Goal: Task Accomplishment & Management: Use online tool/utility

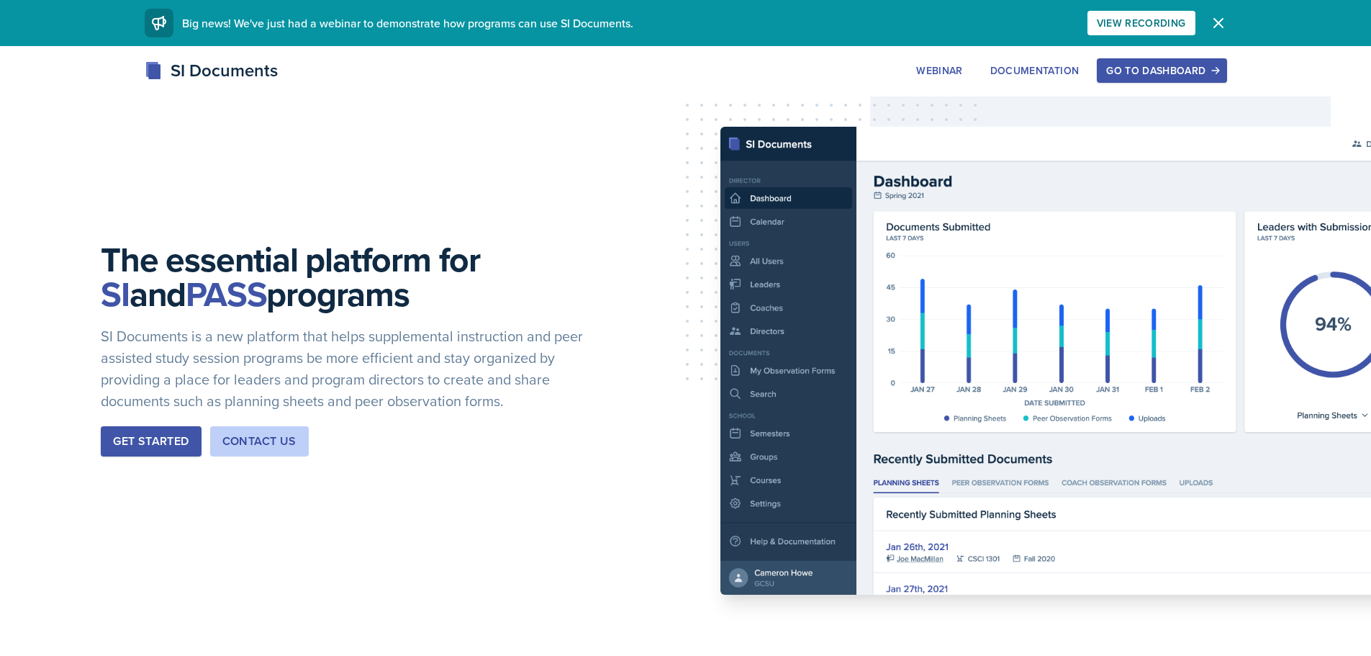
click at [1157, 72] on div "Go to Dashboard" at bounding box center [1161, 71] width 111 height 12
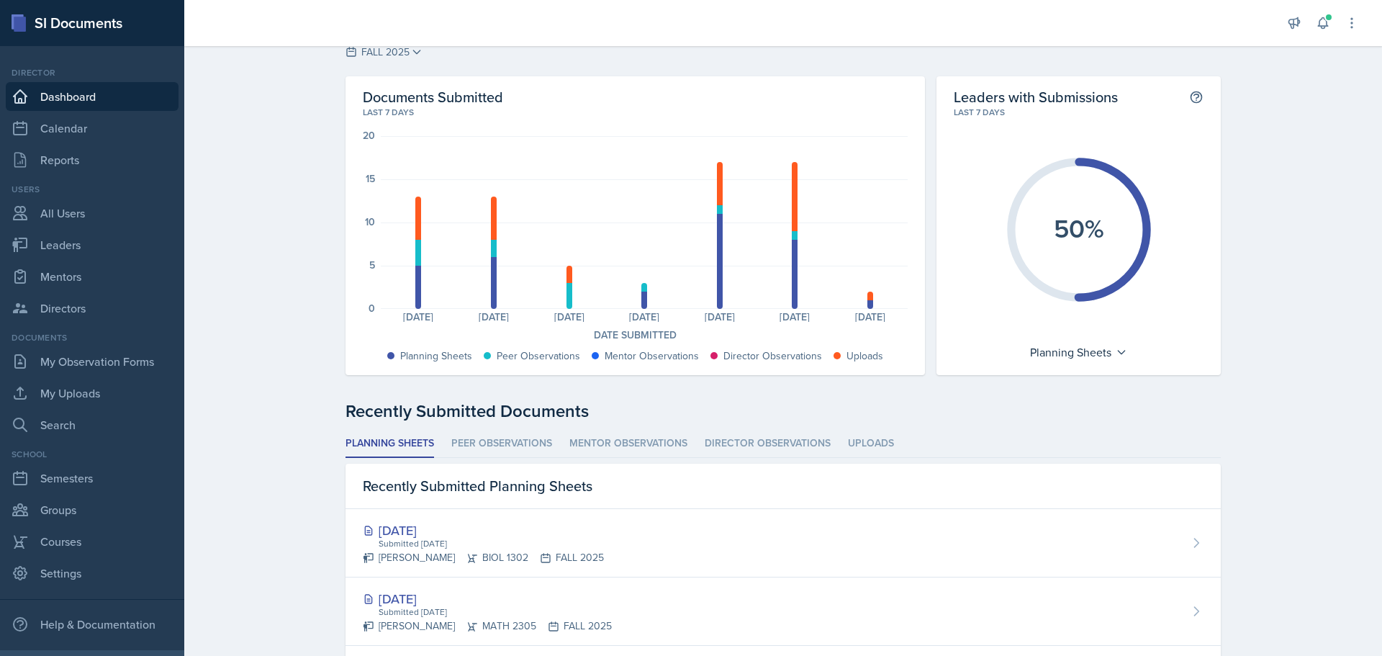
scroll to position [37, 0]
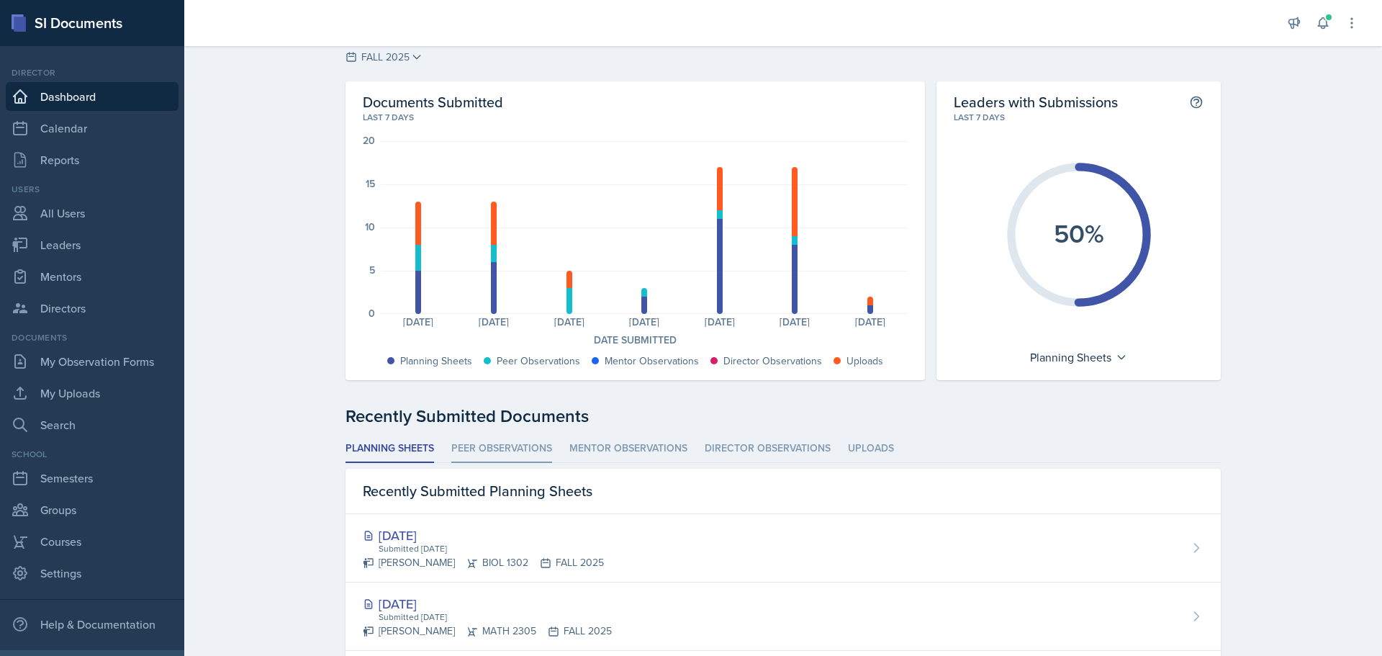
click at [488, 445] on li "Peer Observations" at bounding box center [501, 449] width 101 height 28
click at [400, 444] on li "Planning Sheets" at bounding box center [389, 449] width 89 height 28
click at [1102, 351] on div "Planning Sheets" at bounding box center [1079, 356] width 112 height 23
click at [944, 412] on div "Recently Submitted Documents" at bounding box center [782, 416] width 875 height 26
click at [62, 237] on link "Leaders" at bounding box center [92, 244] width 173 height 29
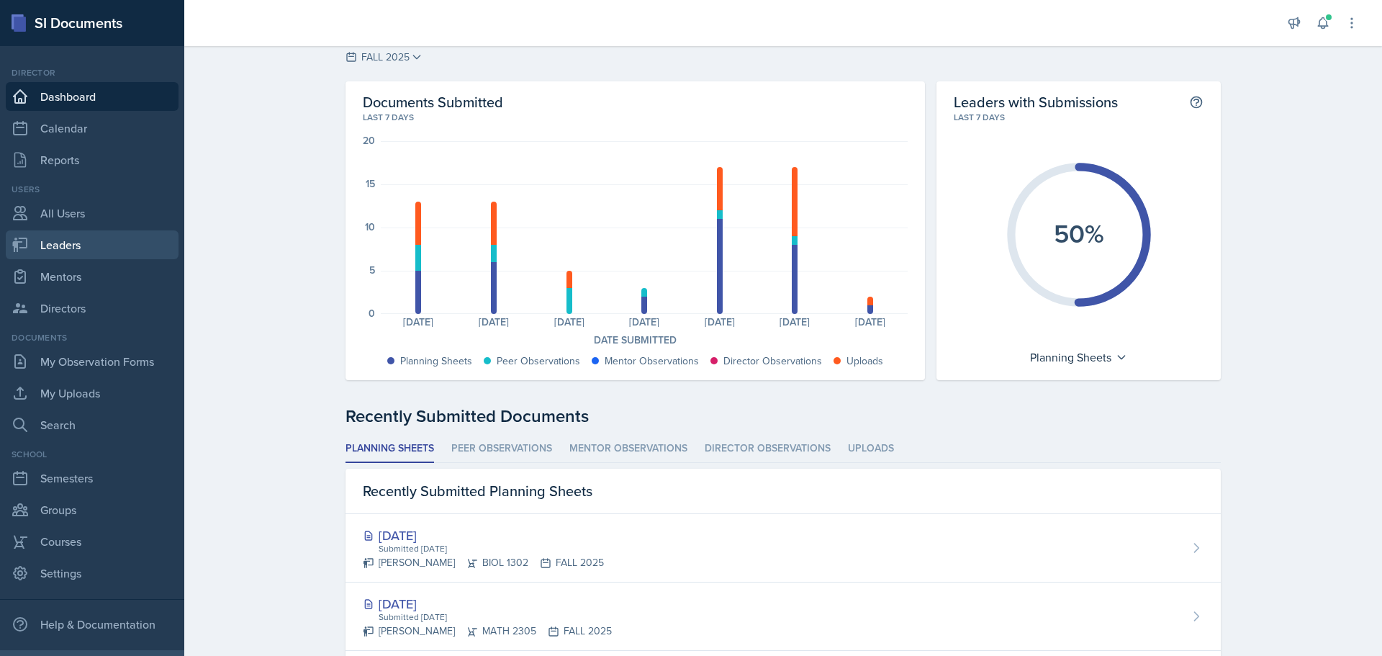
select select "0924c876-6fa7-4296-b593-7db6428ef465"
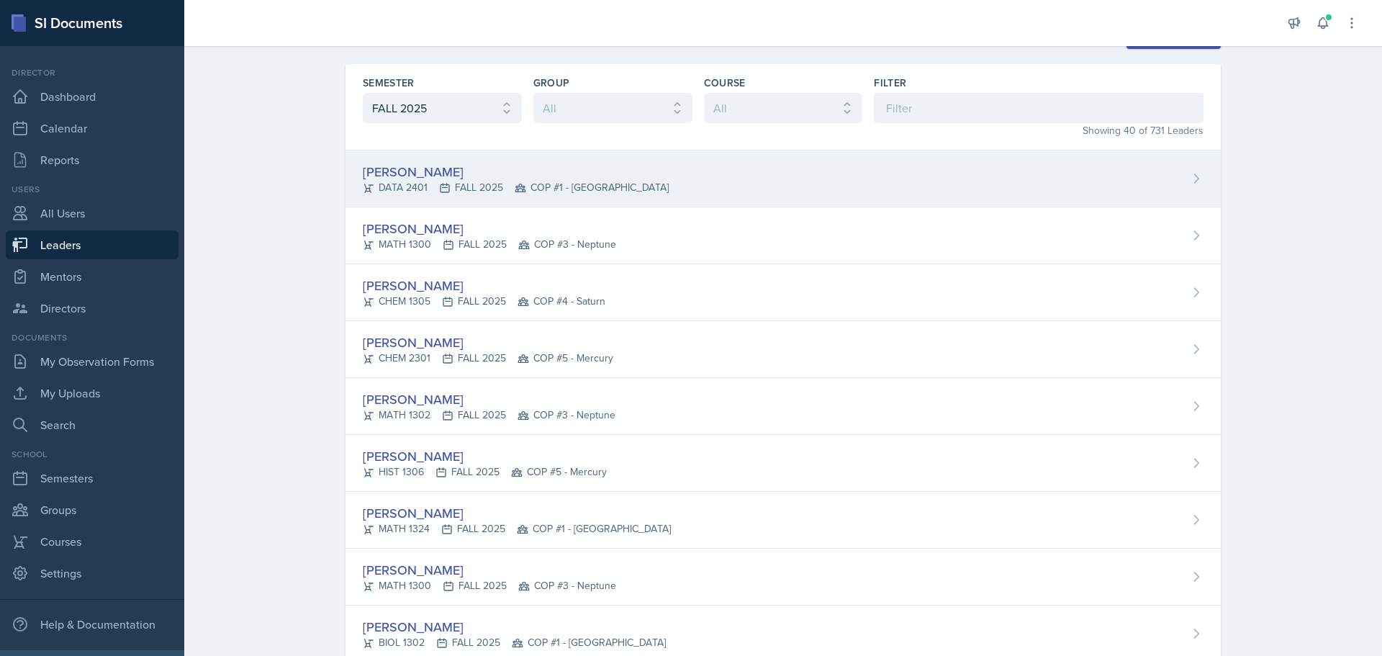
click at [448, 191] on div "DATA 2401 FALL 2025 COP #1 - [GEOGRAPHIC_DATA]" at bounding box center [516, 187] width 306 height 15
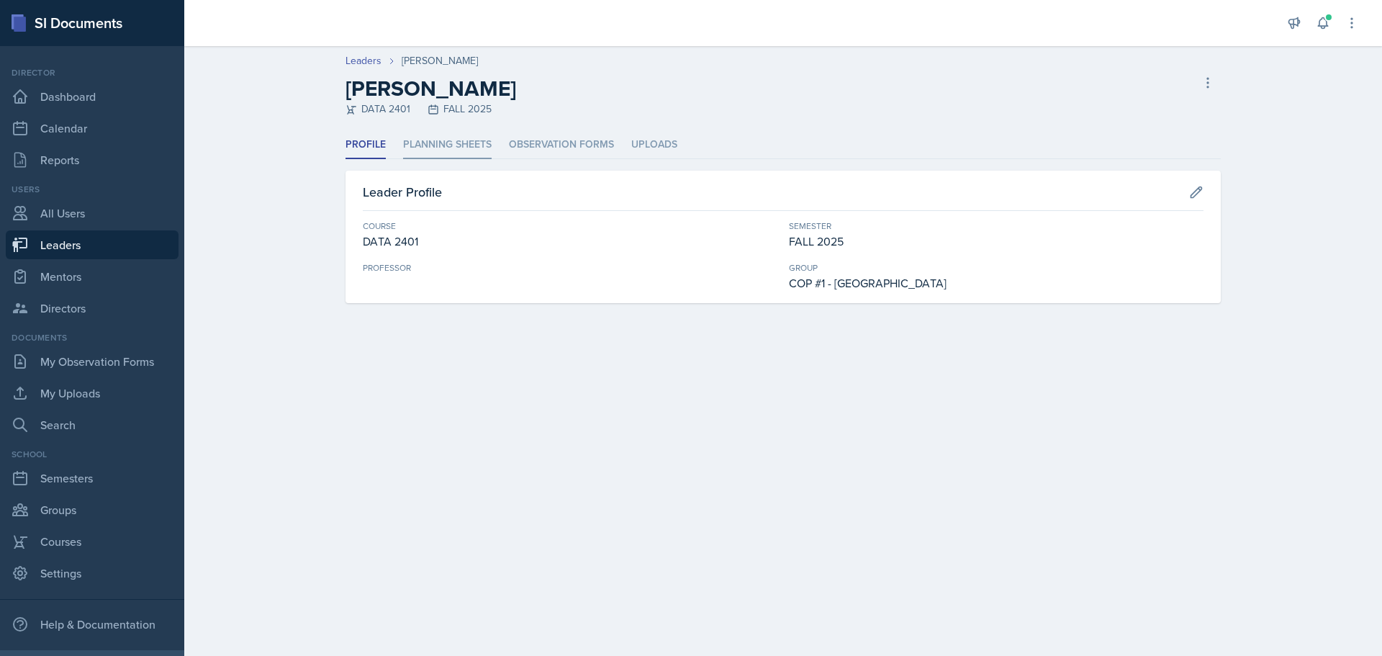
click at [458, 148] on li "Planning Sheets" at bounding box center [447, 145] width 89 height 28
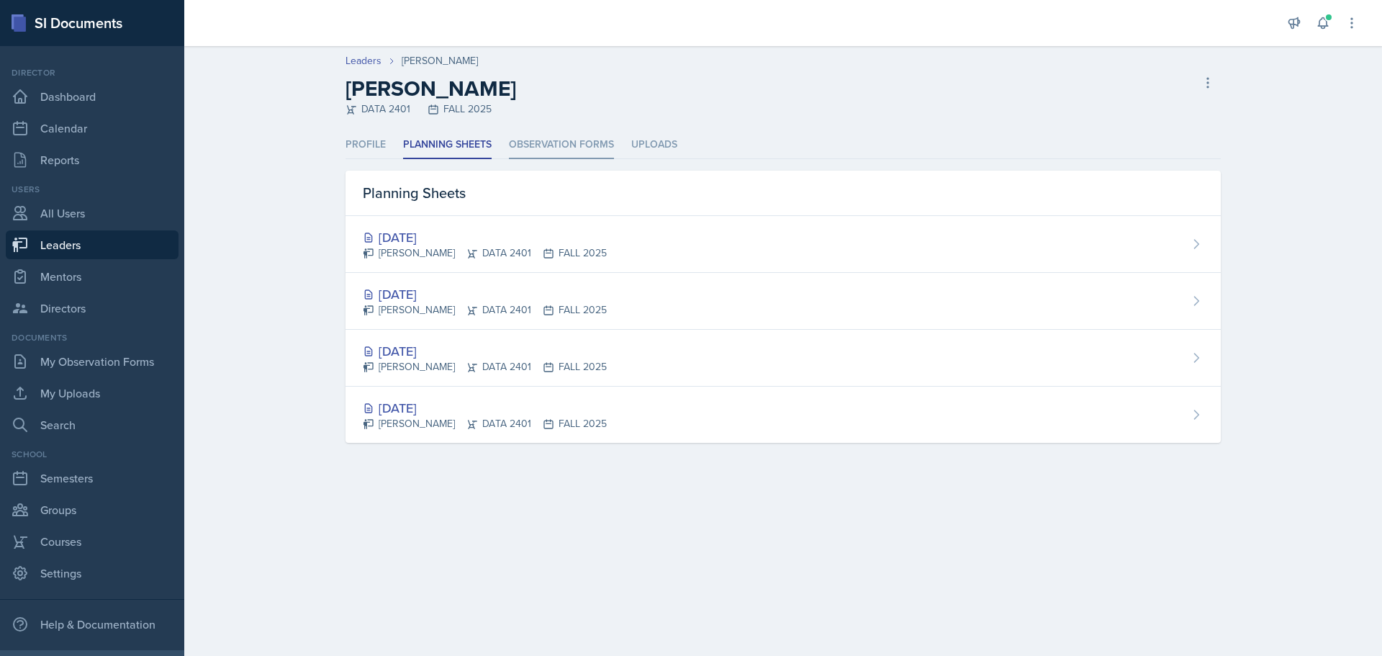
click at [574, 146] on li "Observation Forms" at bounding box center [561, 145] width 105 height 28
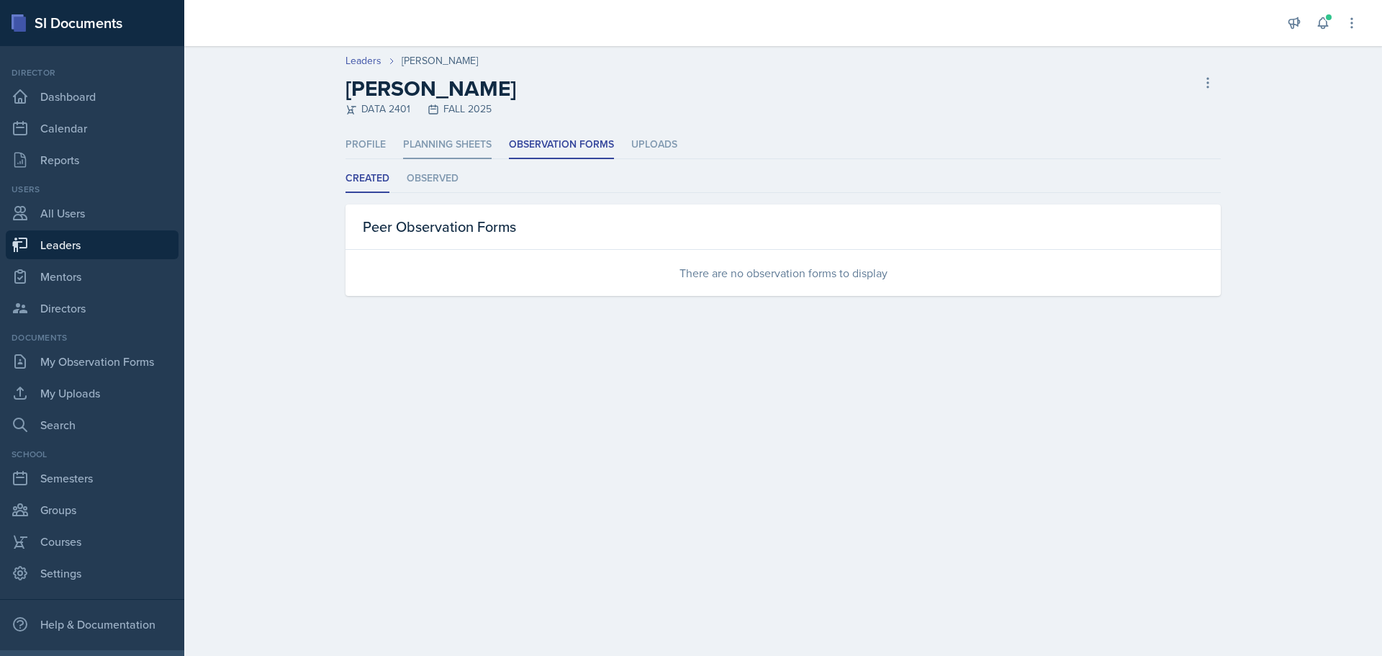
click at [452, 144] on li "Planning Sheets" at bounding box center [447, 145] width 89 height 28
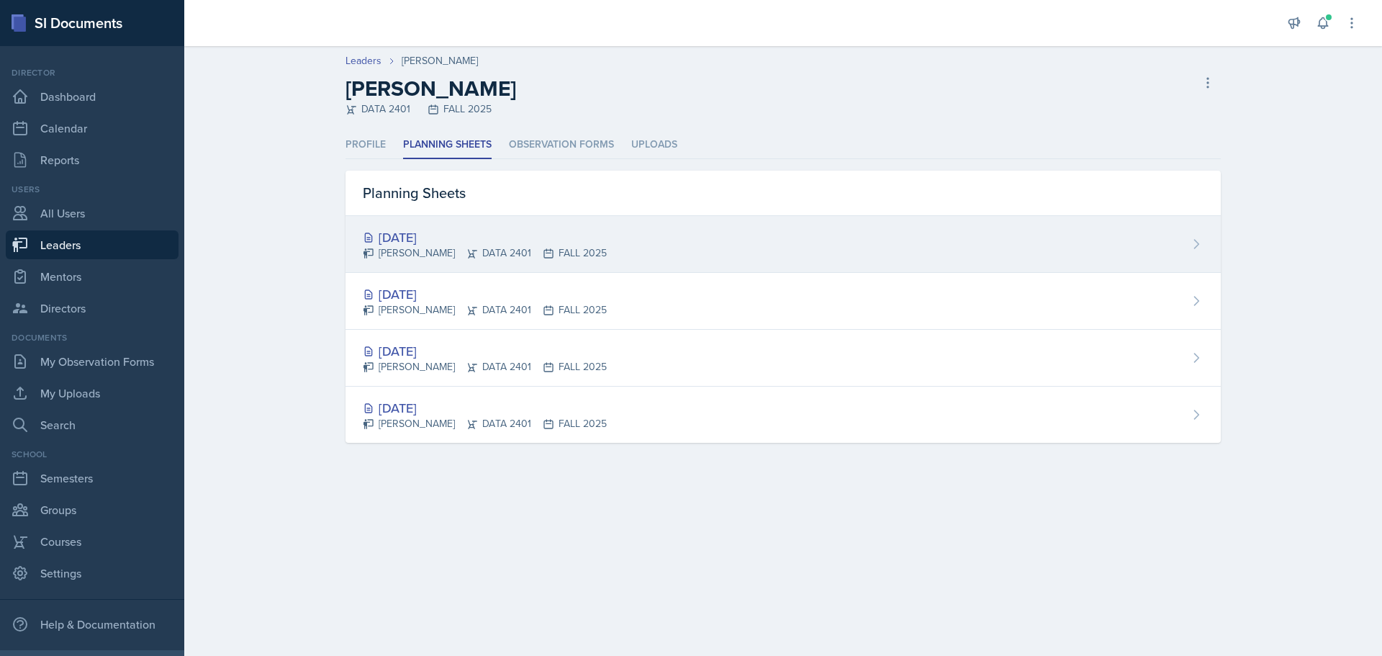
click at [430, 239] on div "[DATE]" at bounding box center [485, 236] width 244 height 19
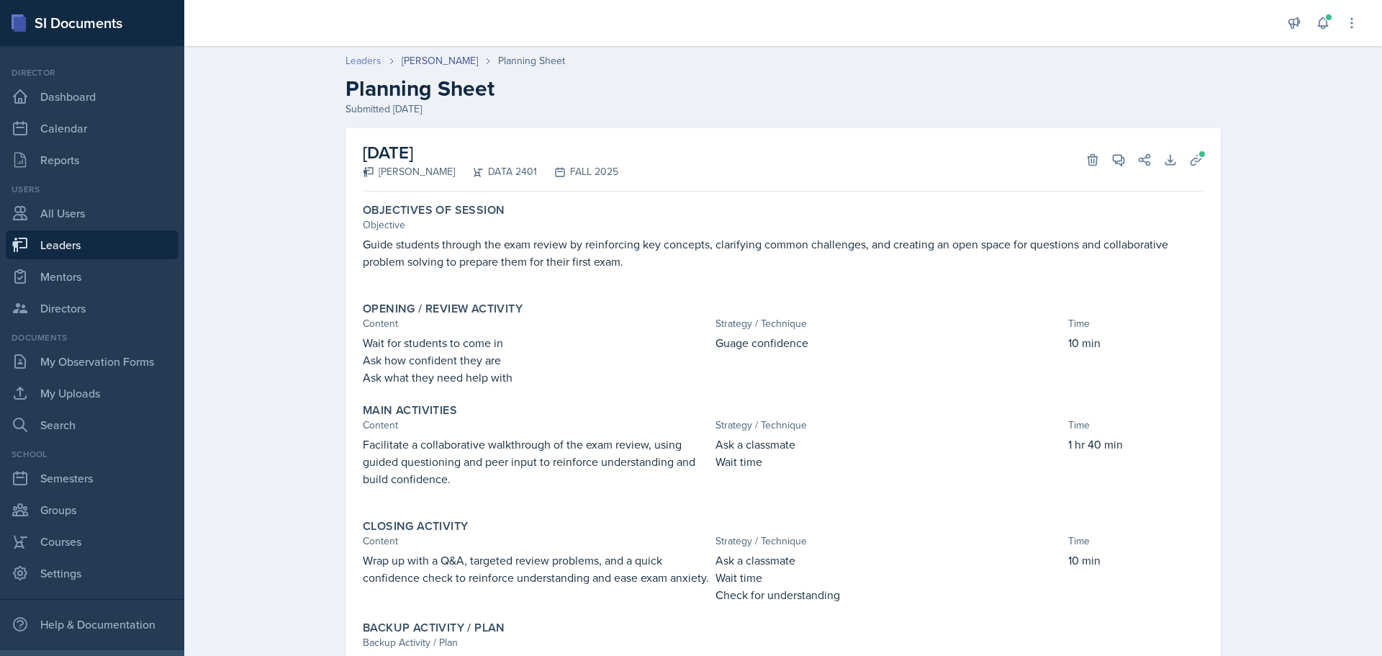
click at [359, 64] on link "Leaders" at bounding box center [363, 60] width 36 height 15
select select "0924c876-6fa7-4296-b593-7db6428ef465"
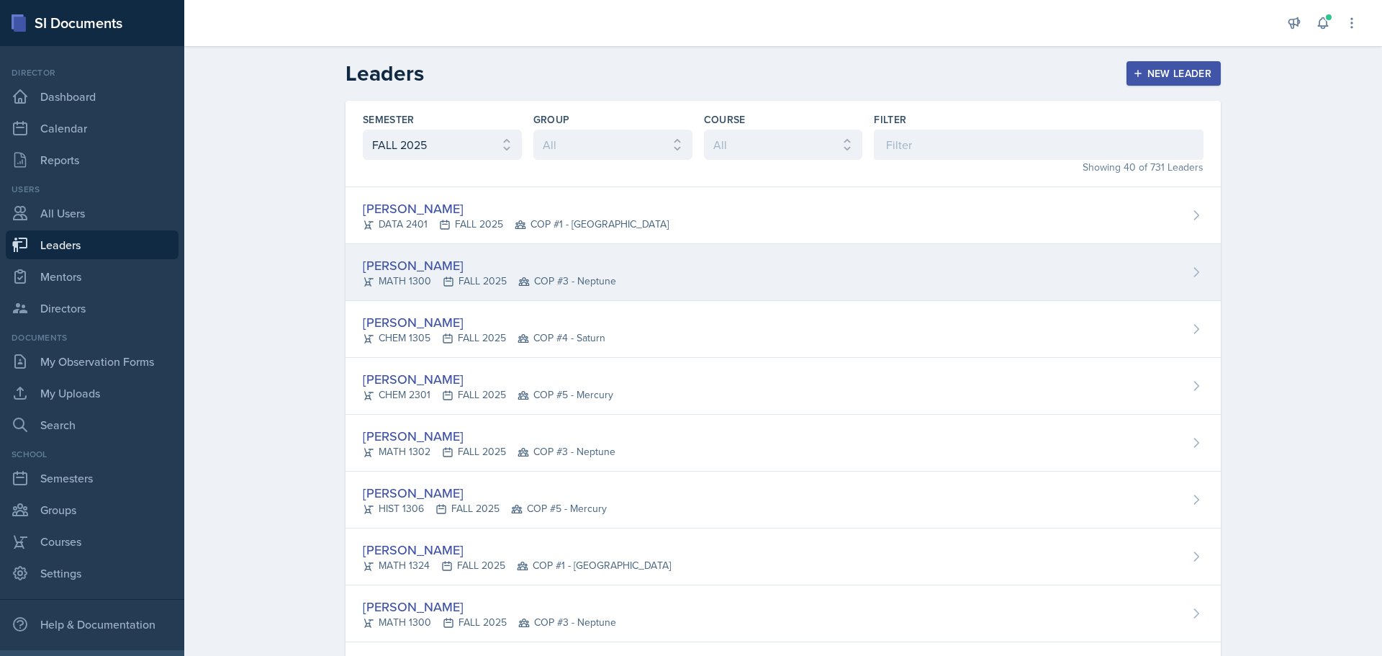
click at [427, 268] on div "[PERSON_NAME]" at bounding box center [489, 264] width 253 height 19
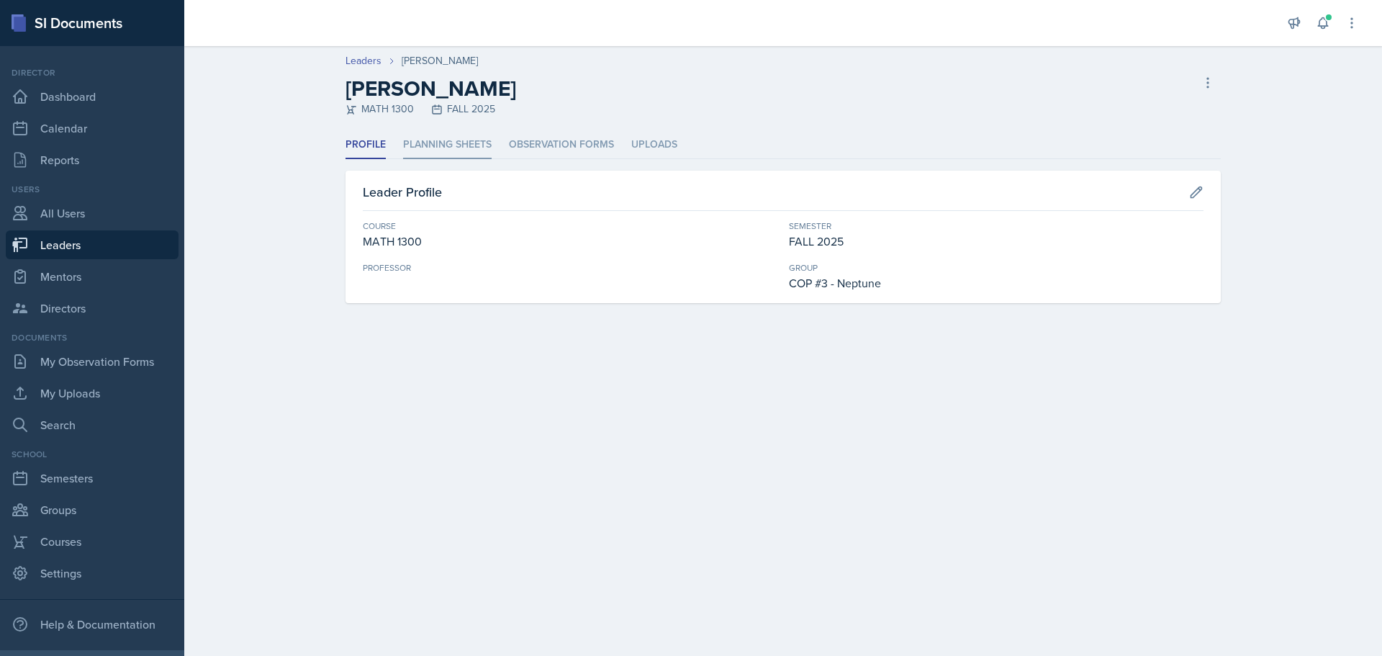
click at [444, 146] on li "Planning Sheets" at bounding box center [447, 145] width 89 height 28
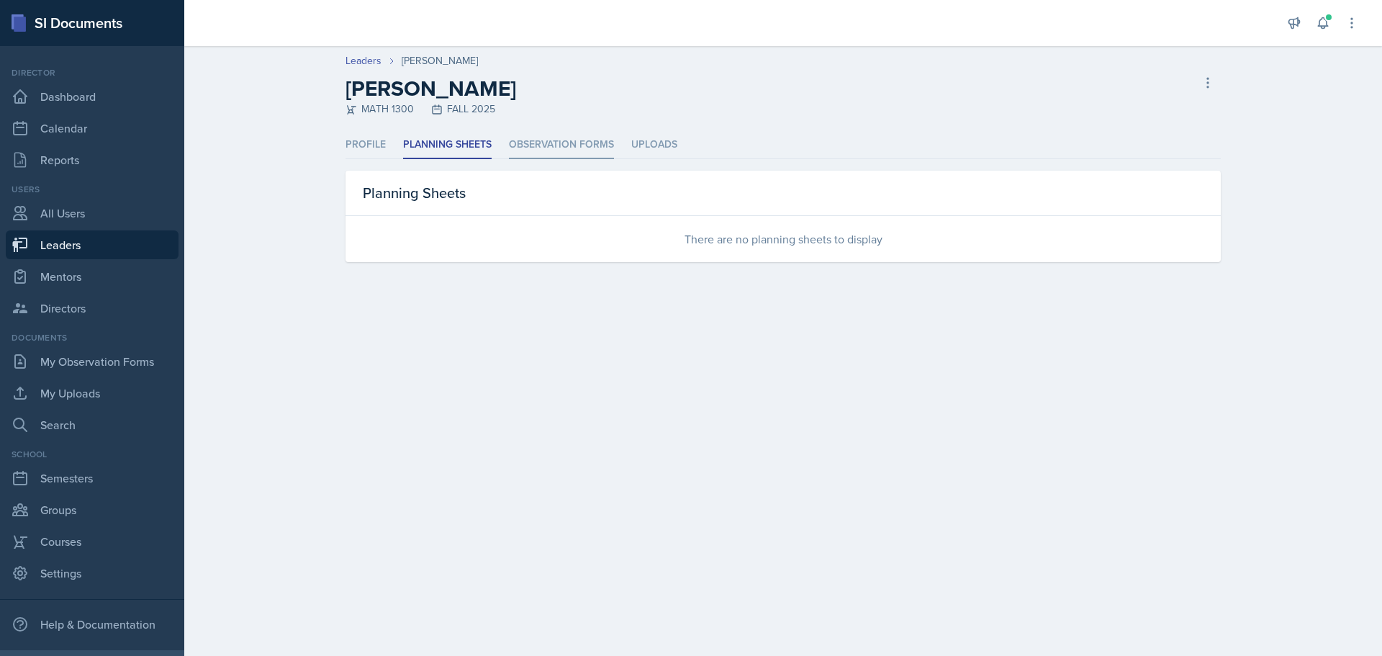
click at [551, 138] on li "Observation Forms" at bounding box center [561, 145] width 105 height 28
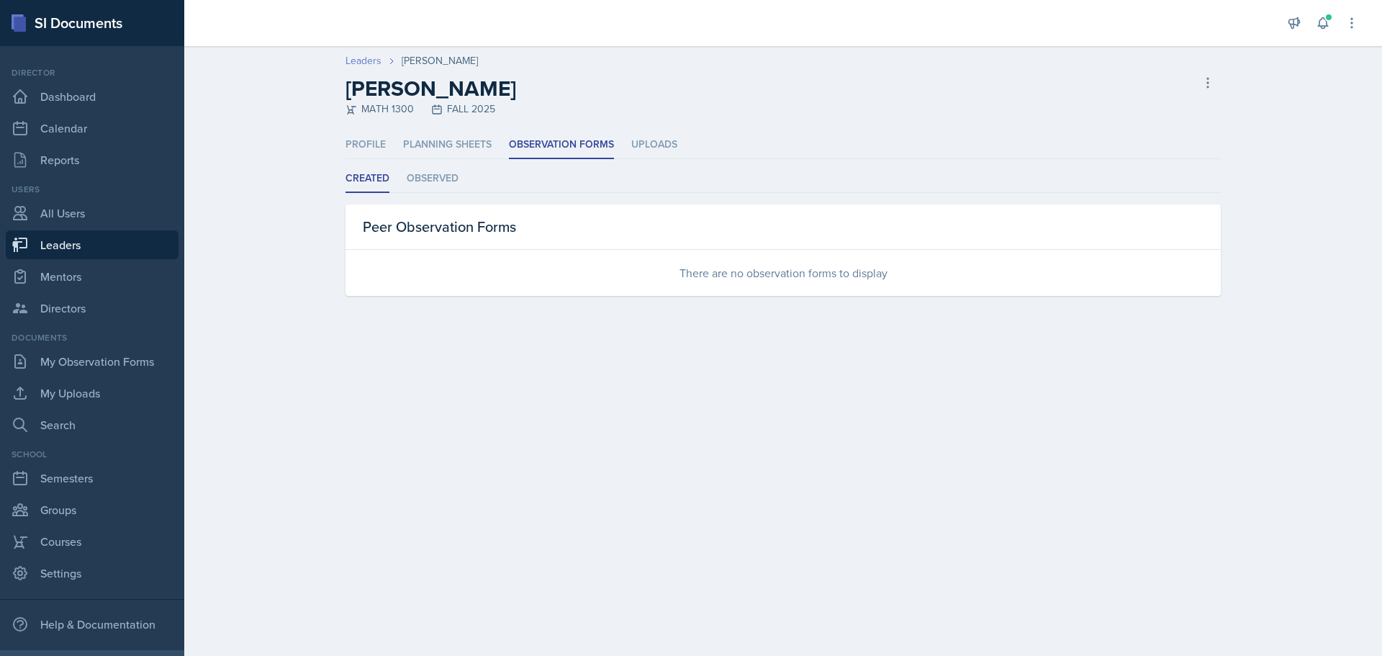
click at [373, 60] on link "Leaders" at bounding box center [363, 60] width 36 height 15
select select "0924c876-6fa7-4296-b593-7db6428ef465"
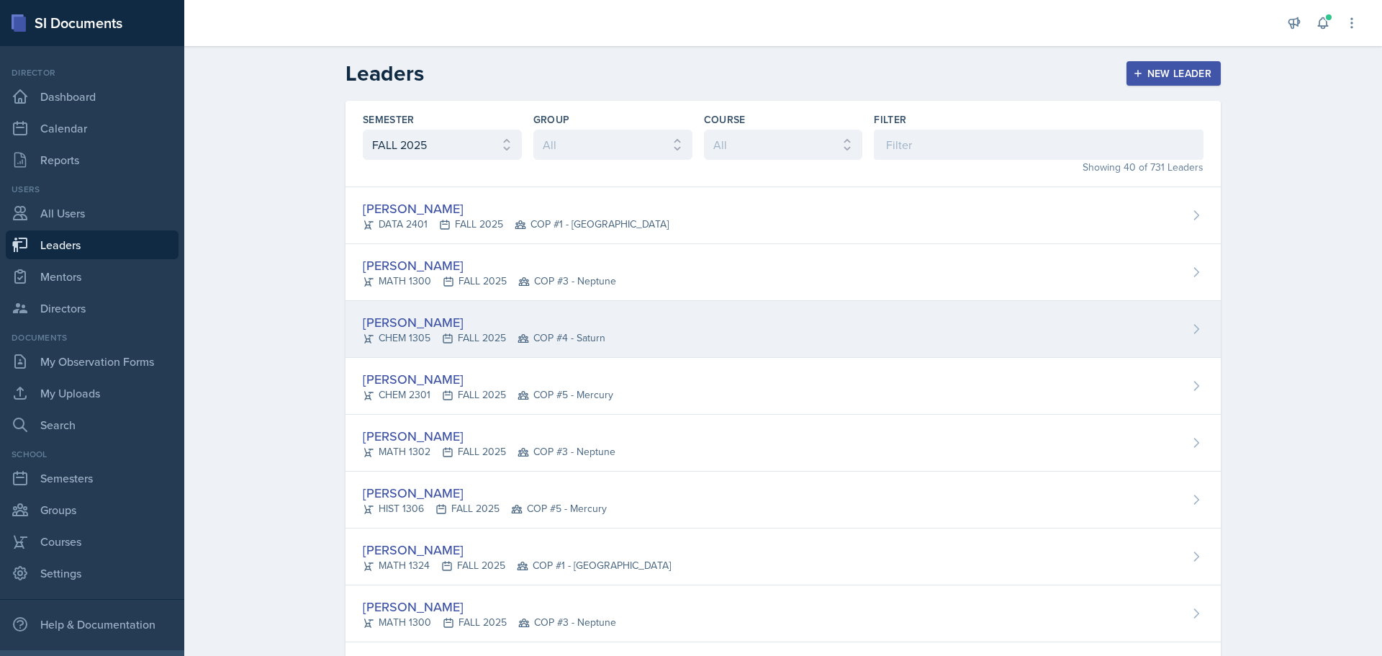
click at [414, 325] on div "[PERSON_NAME]" at bounding box center [484, 321] width 243 height 19
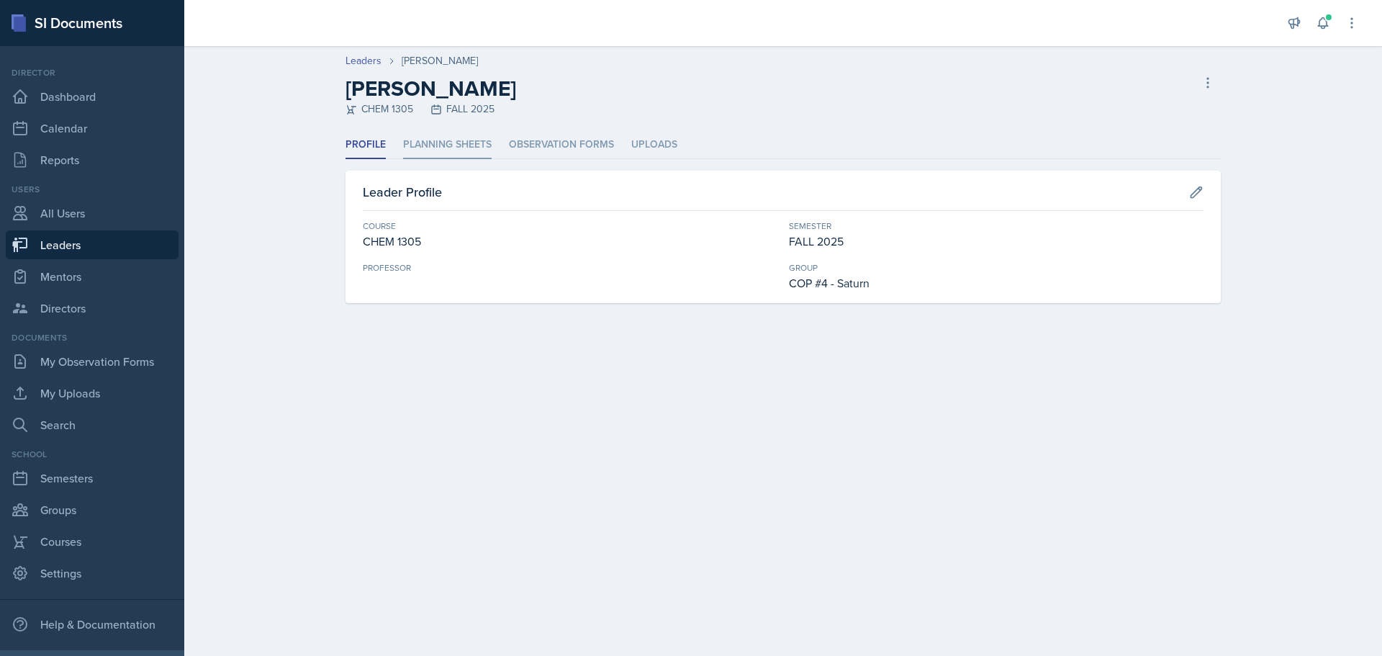
click at [440, 140] on li "Planning Sheets" at bounding box center [447, 145] width 89 height 28
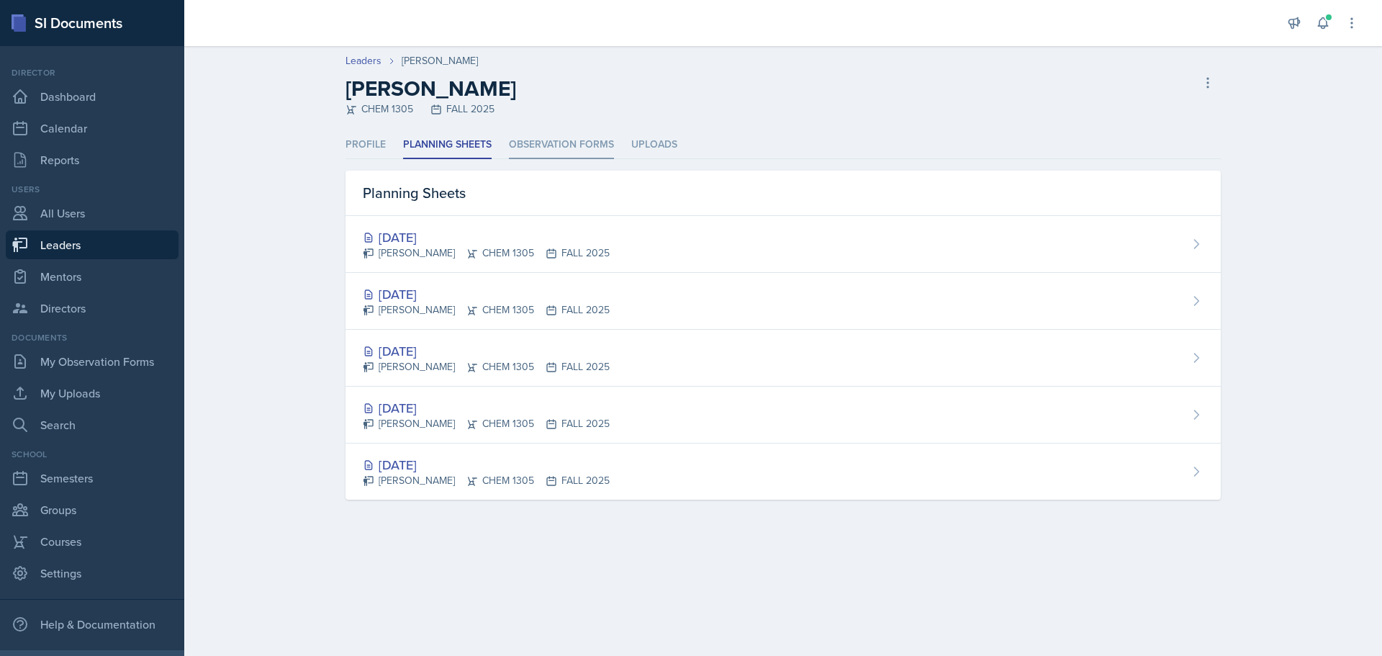
click at [553, 143] on li "Observation Forms" at bounding box center [561, 145] width 105 height 28
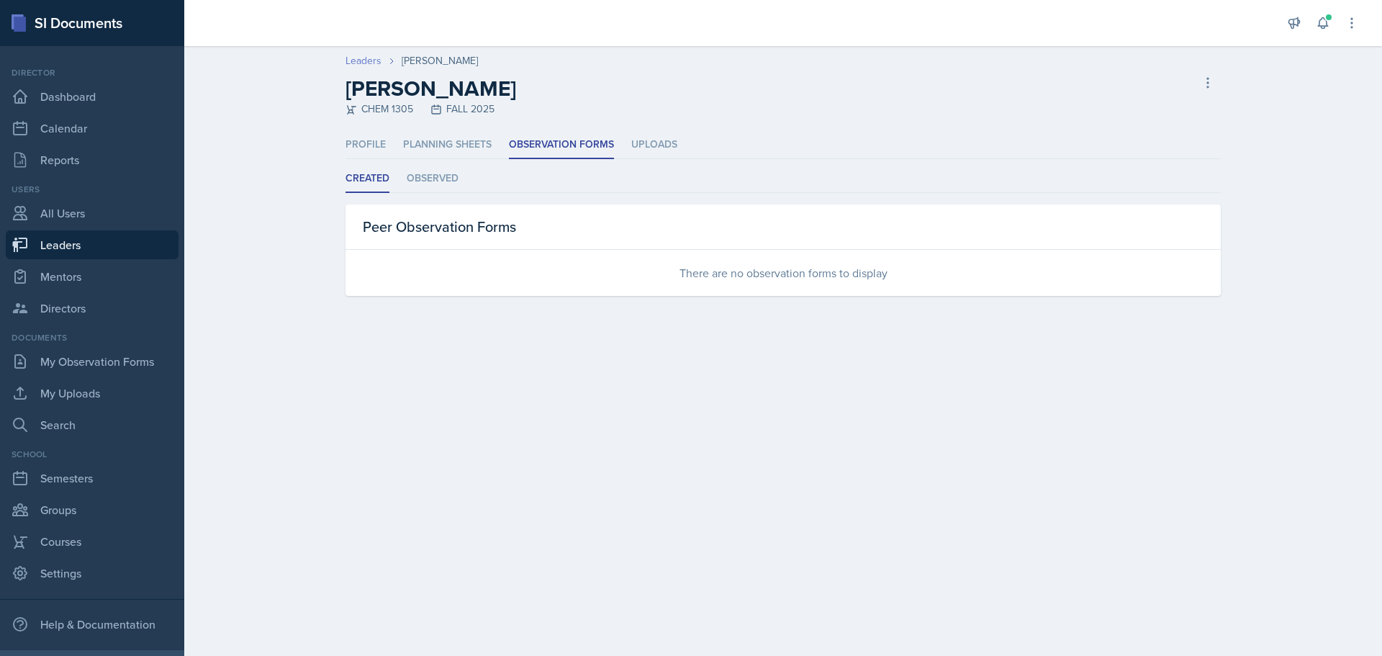
click at [361, 62] on link "Leaders" at bounding box center [363, 60] width 36 height 15
select select "0924c876-6fa7-4296-b593-7db6428ef465"
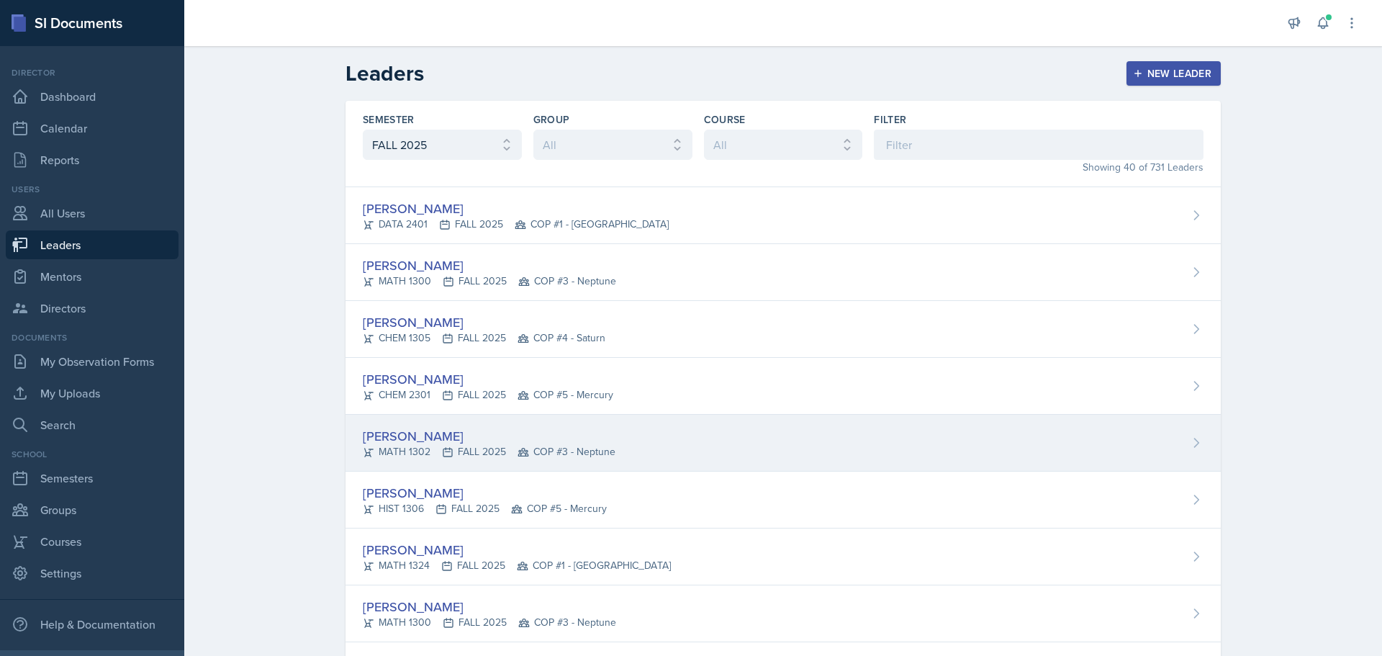
scroll to position [72, 0]
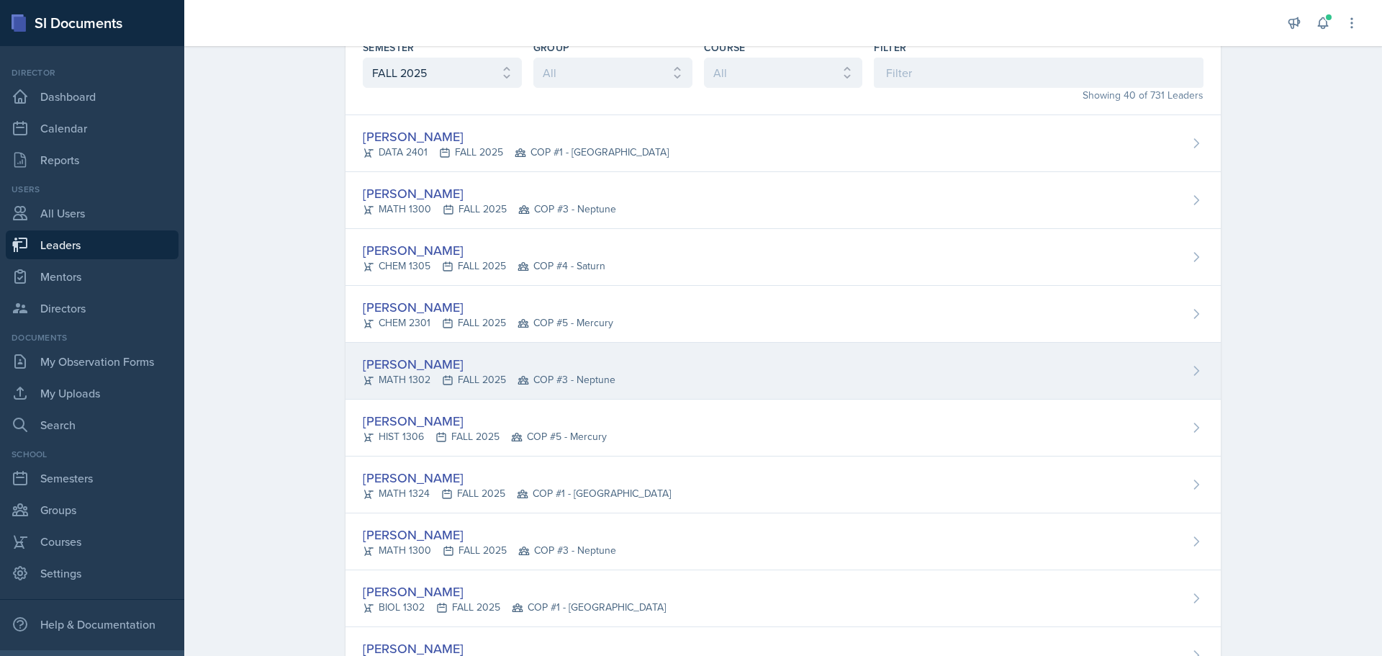
click at [420, 368] on div "[PERSON_NAME]" at bounding box center [489, 363] width 253 height 19
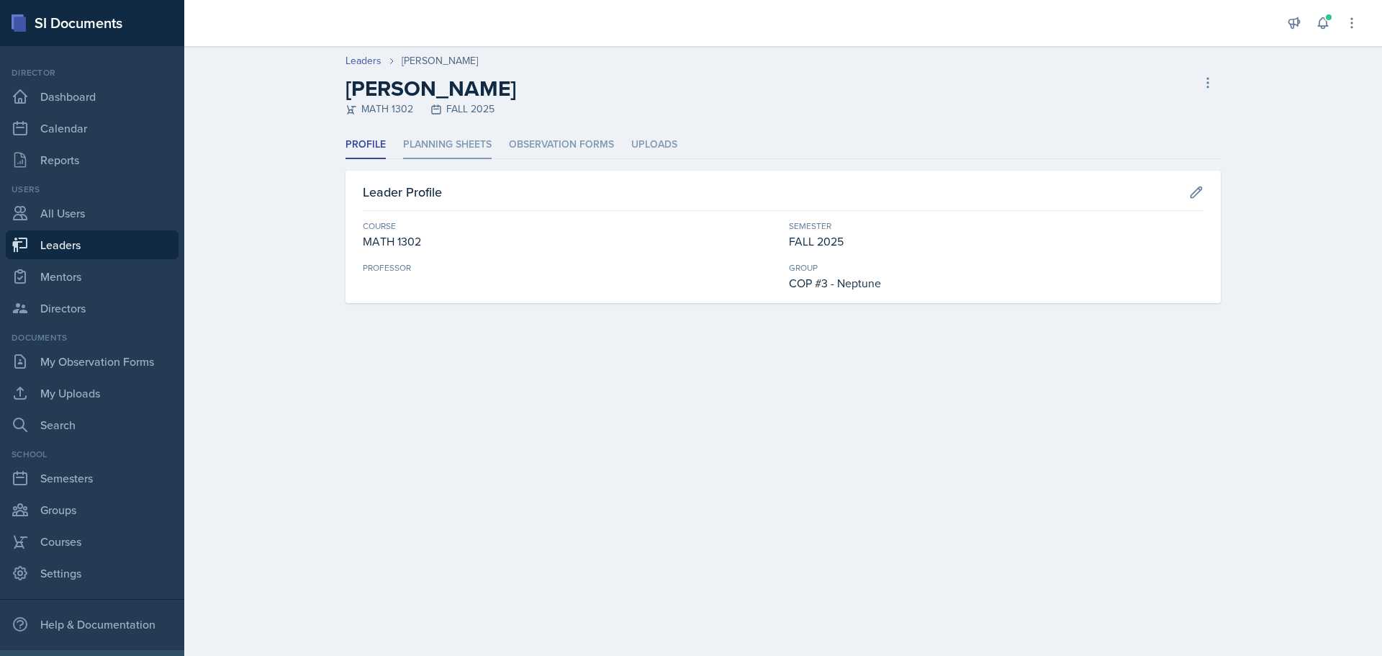
click at [451, 150] on li "Planning Sheets" at bounding box center [447, 145] width 89 height 28
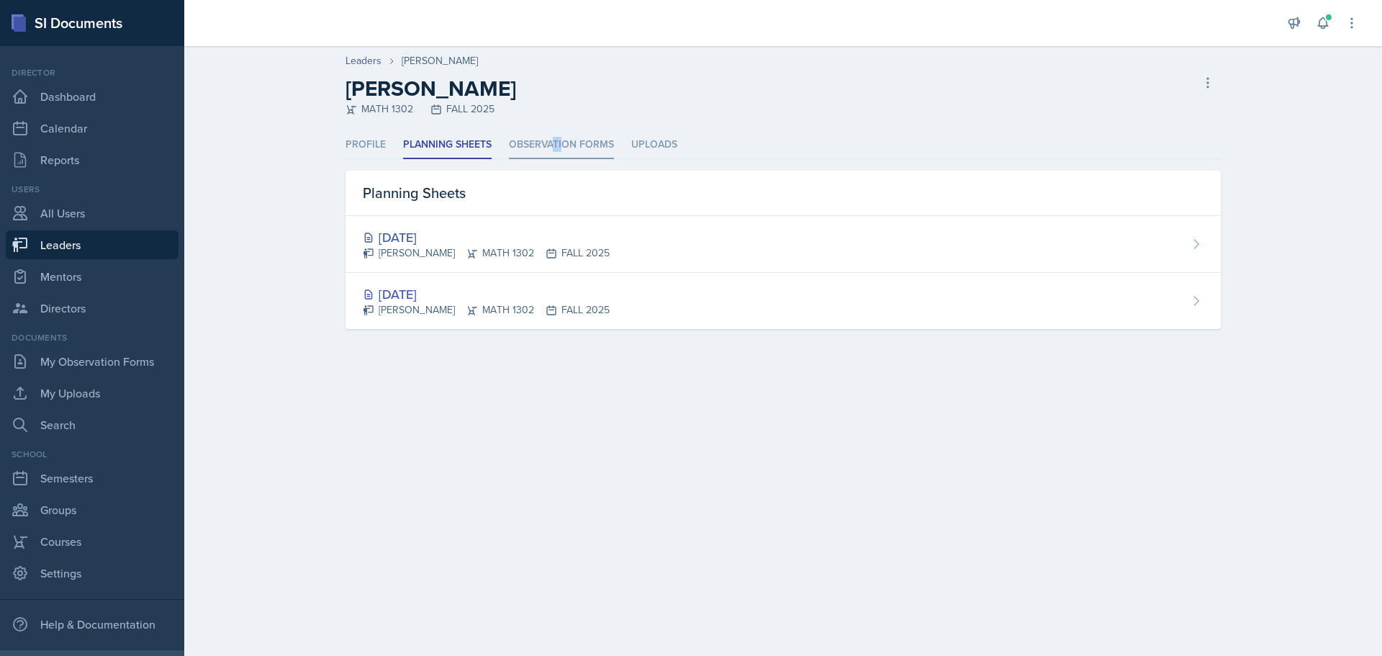
click at [562, 149] on li "Observation Forms" at bounding box center [561, 145] width 105 height 28
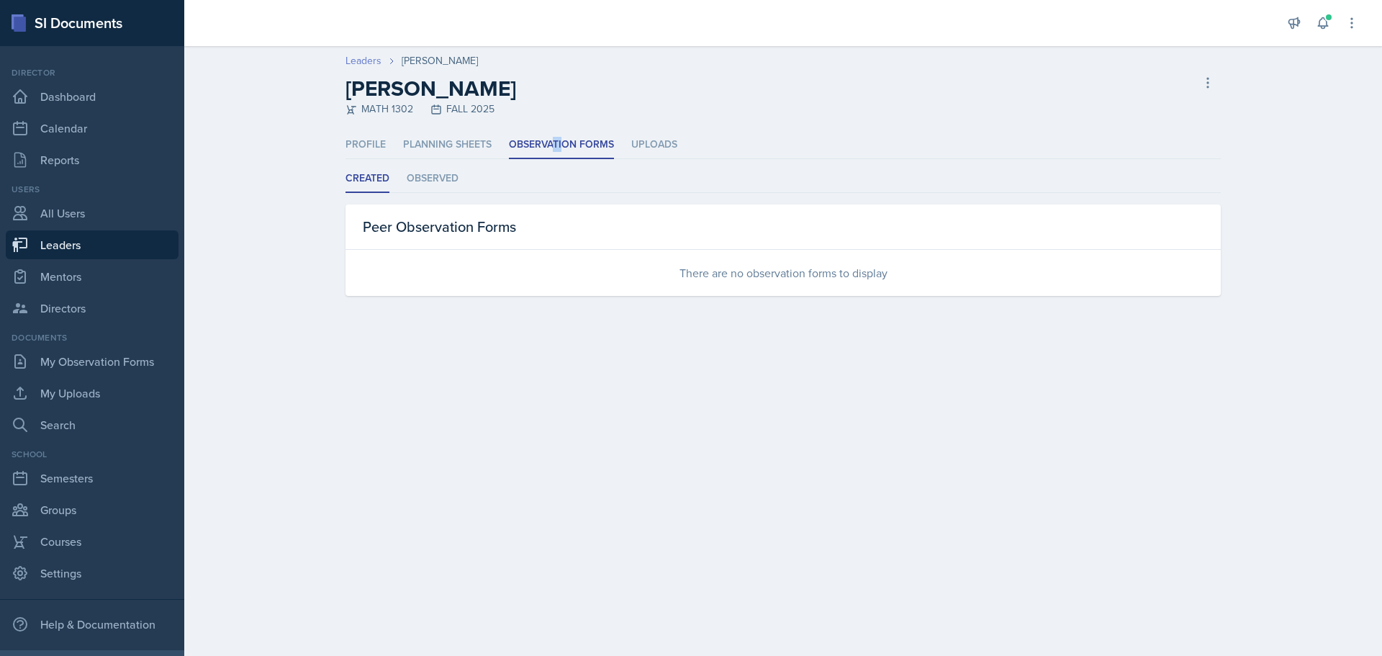
click at [370, 63] on link "Leaders" at bounding box center [363, 60] width 36 height 15
select select "0924c876-6fa7-4296-b593-7db6428ef465"
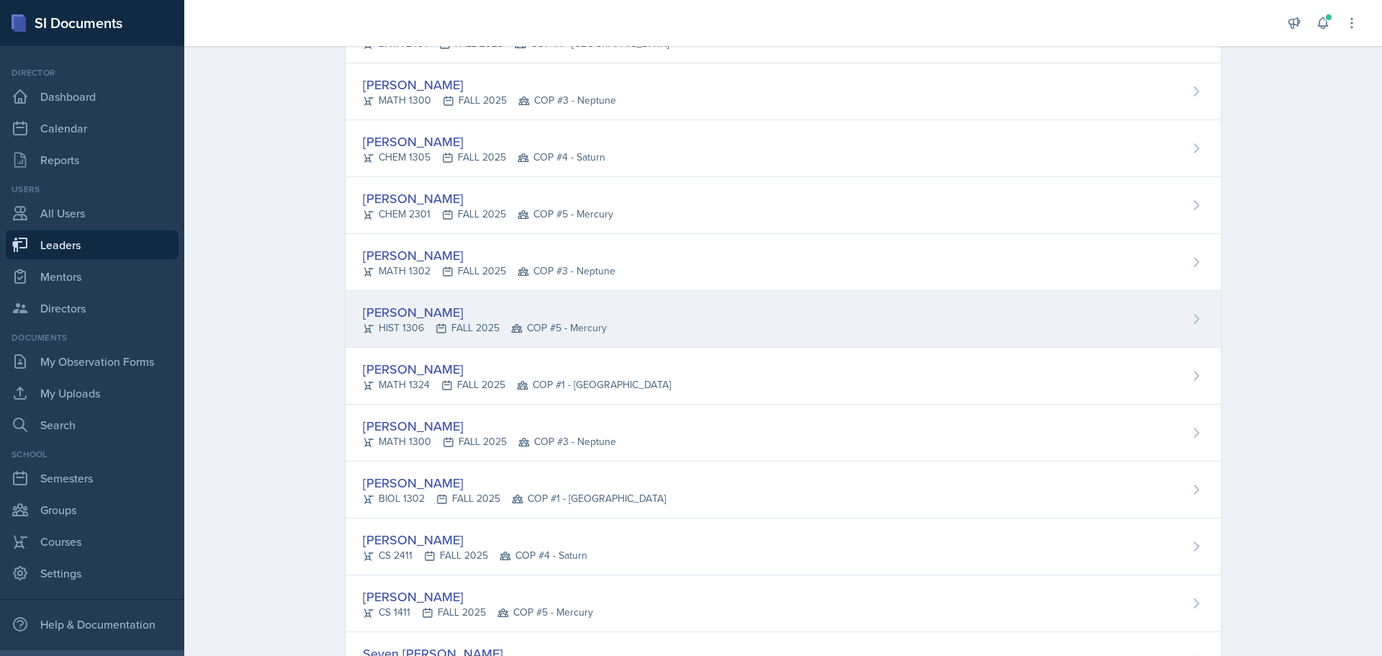
scroll to position [216, 0]
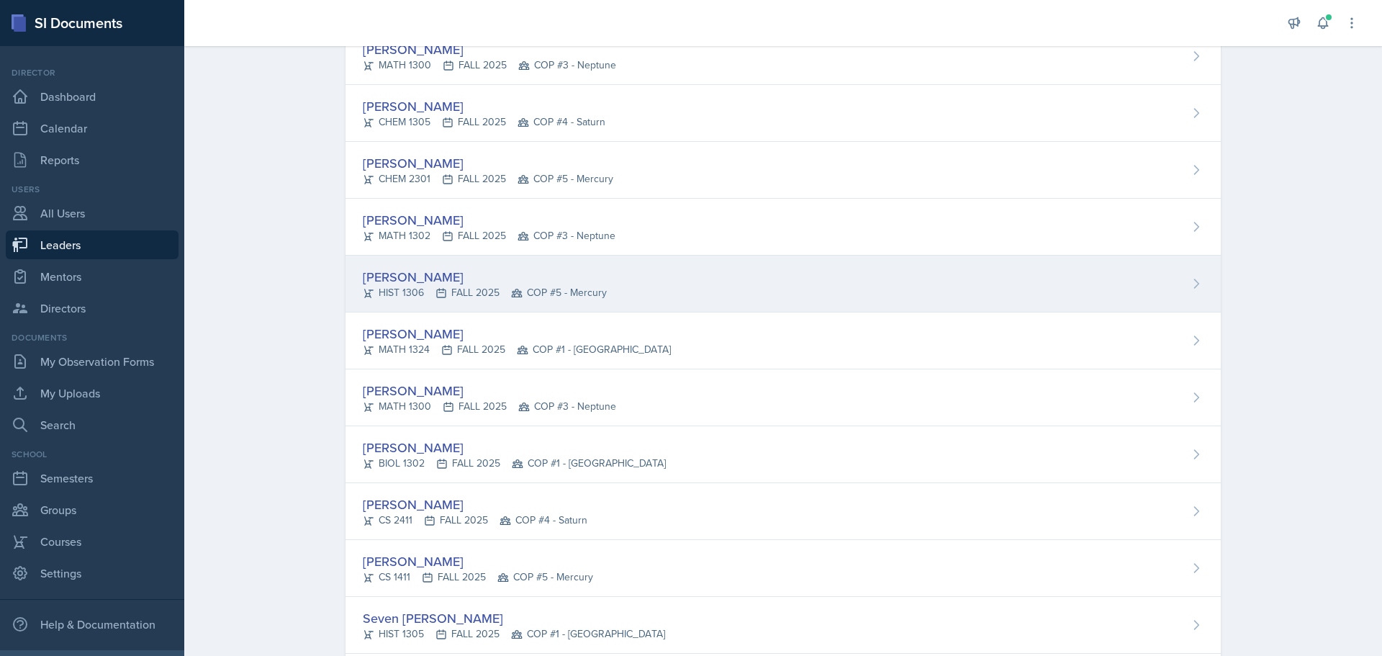
click at [384, 278] on div "[PERSON_NAME]" at bounding box center [485, 276] width 244 height 19
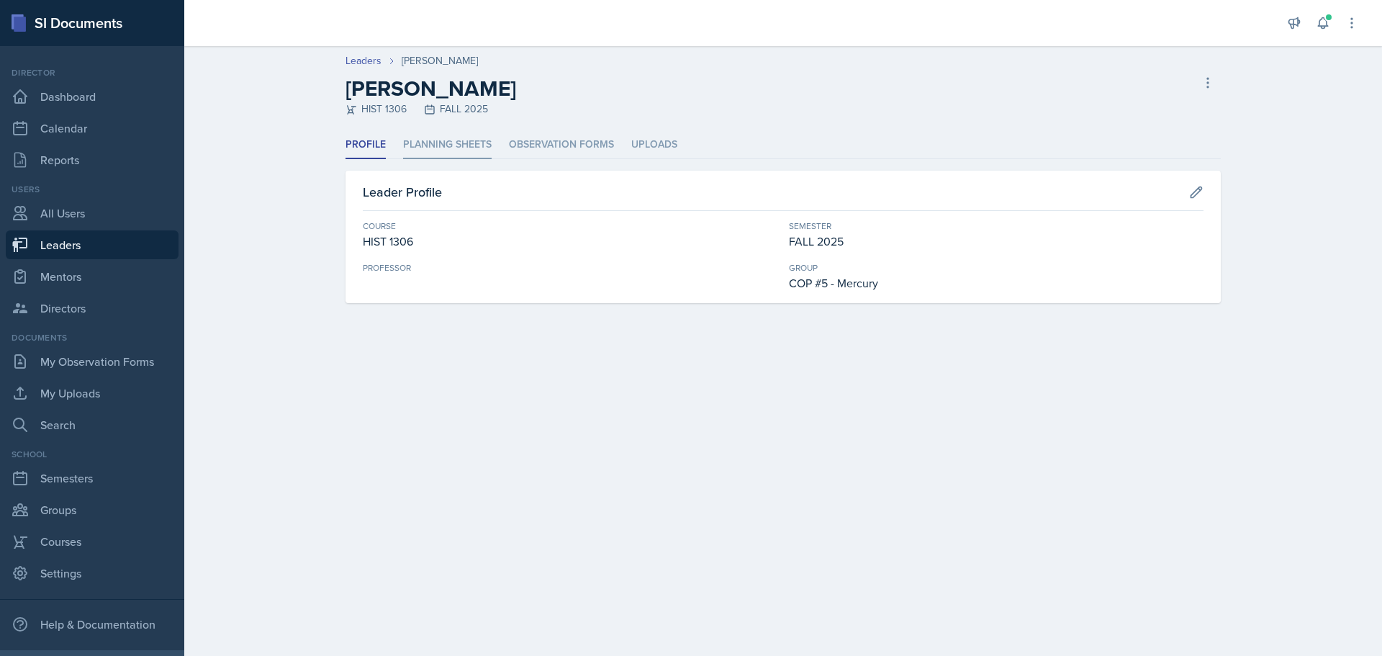
click at [422, 146] on li "Planning Sheets" at bounding box center [447, 145] width 89 height 28
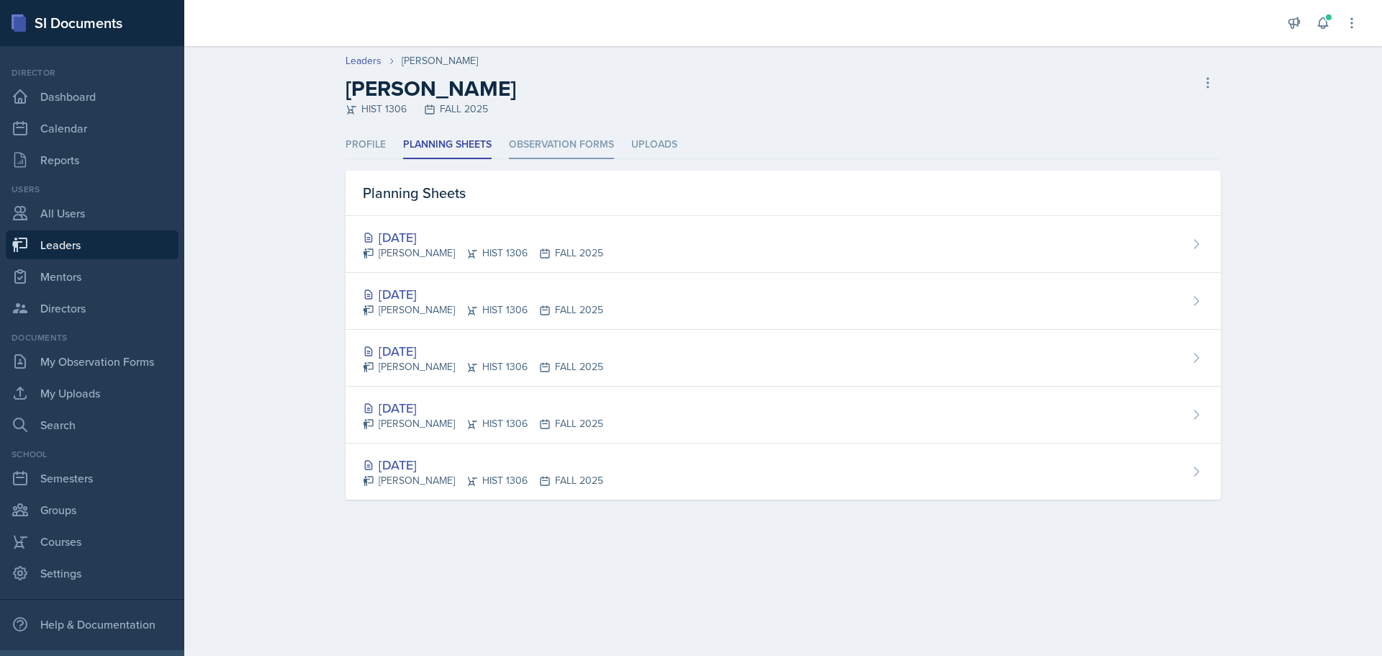
click at [561, 140] on li "Observation Forms" at bounding box center [561, 145] width 105 height 28
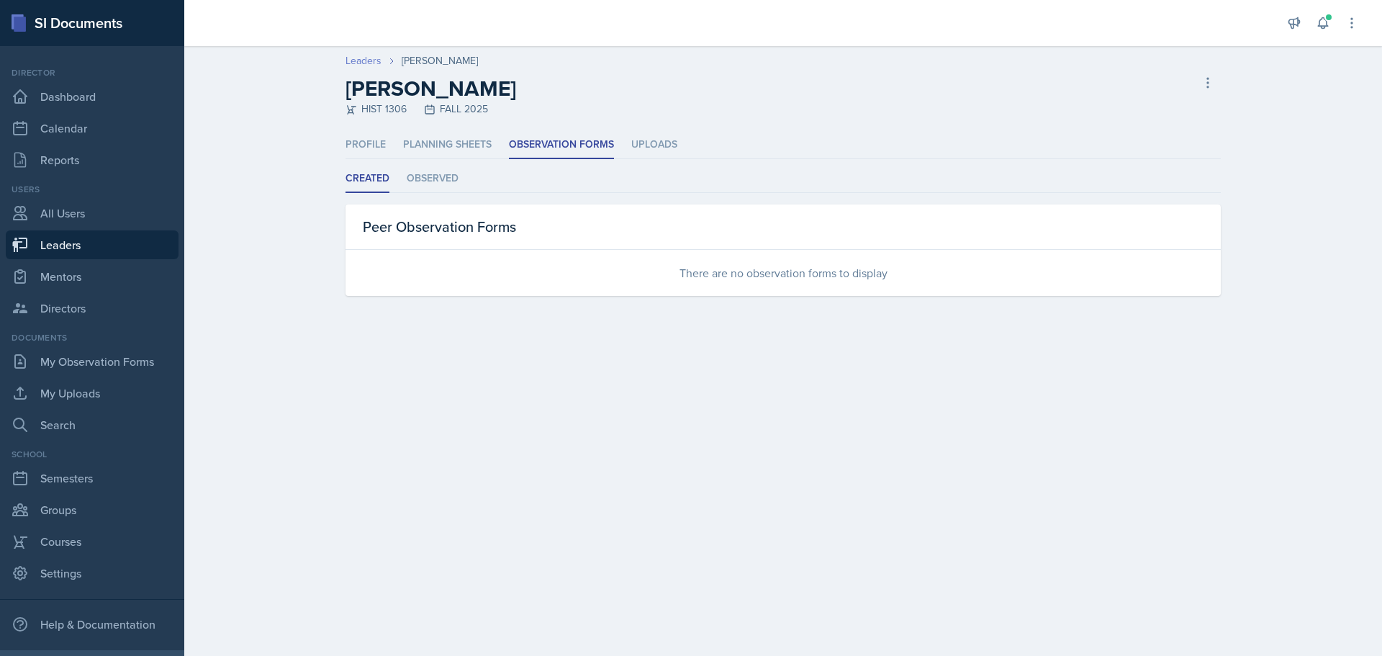
click at [364, 63] on link "Leaders" at bounding box center [363, 60] width 36 height 15
select select "0924c876-6fa7-4296-b593-7db6428ef465"
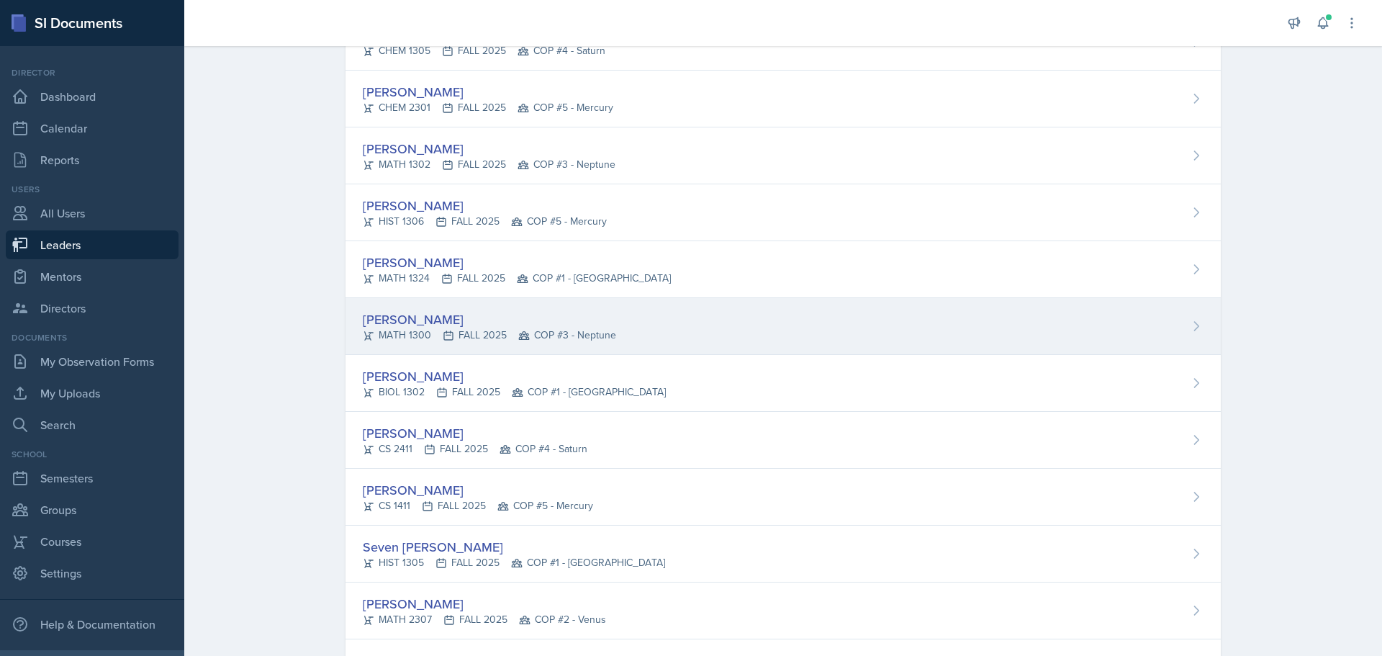
scroll to position [288, 0]
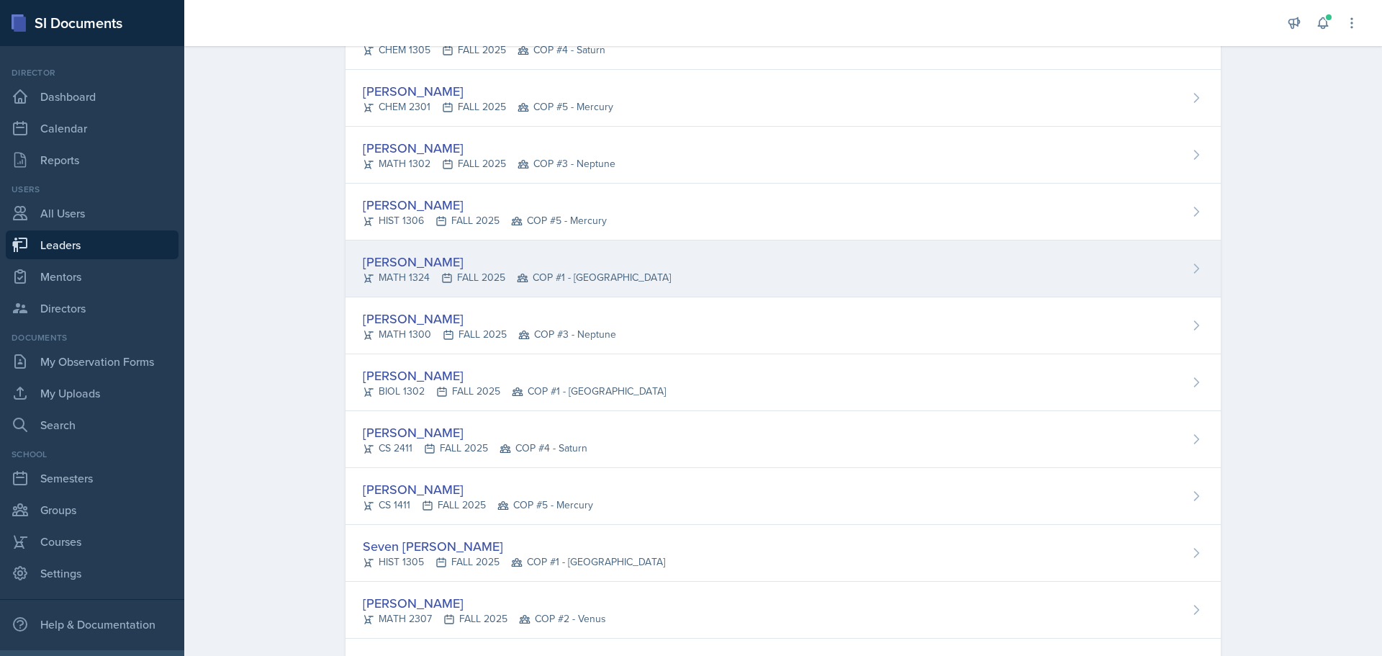
click at [407, 261] on div "[PERSON_NAME]" at bounding box center [517, 261] width 308 height 19
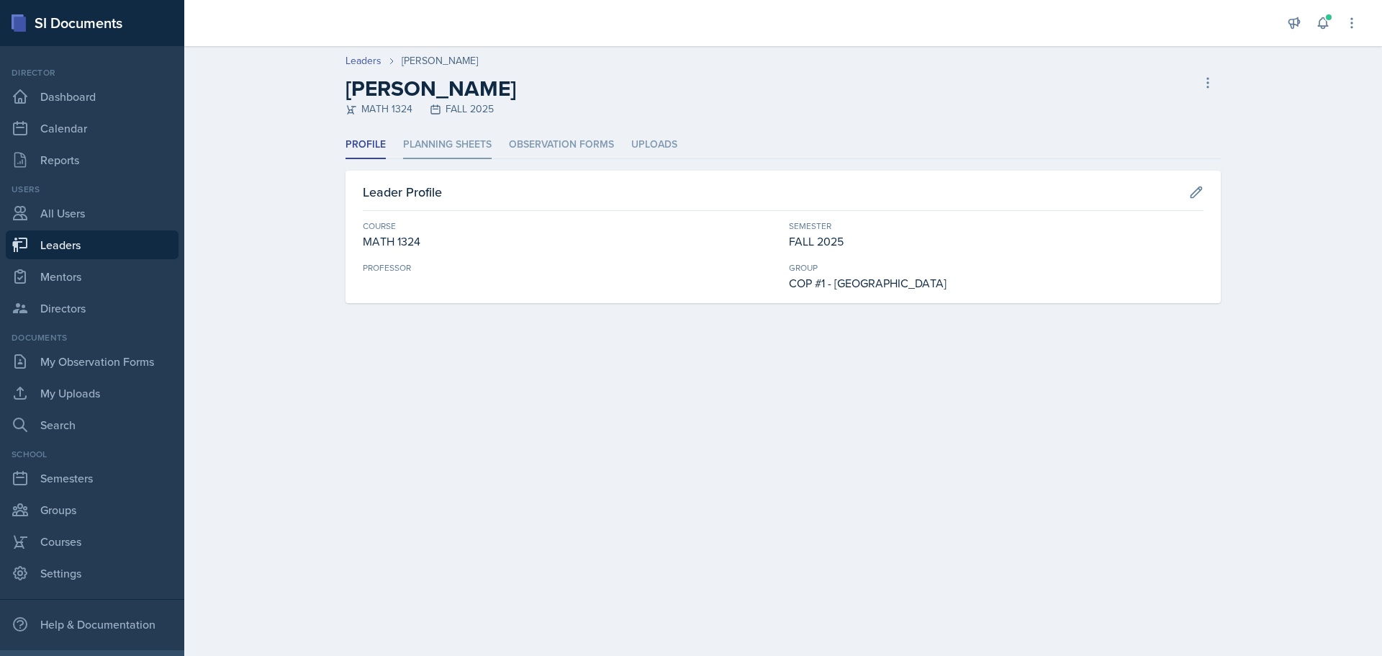
click at [438, 146] on li "Planning Sheets" at bounding box center [447, 145] width 89 height 28
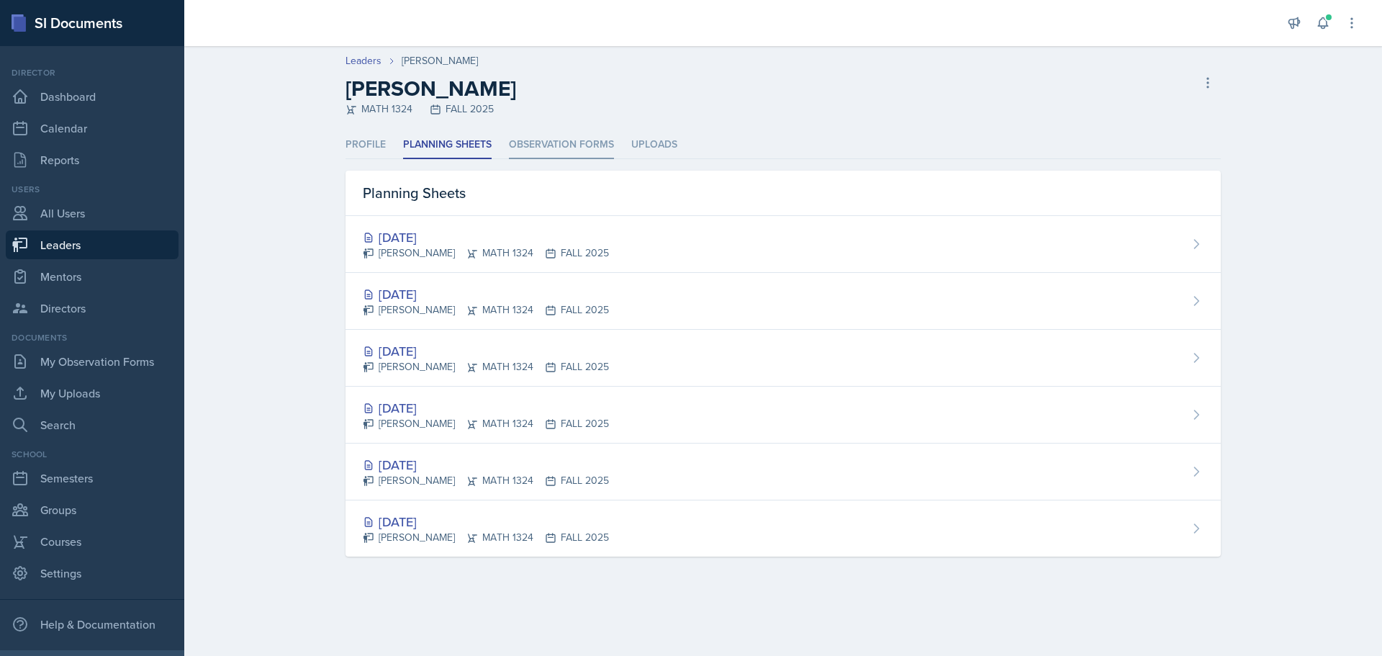
click at [548, 139] on li "Observation Forms" at bounding box center [561, 145] width 105 height 28
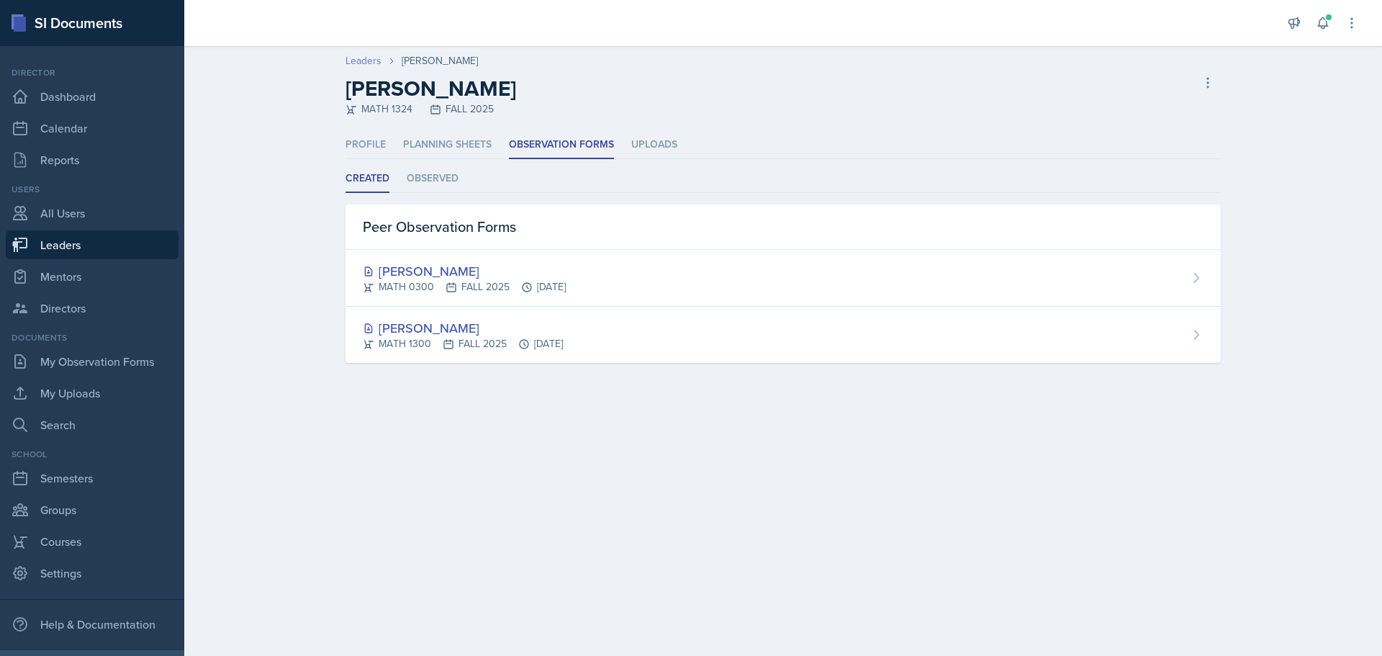
click at [362, 63] on link "Leaders" at bounding box center [363, 60] width 36 height 15
select select "0924c876-6fa7-4296-b593-7db6428ef465"
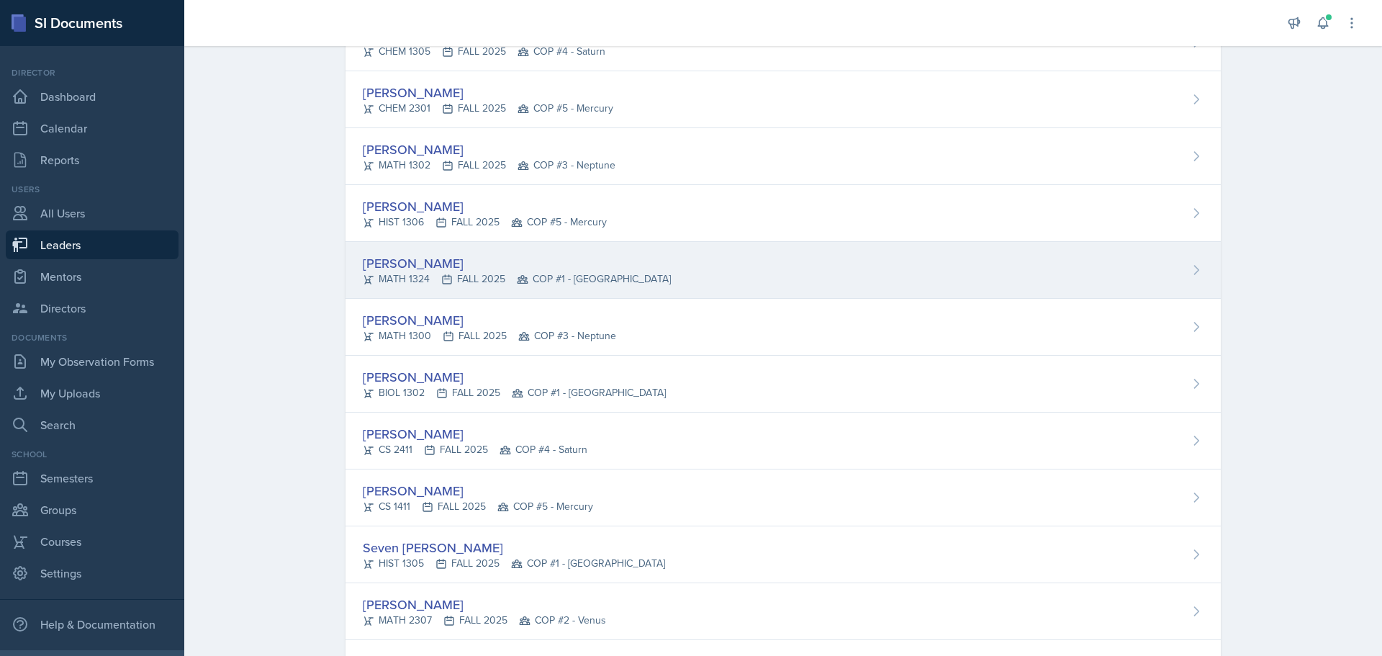
scroll to position [288, 0]
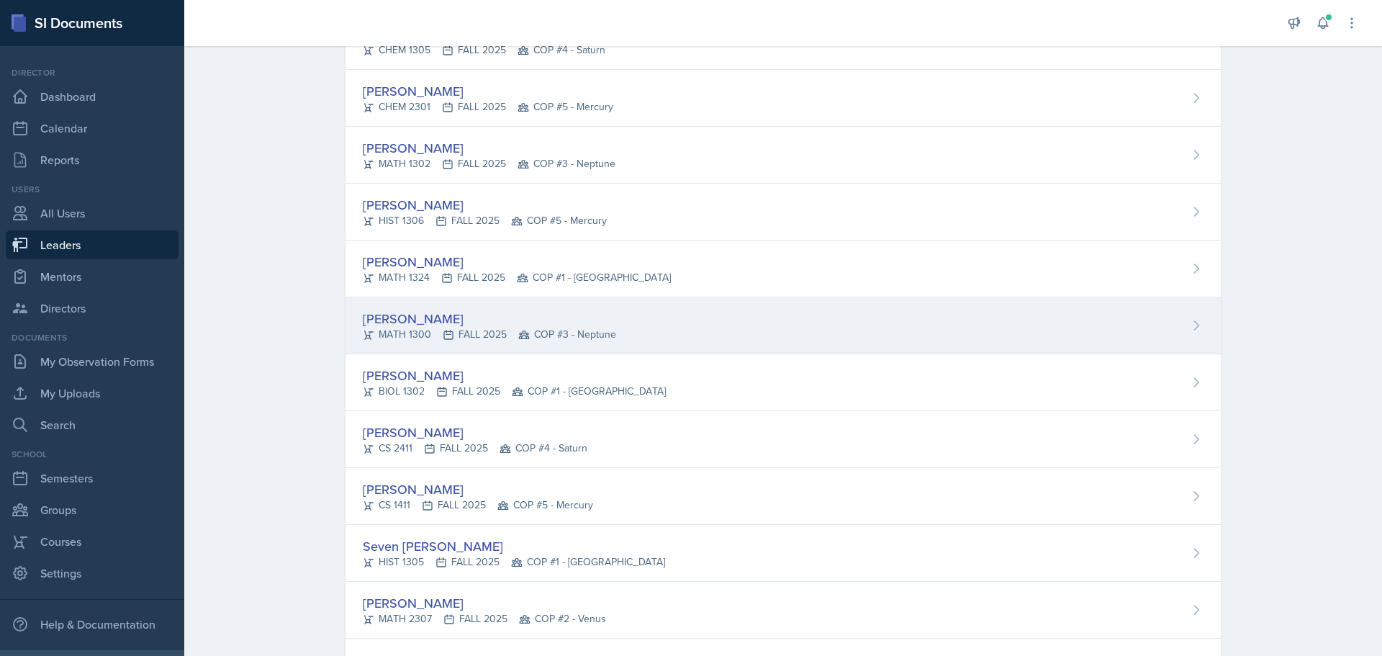
click at [435, 315] on div "[PERSON_NAME]" at bounding box center [489, 318] width 253 height 19
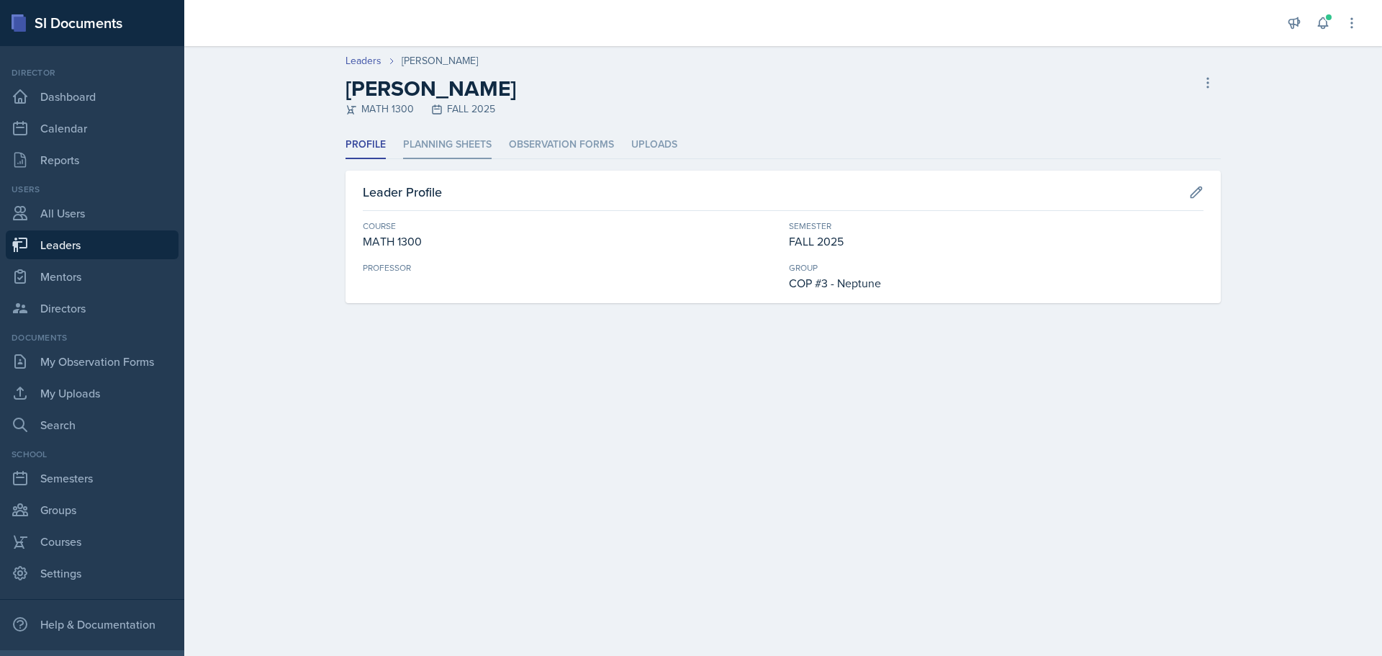
click at [433, 140] on li "Planning Sheets" at bounding box center [447, 145] width 89 height 28
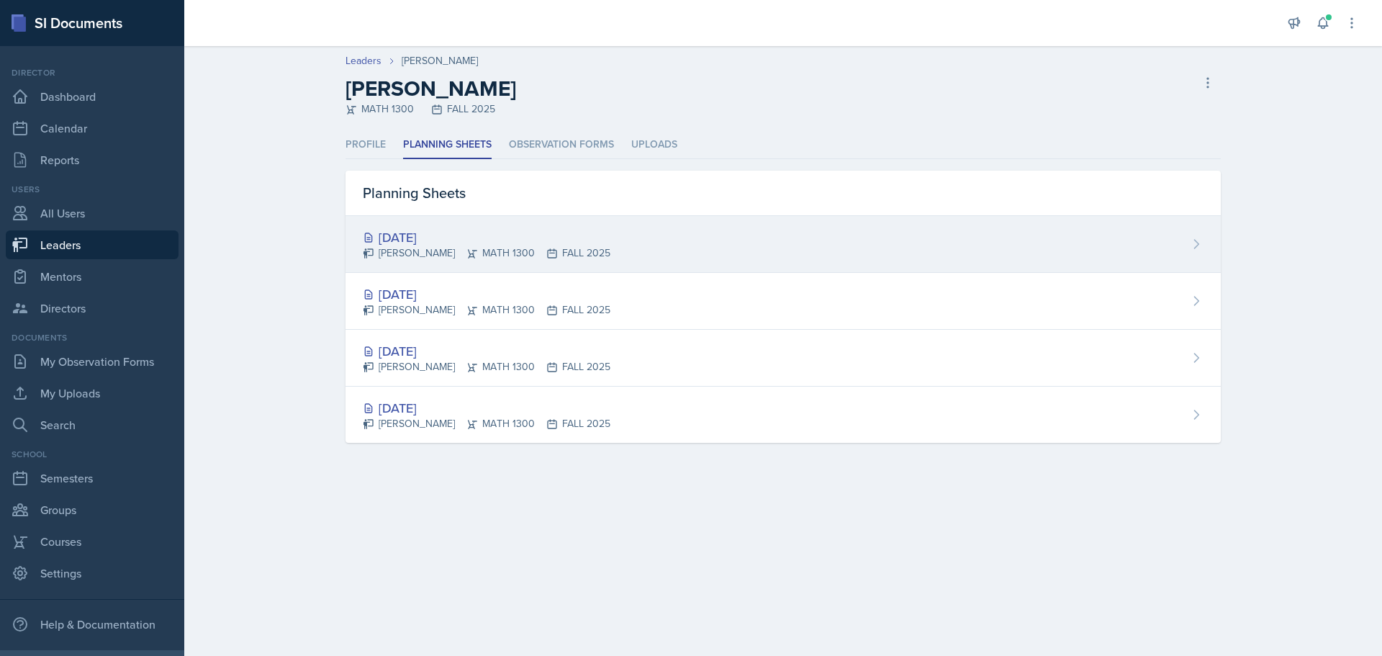
click at [416, 237] on div "[DATE]" at bounding box center [487, 236] width 248 height 19
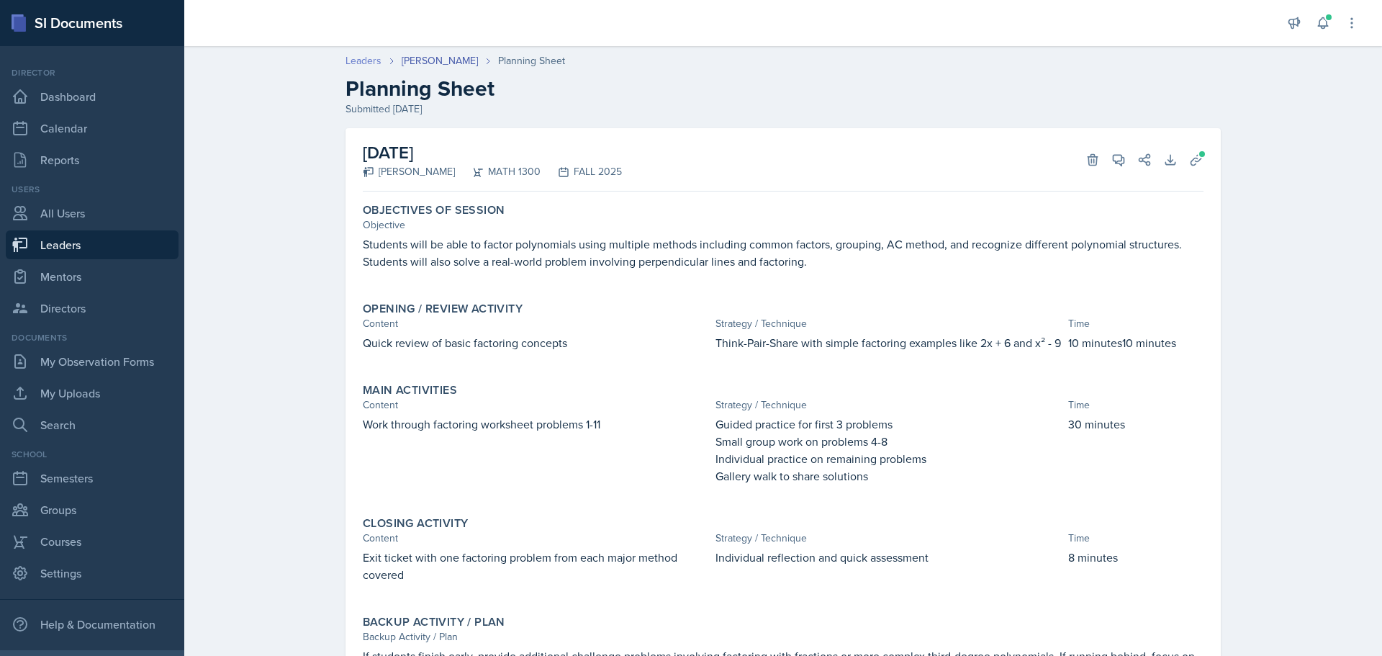
click at [358, 63] on link "Leaders" at bounding box center [363, 60] width 36 height 15
select select "0924c876-6fa7-4296-b593-7db6428ef465"
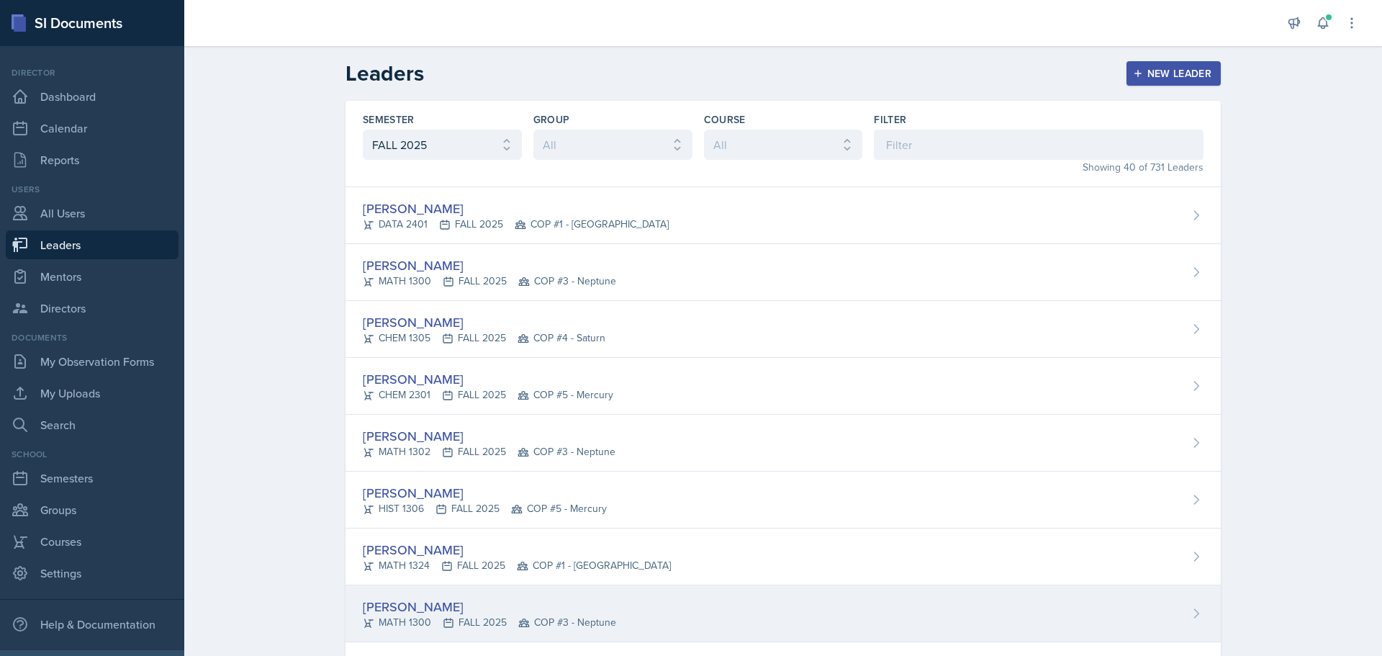
click at [447, 603] on div "[PERSON_NAME]" at bounding box center [489, 606] width 253 height 19
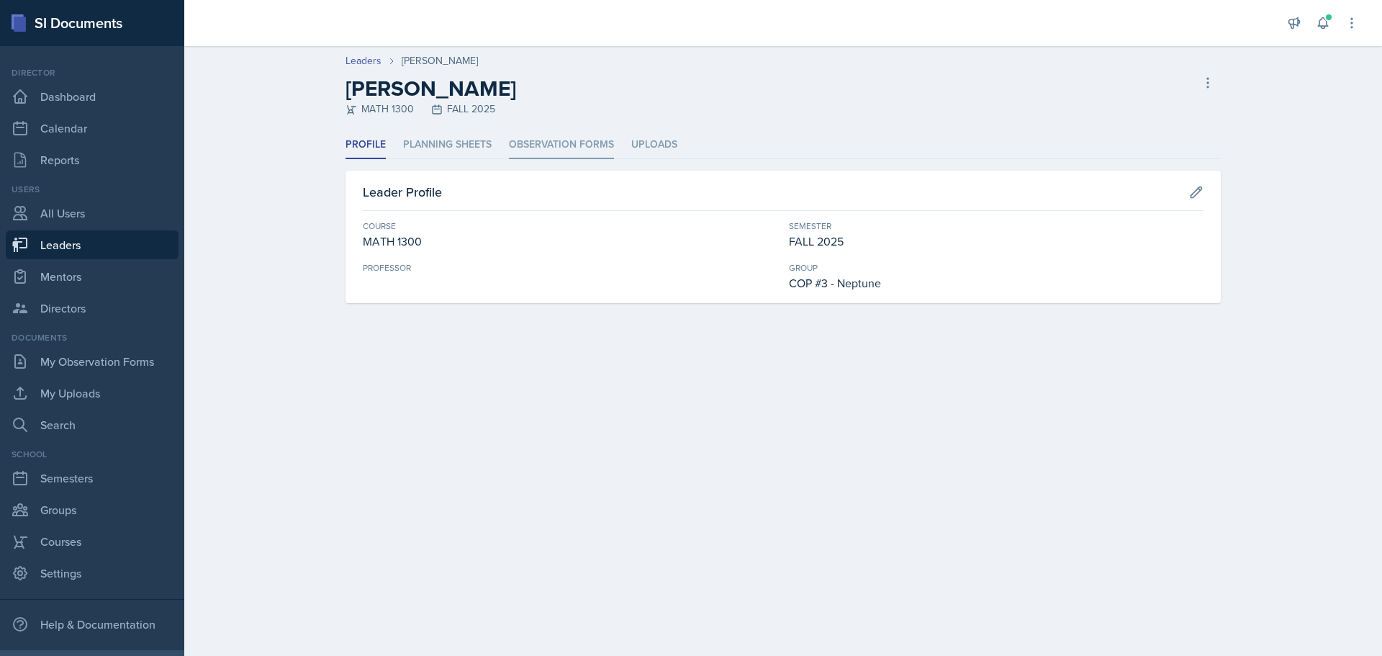
click at [549, 143] on li "Observation Forms" at bounding box center [561, 145] width 105 height 28
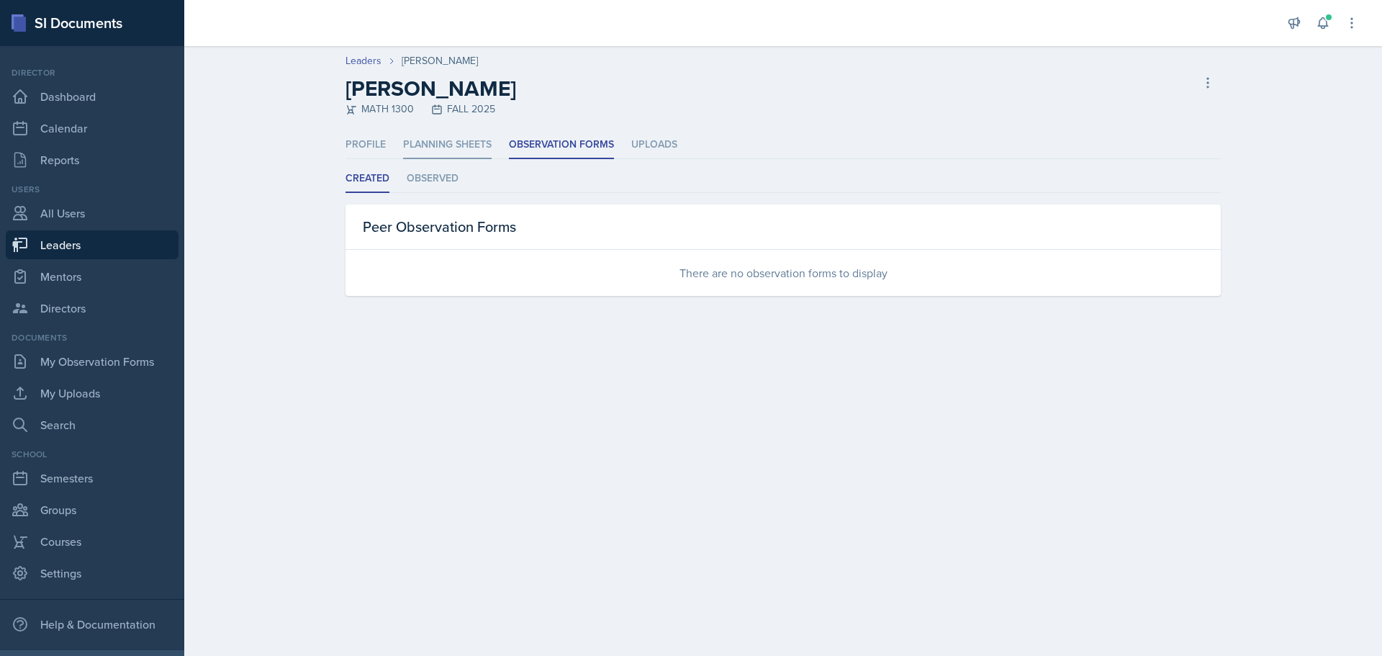
click at [458, 147] on li "Planning Sheets" at bounding box center [447, 145] width 89 height 28
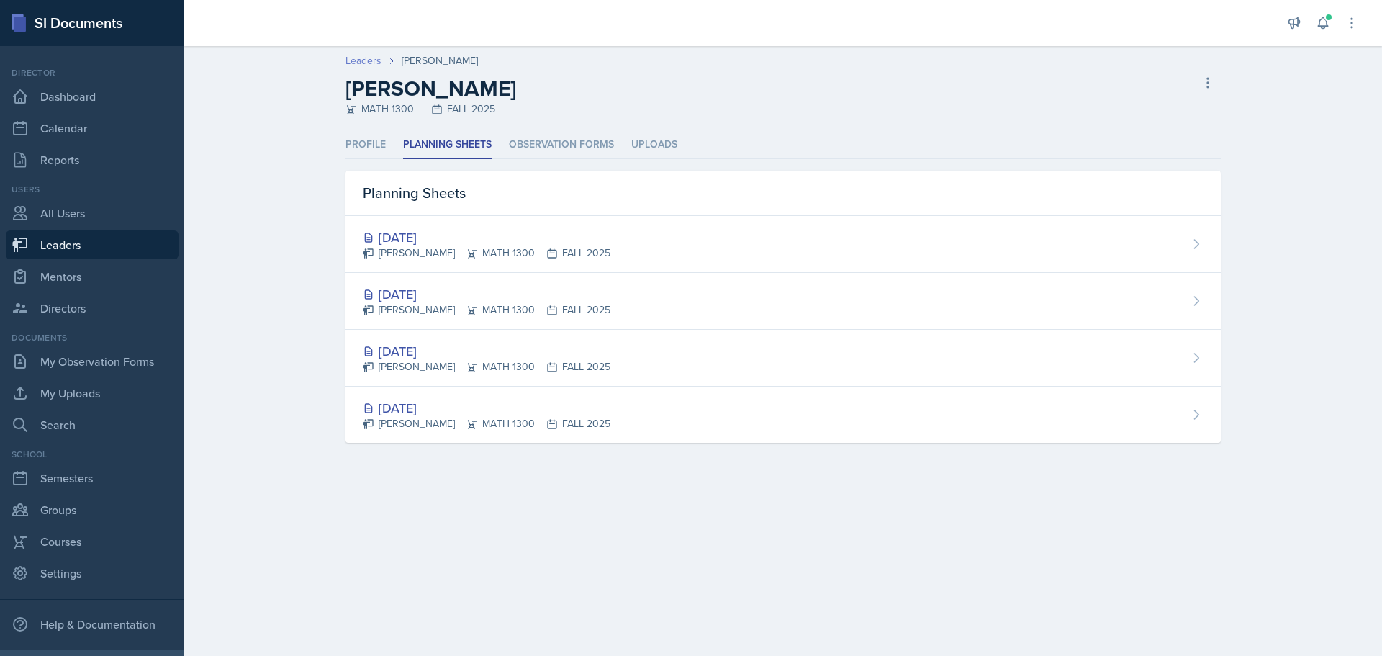
click at [370, 60] on link "Leaders" at bounding box center [363, 60] width 36 height 15
select select "0924c876-6fa7-4296-b593-7db6428ef465"
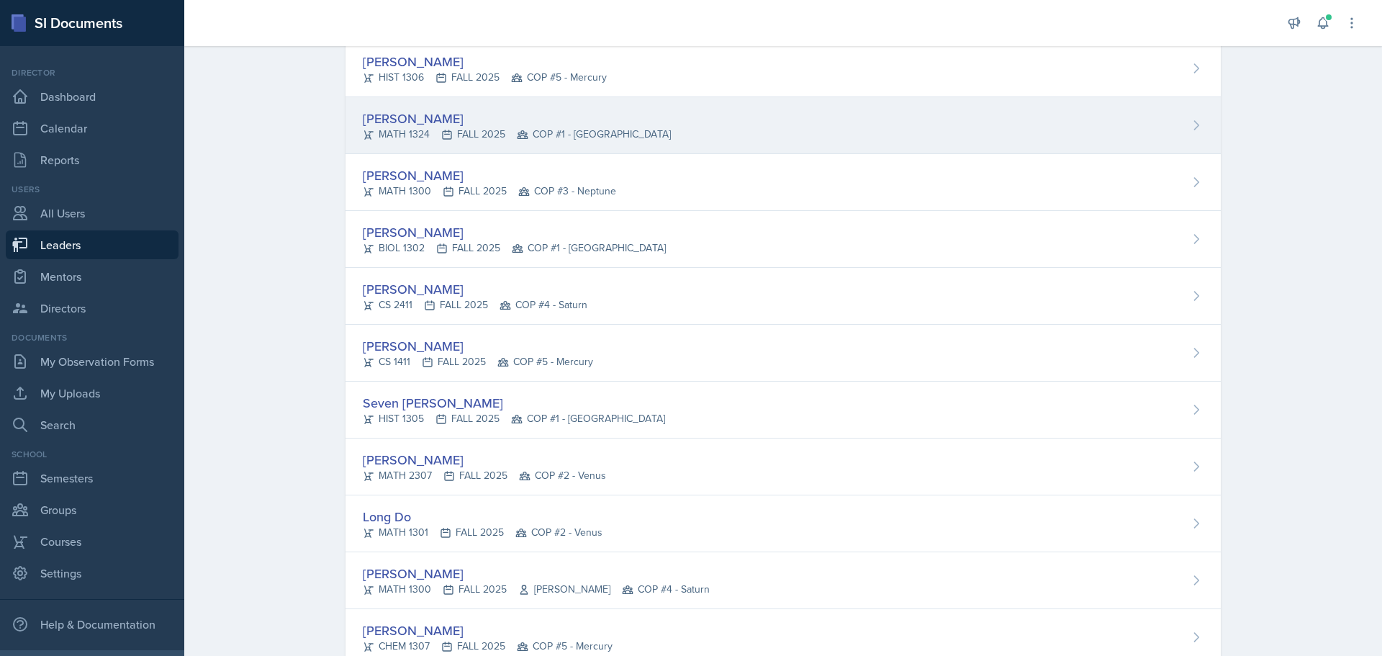
scroll to position [432, 0]
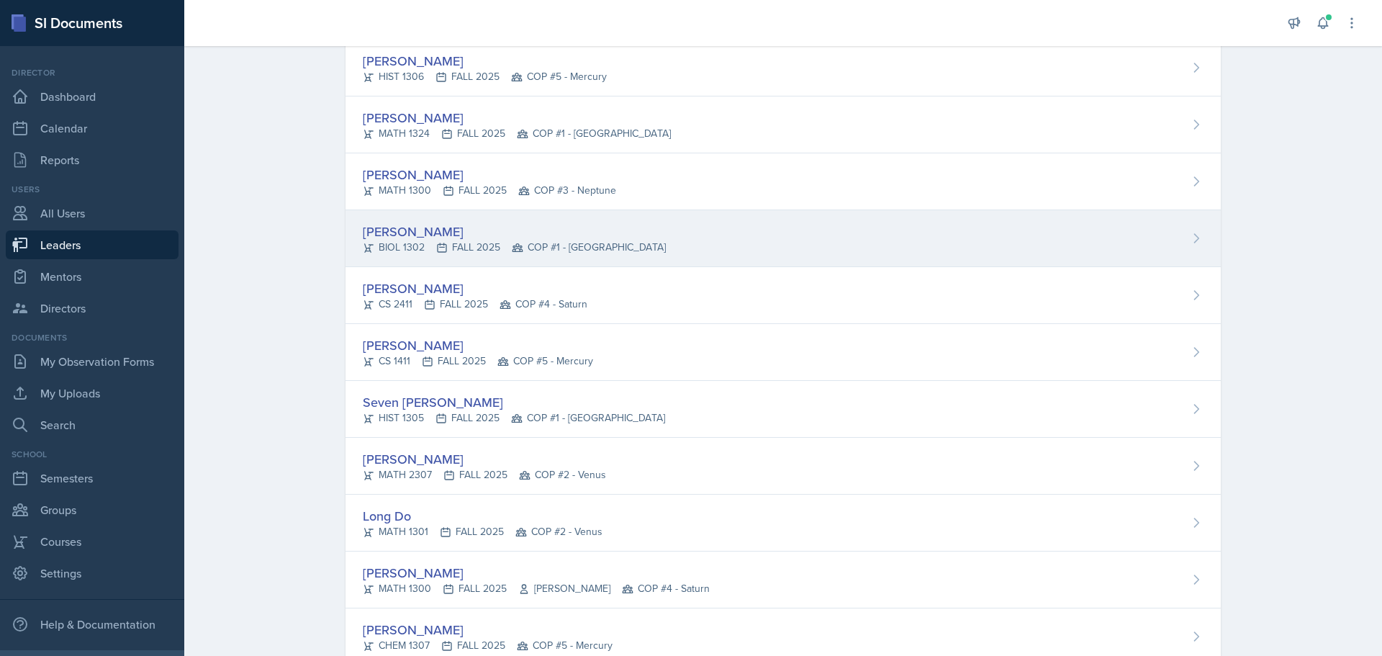
click at [403, 230] on div "[PERSON_NAME]" at bounding box center [514, 231] width 303 height 19
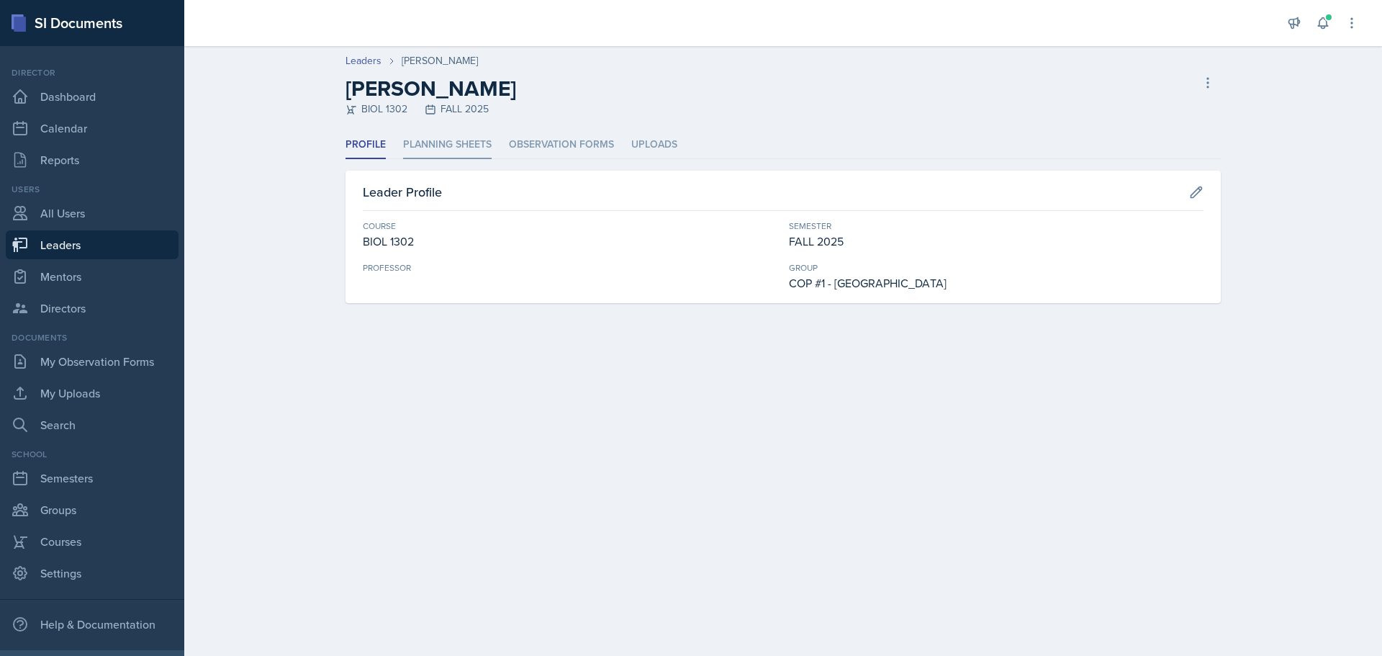
click at [439, 145] on li "Planning Sheets" at bounding box center [447, 145] width 89 height 28
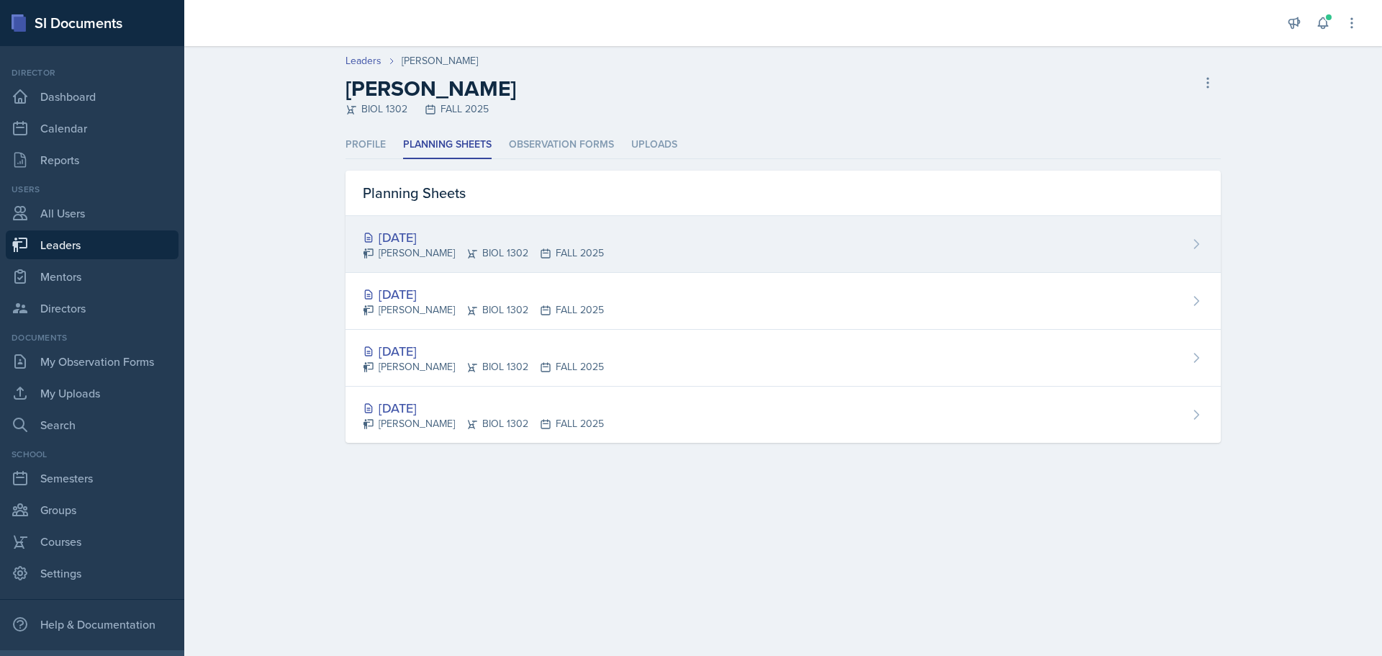
click at [419, 240] on div "[DATE]" at bounding box center [483, 236] width 241 height 19
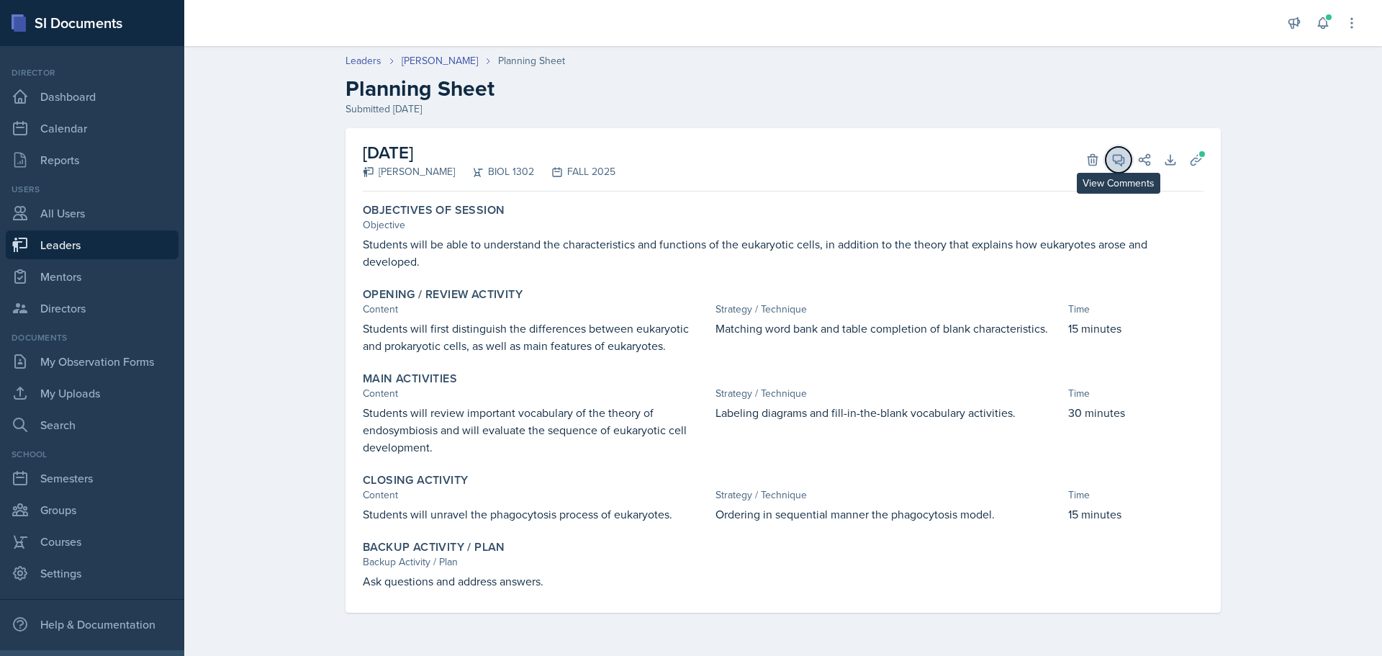
click at [1117, 161] on icon at bounding box center [1118, 160] width 11 height 11
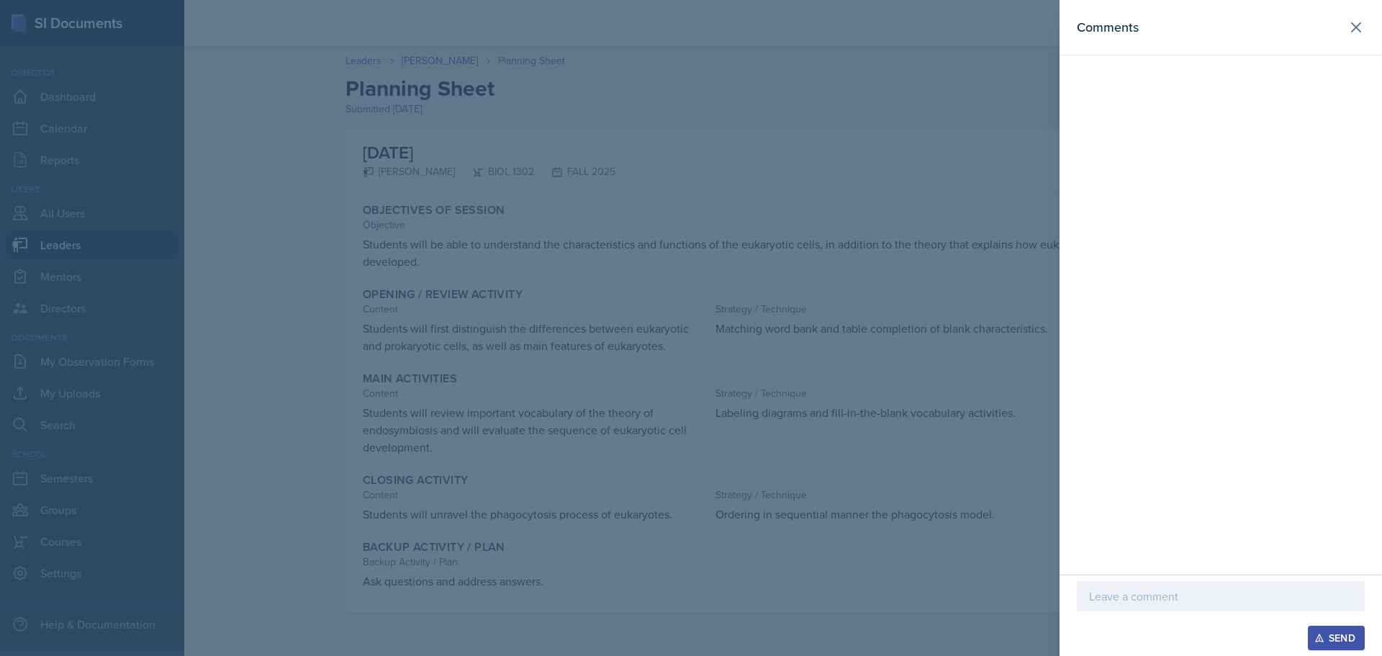
click at [1185, 599] on p at bounding box center [1220, 595] width 263 height 17
click at [1352, 634] on div "Send" at bounding box center [1336, 638] width 38 height 12
click at [1352, 29] on icon at bounding box center [1355, 27] width 17 height 17
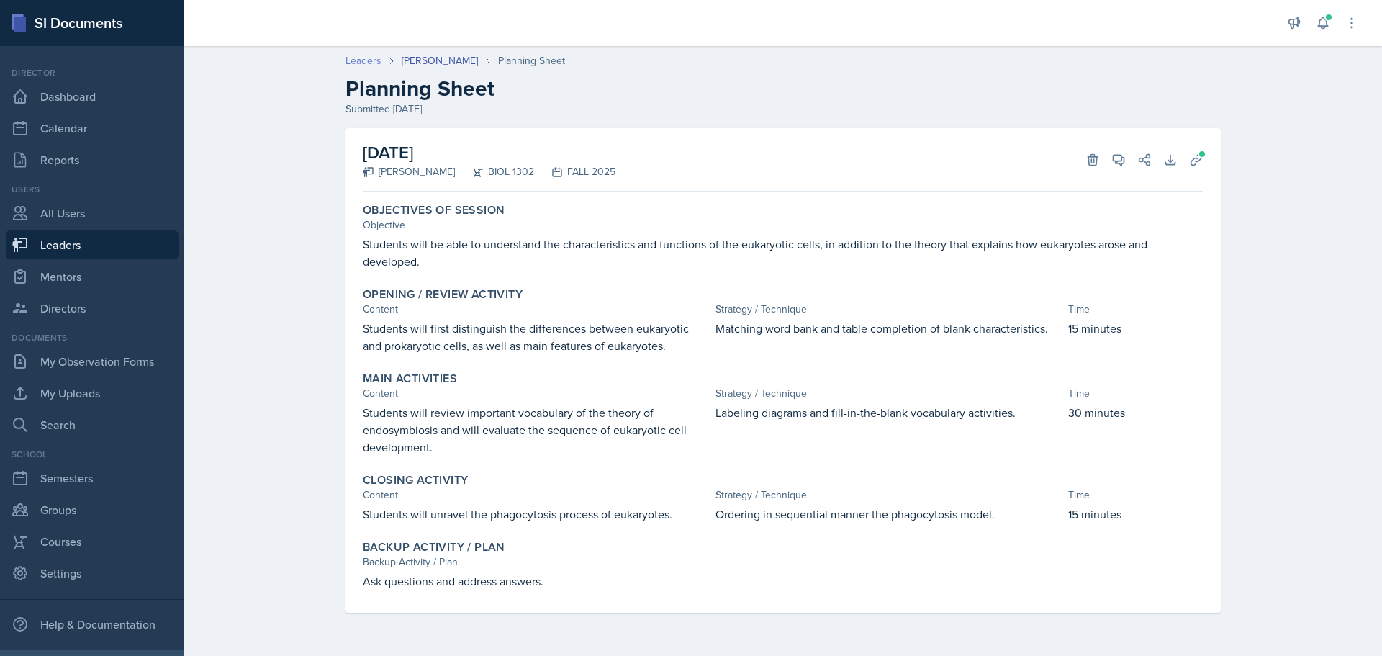
click at [361, 58] on link "Leaders" at bounding box center [363, 60] width 36 height 15
select select "0924c876-6fa7-4296-b593-7db6428ef465"
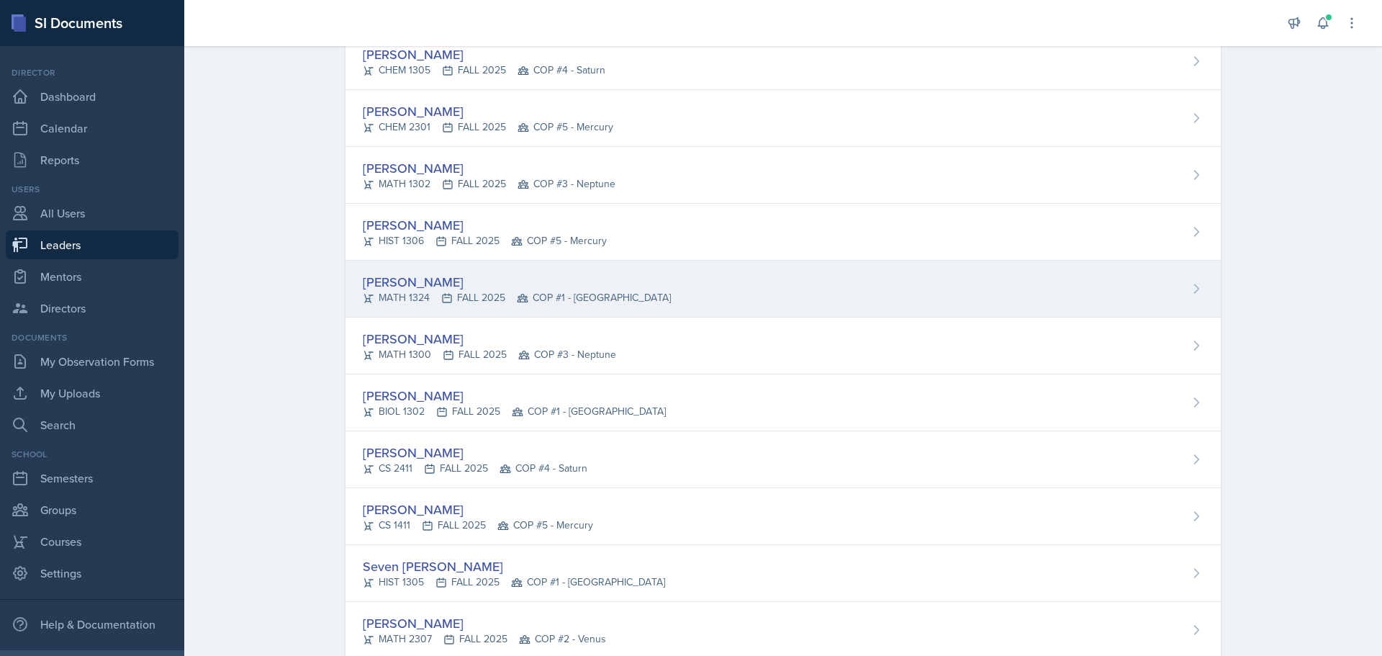
scroll to position [288, 0]
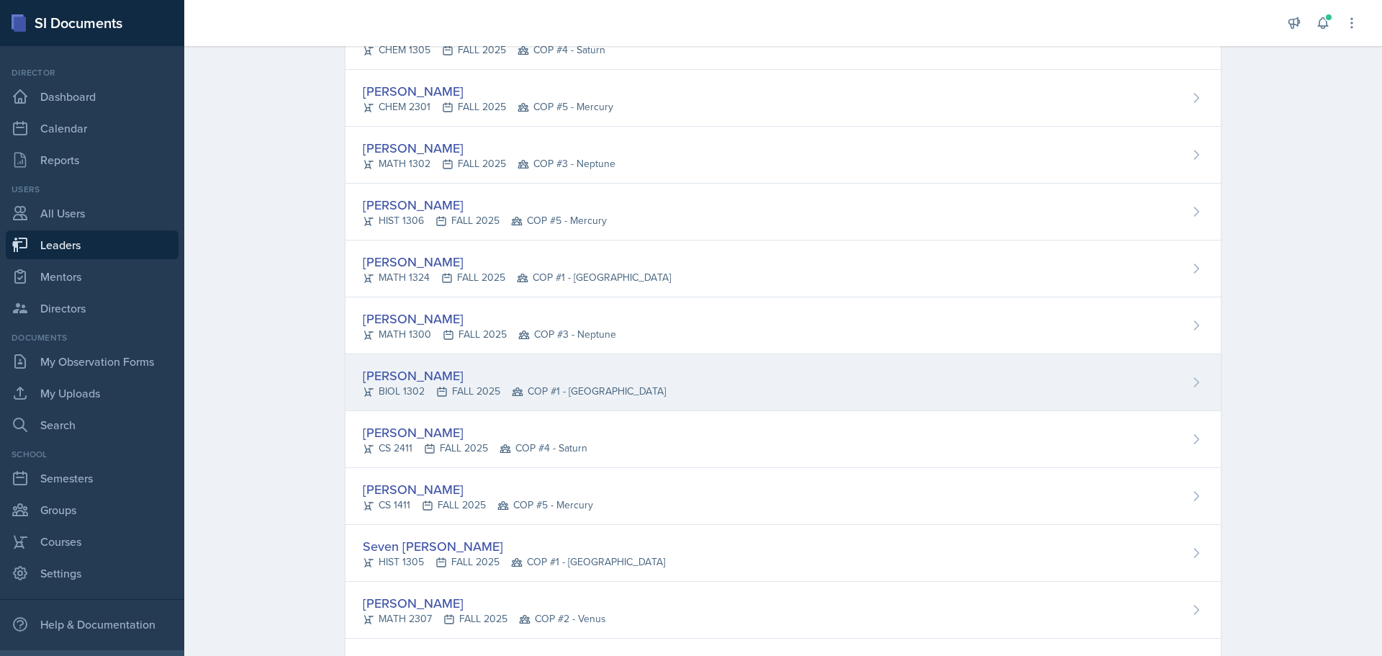
click at [407, 376] on div "[PERSON_NAME]" at bounding box center [514, 375] width 303 height 19
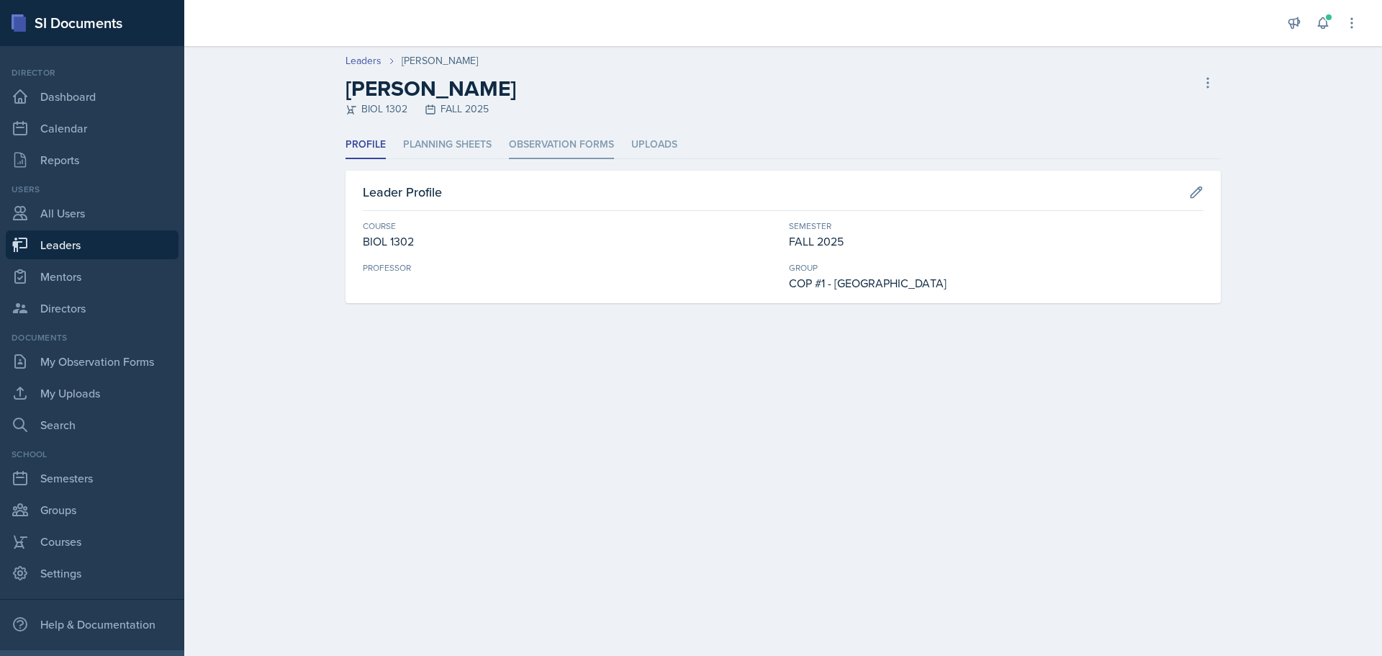
click at [594, 145] on li "Observation Forms" at bounding box center [561, 145] width 105 height 28
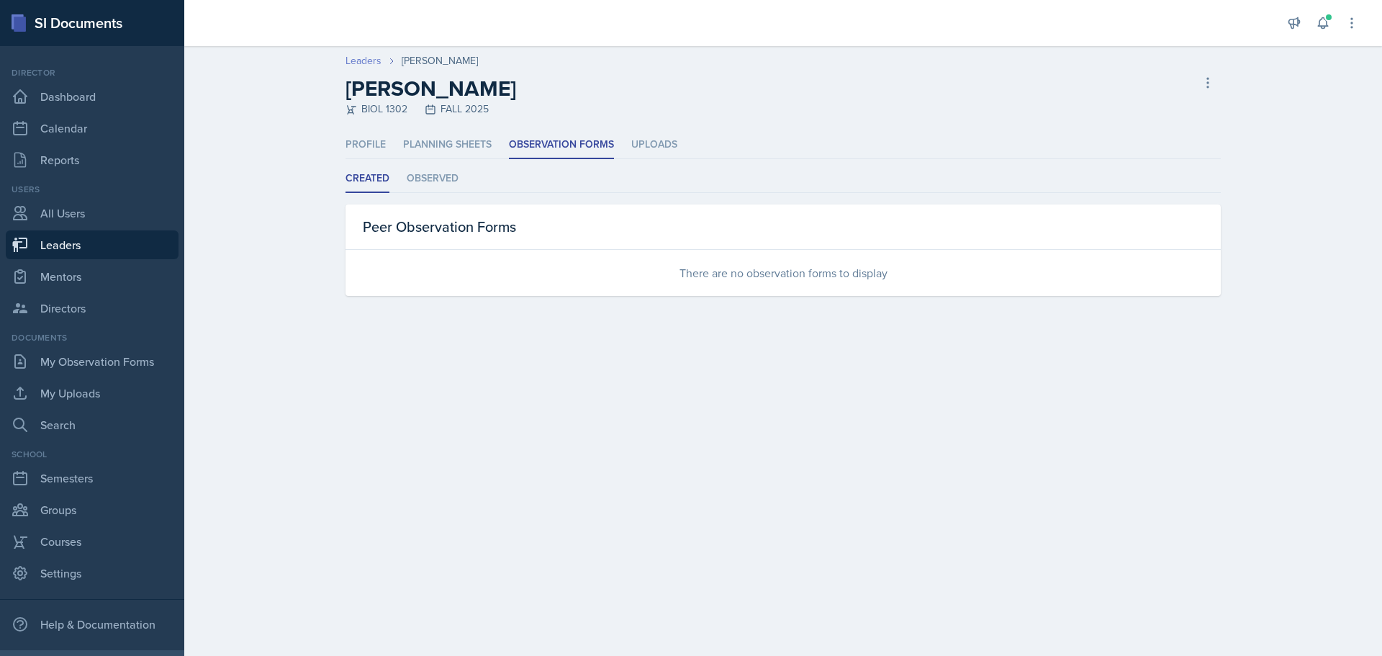
click at [365, 65] on link "Leaders" at bounding box center [363, 60] width 36 height 15
select select "0924c876-6fa7-4296-b593-7db6428ef465"
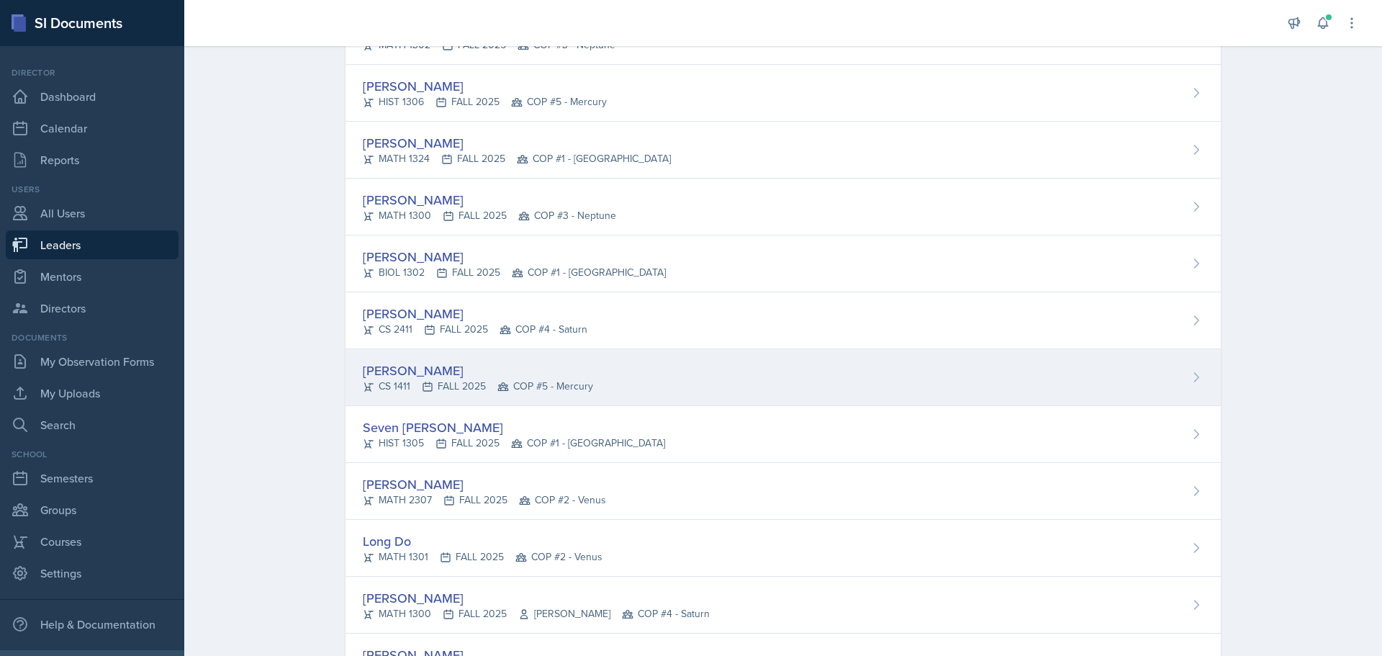
scroll to position [432, 0]
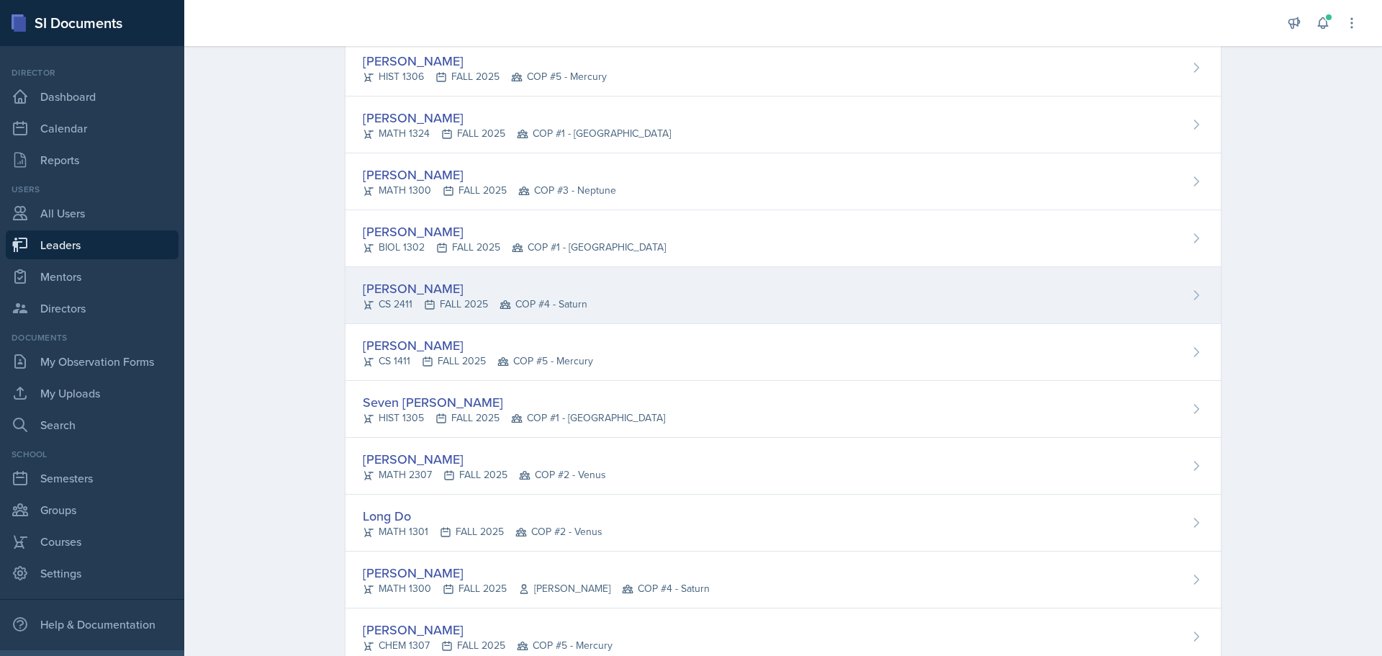
click at [411, 294] on div "[PERSON_NAME]" at bounding box center [475, 288] width 225 height 19
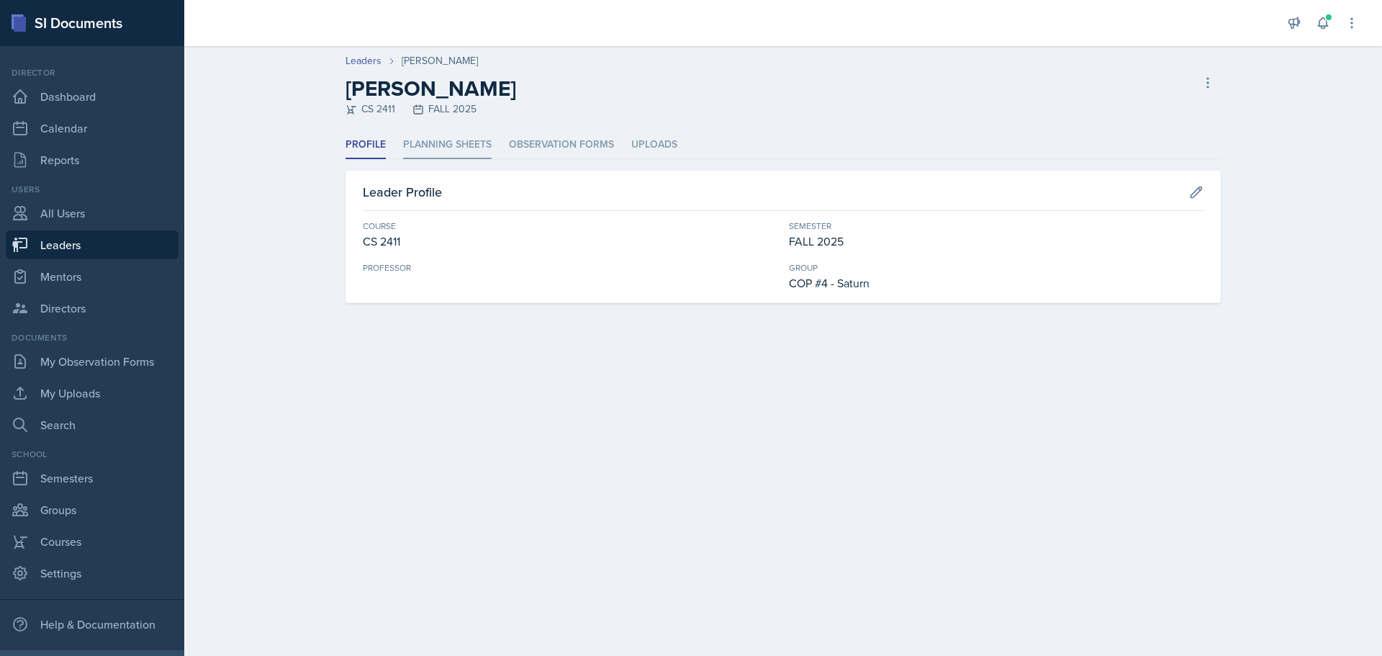
click at [458, 141] on li "Planning Sheets" at bounding box center [447, 145] width 89 height 28
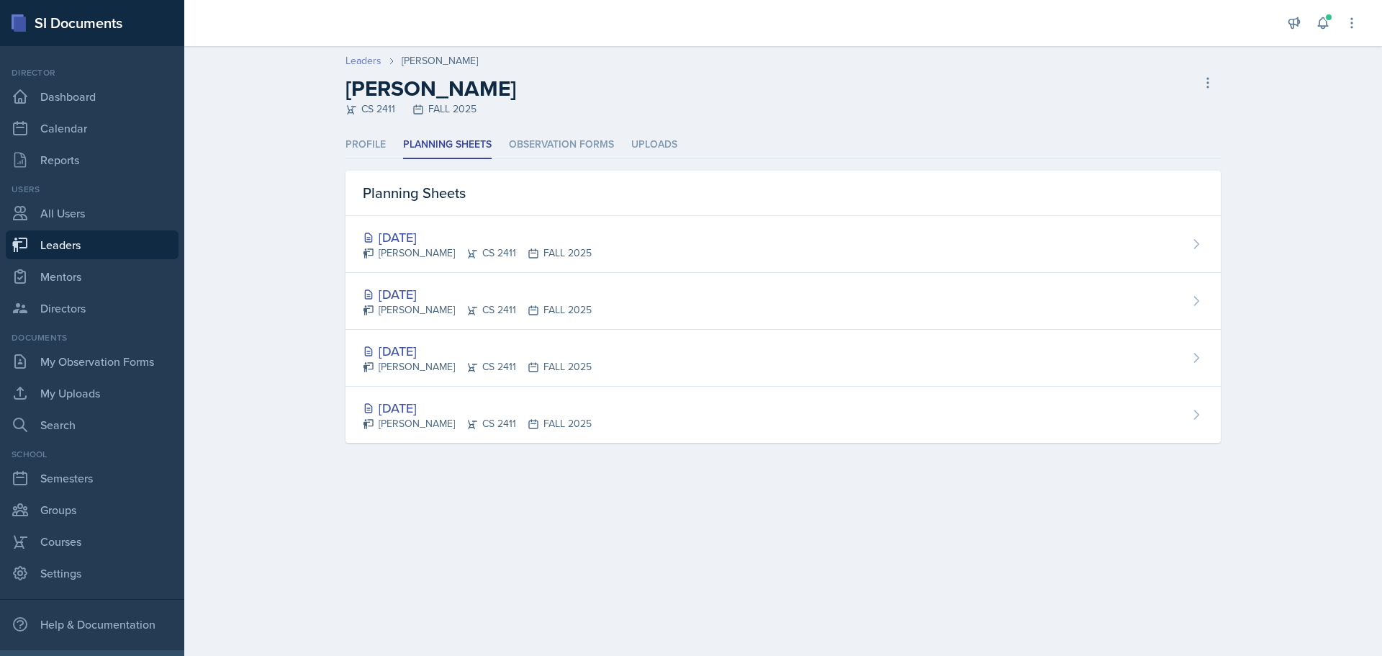
click at [358, 58] on link "Leaders" at bounding box center [363, 60] width 36 height 15
select select "0924c876-6fa7-4296-b593-7db6428ef465"
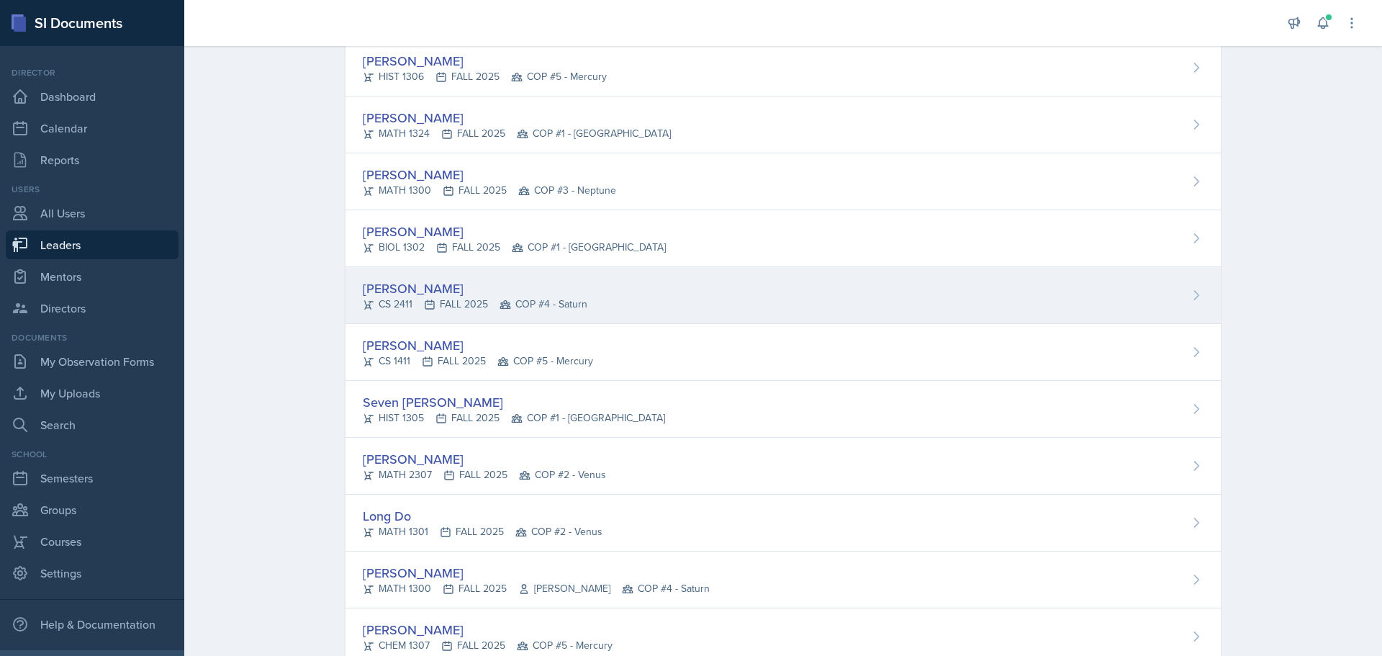
scroll to position [576, 0]
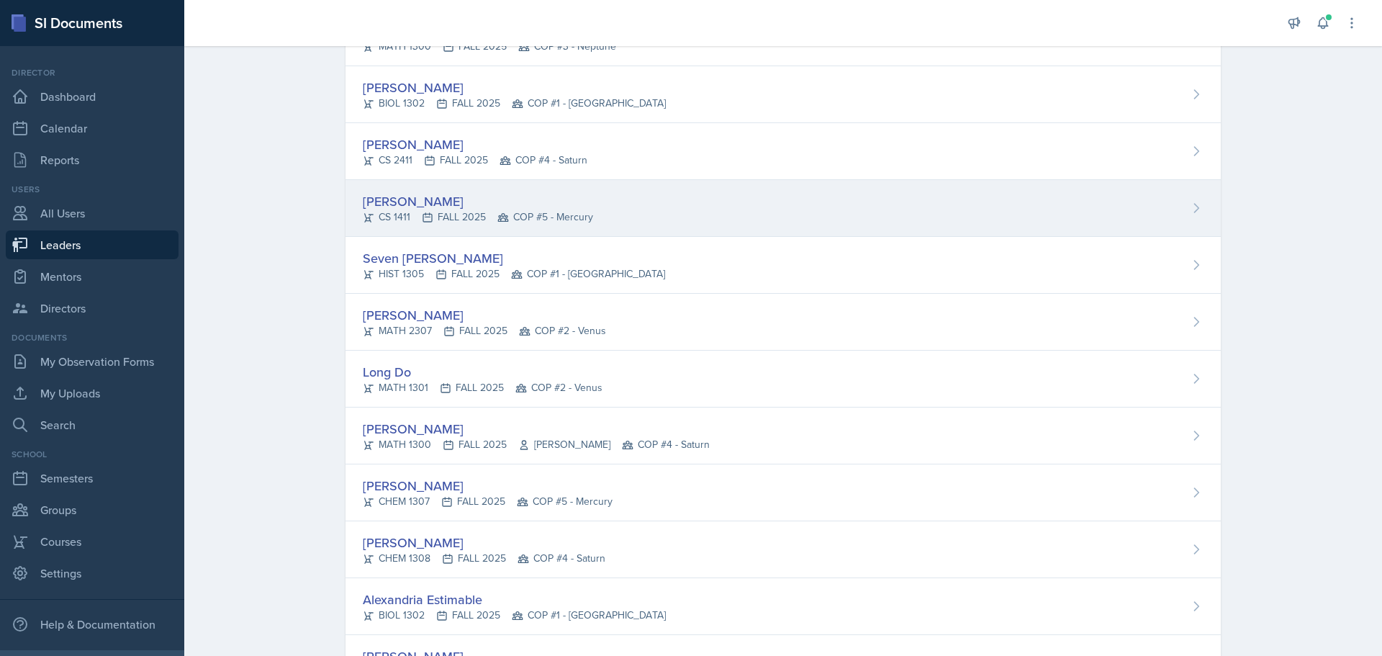
click at [404, 201] on div "[PERSON_NAME]" at bounding box center [478, 200] width 230 height 19
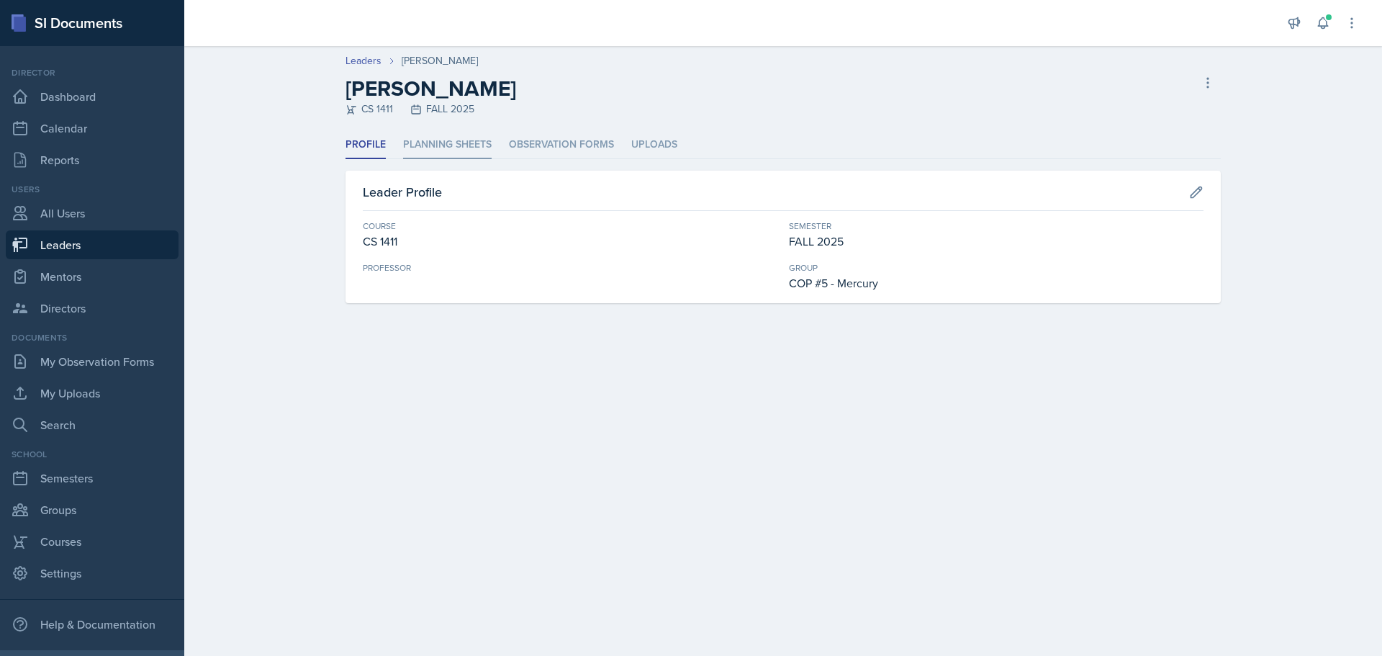
click at [425, 147] on li "Planning Sheets" at bounding box center [447, 145] width 89 height 28
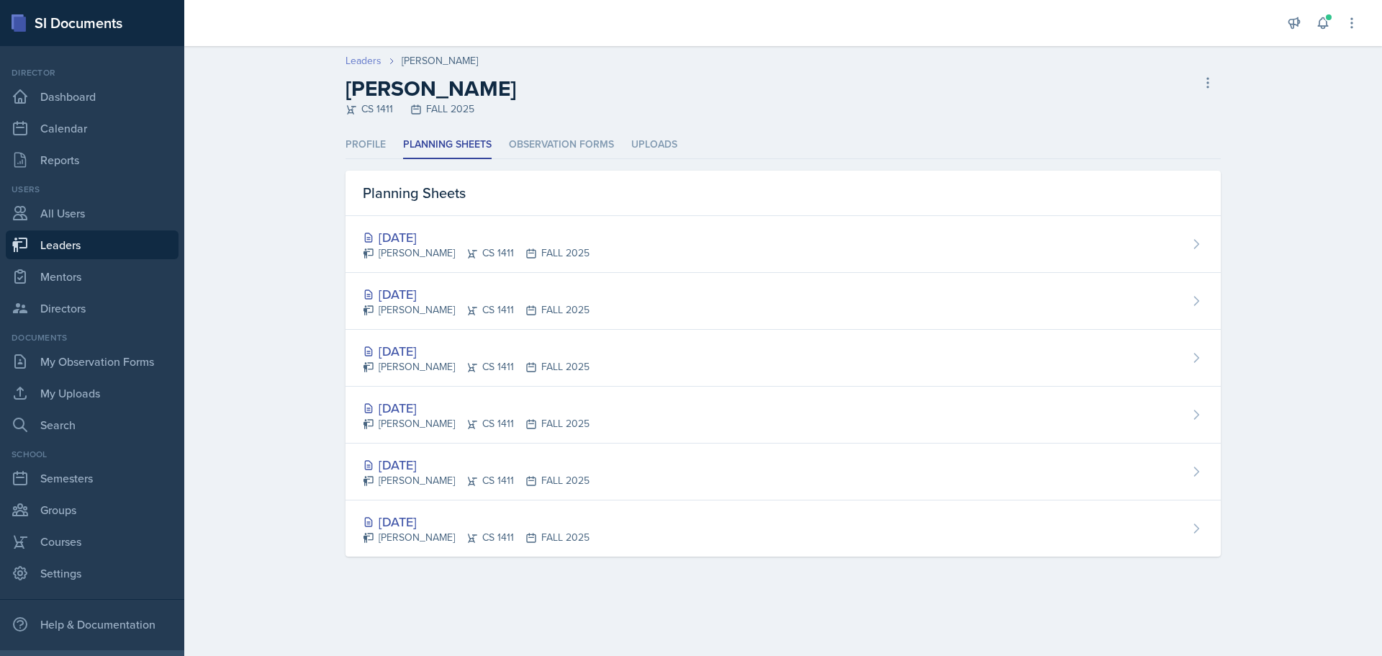
click at [362, 63] on link "Leaders" at bounding box center [363, 60] width 36 height 15
select select "0924c876-6fa7-4296-b593-7db6428ef465"
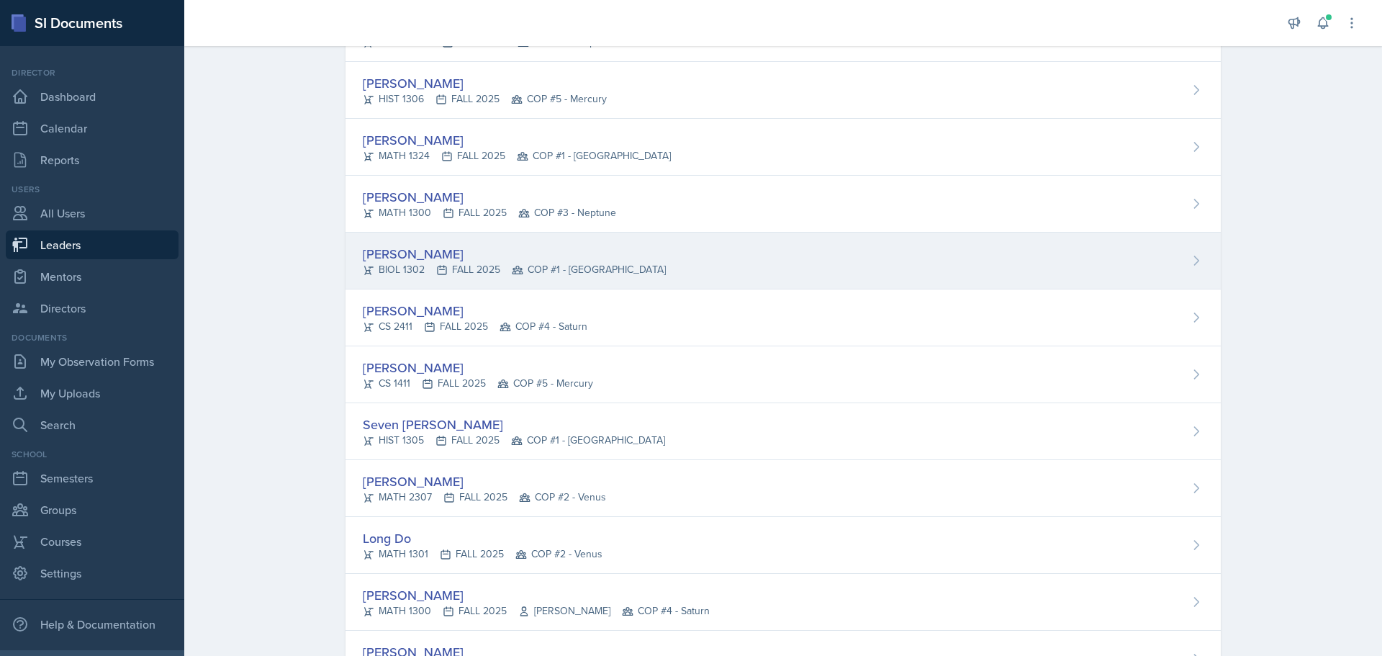
scroll to position [432, 0]
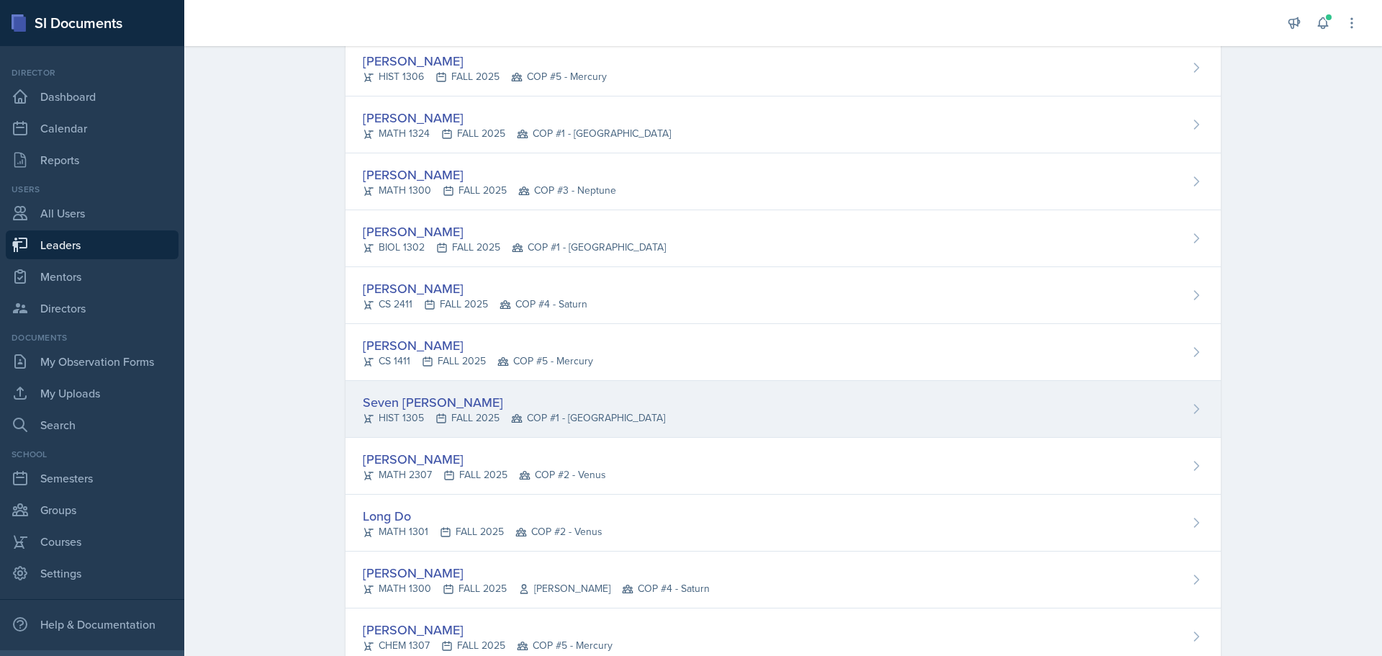
click at [411, 404] on div "Seven [PERSON_NAME]" at bounding box center [514, 401] width 302 height 19
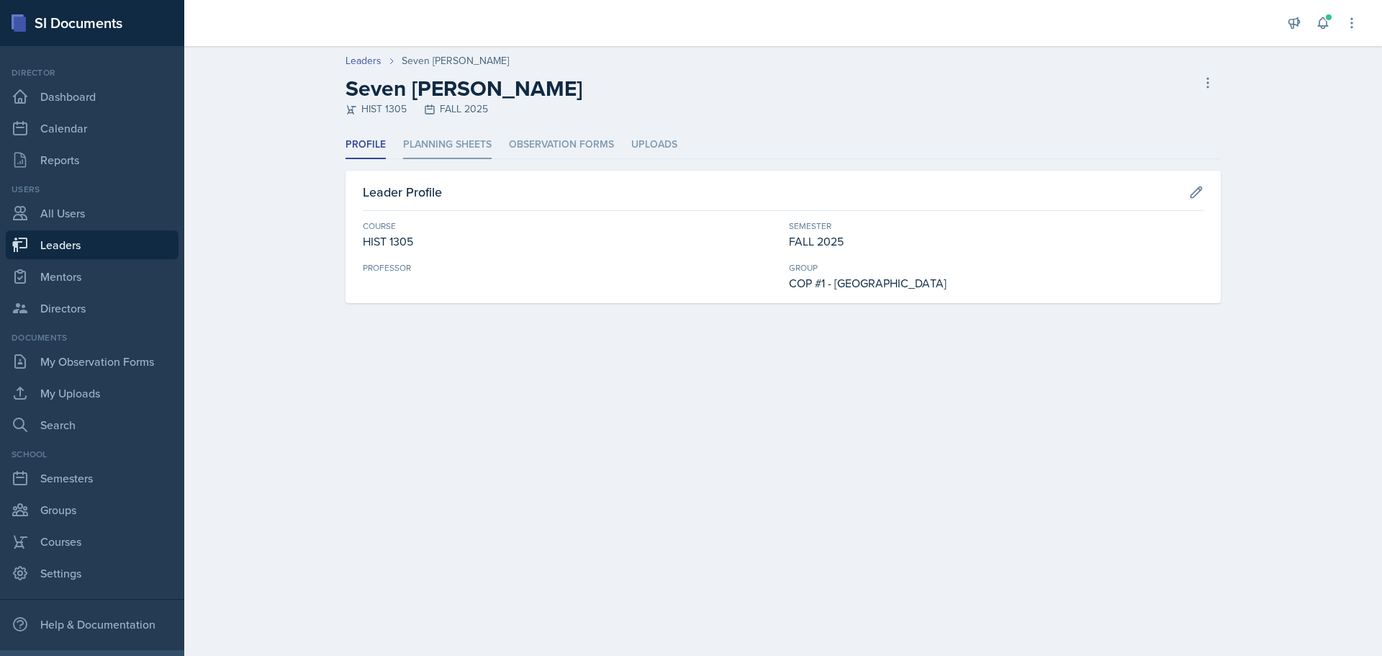
click at [432, 153] on li "Planning Sheets" at bounding box center [447, 145] width 89 height 28
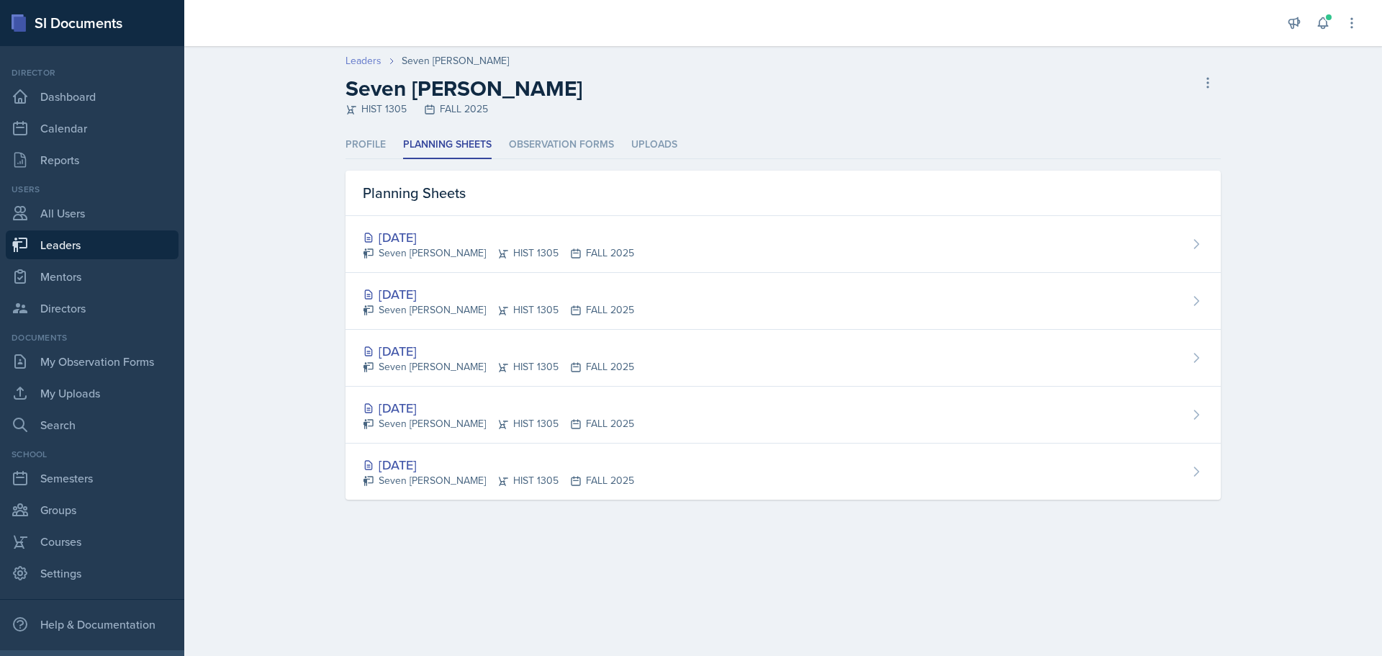
click at [361, 56] on link "Leaders" at bounding box center [363, 60] width 36 height 15
select select "0924c876-6fa7-4296-b593-7db6428ef465"
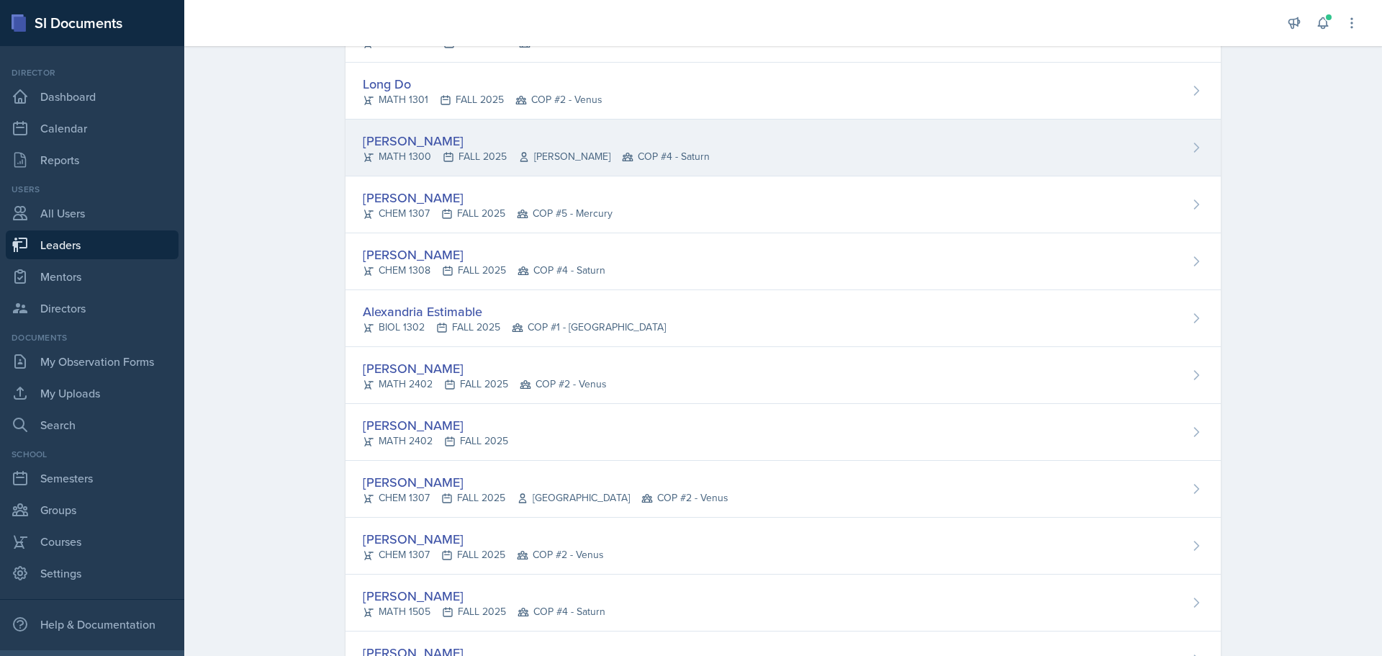
scroll to position [720, 0]
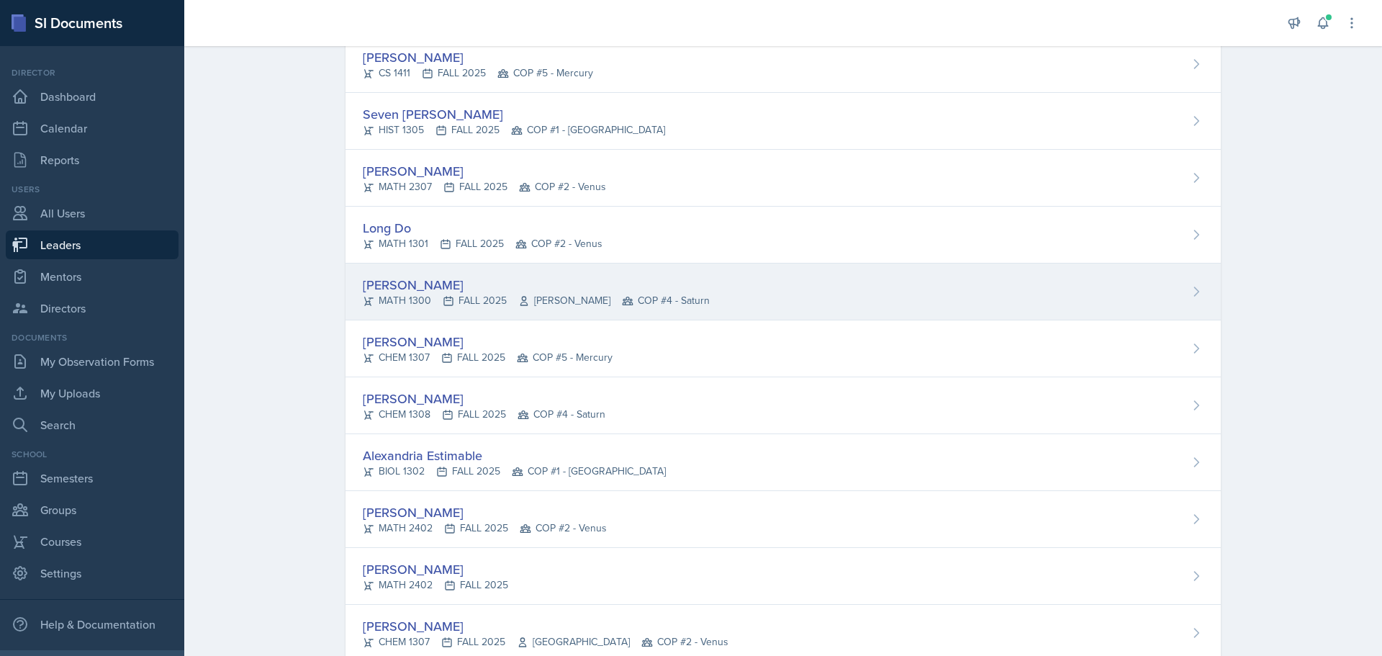
click at [386, 292] on div "[PERSON_NAME]" at bounding box center [536, 284] width 347 height 19
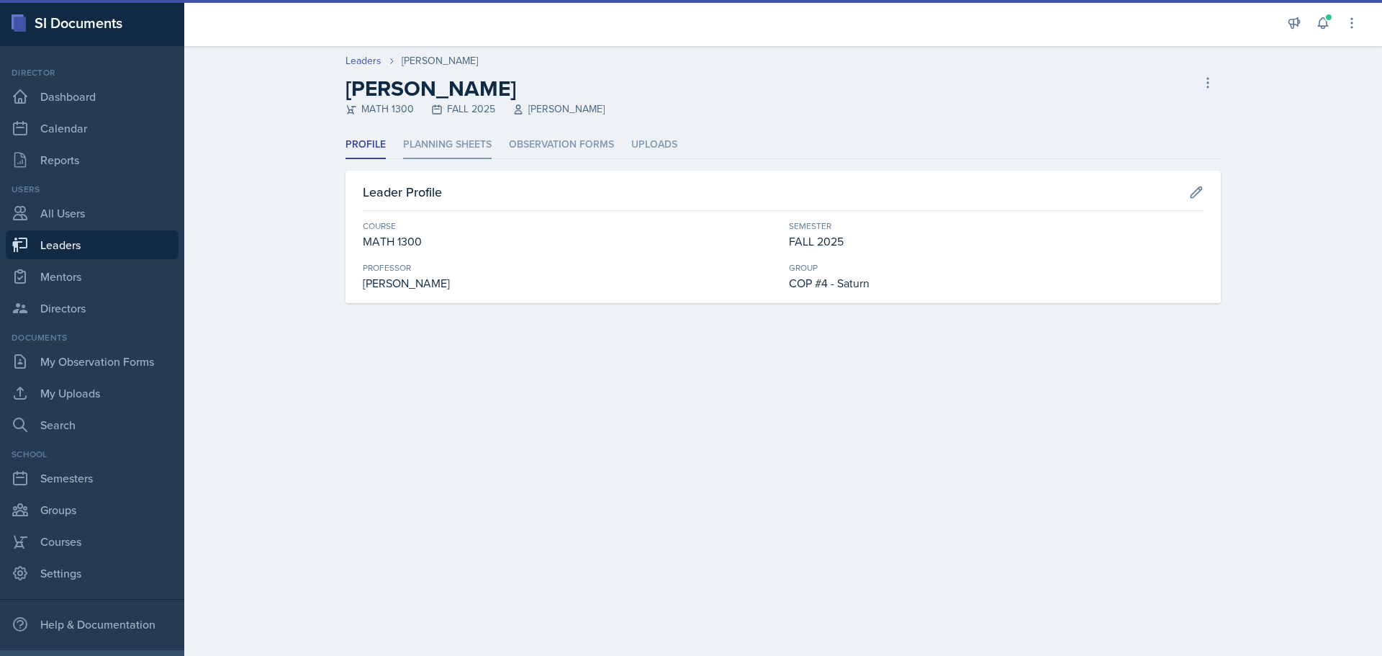
click at [430, 149] on li "Planning Sheets" at bounding box center [447, 145] width 89 height 28
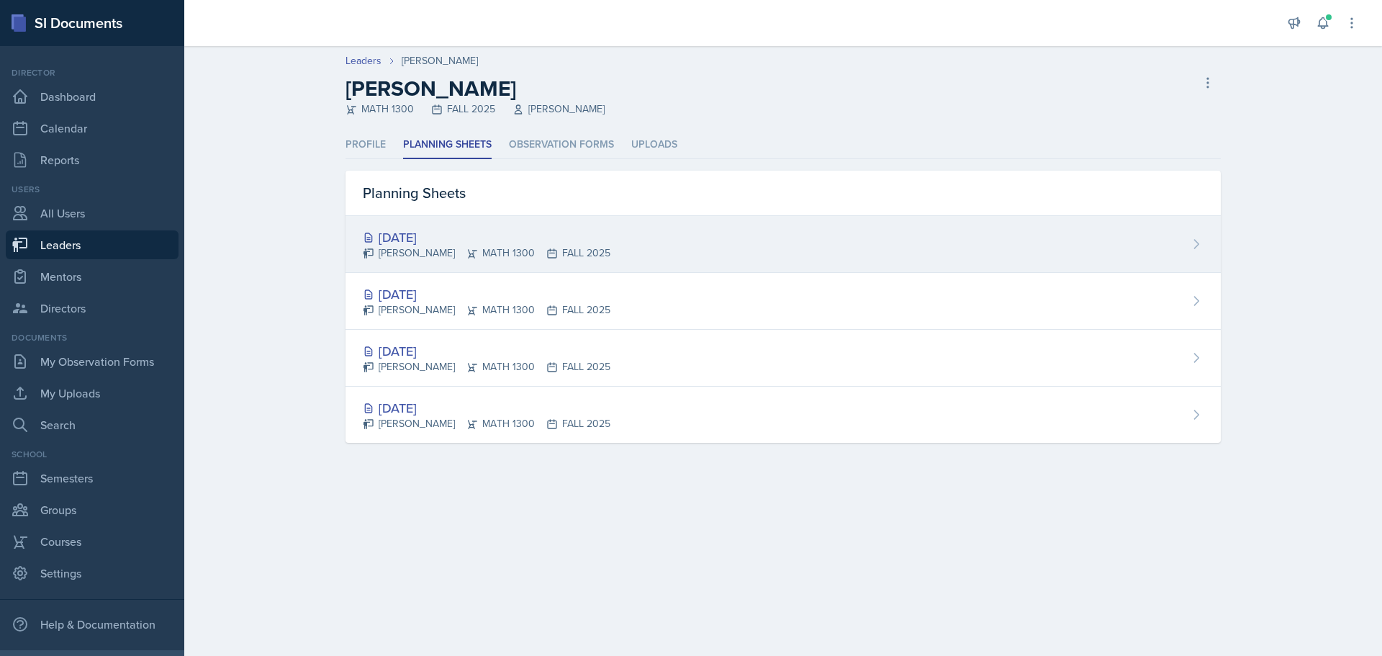
click at [433, 235] on div "[DATE]" at bounding box center [487, 236] width 248 height 19
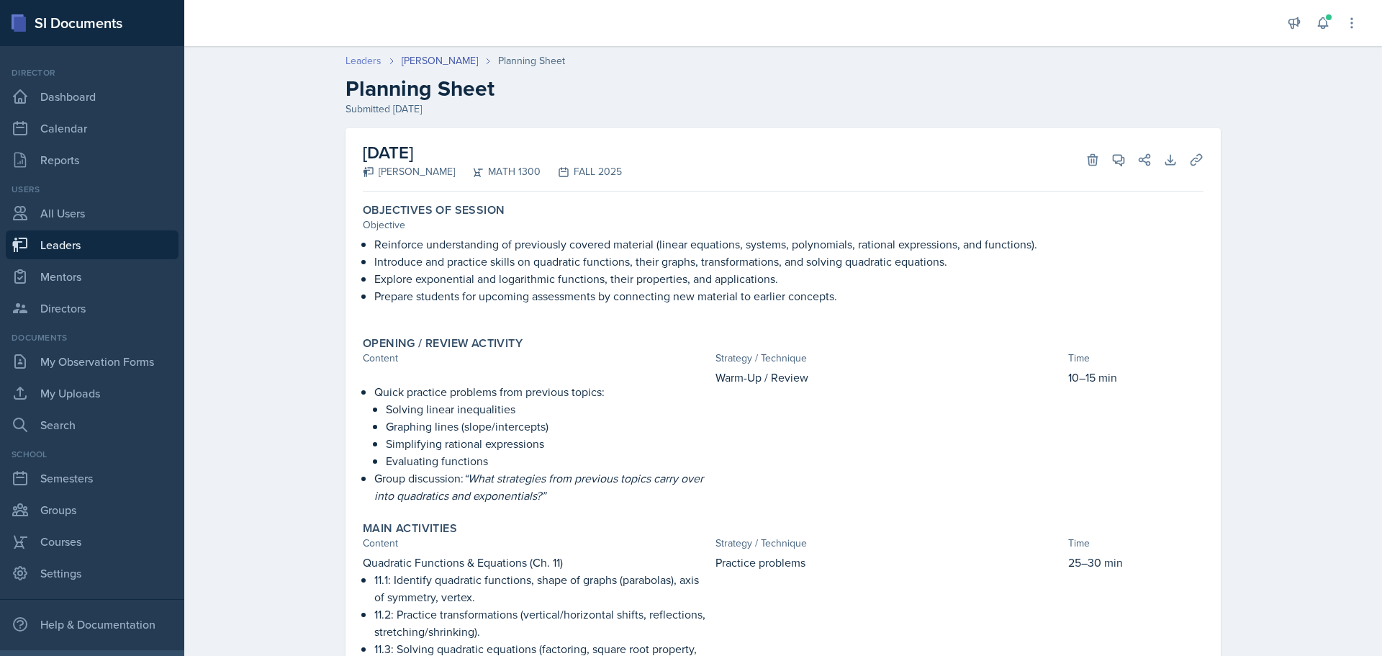
click at [356, 65] on link "Leaders" at bounding box center [363, 60] width 36 height 15
select select "0924c876-6fa7-4296-b593-7db6428ef465"
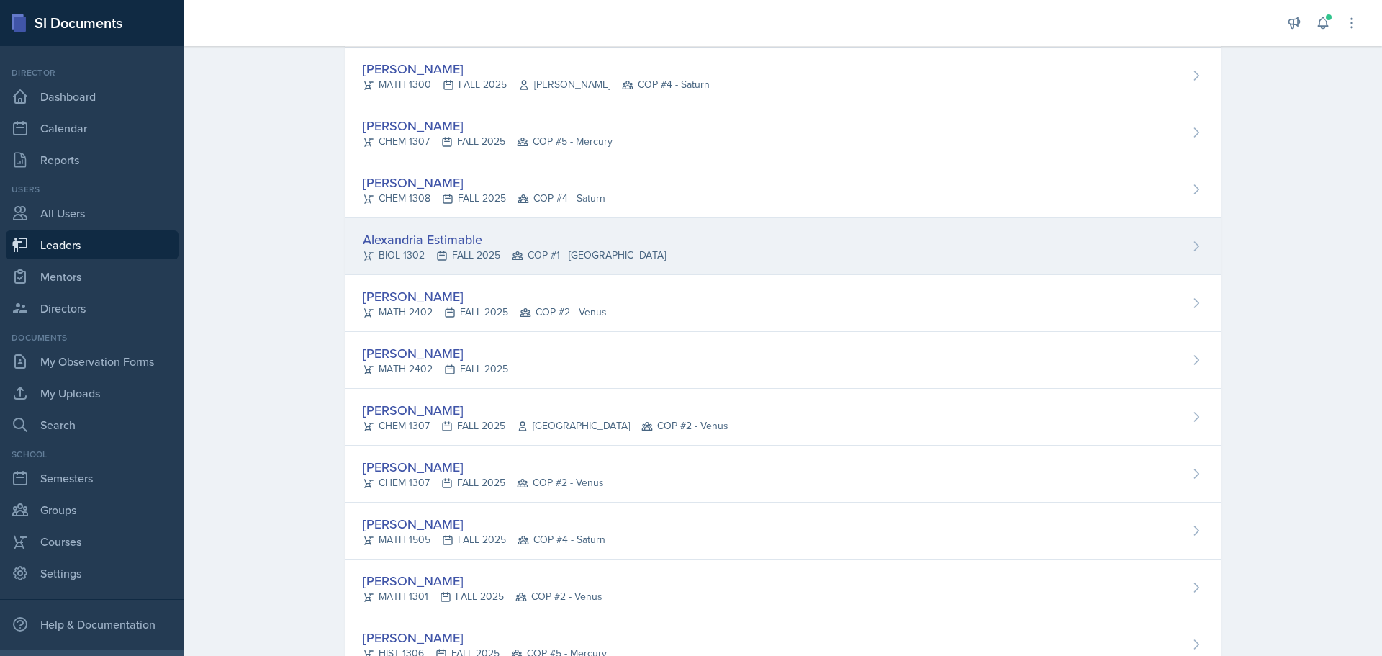
scroll to position [864, 0]
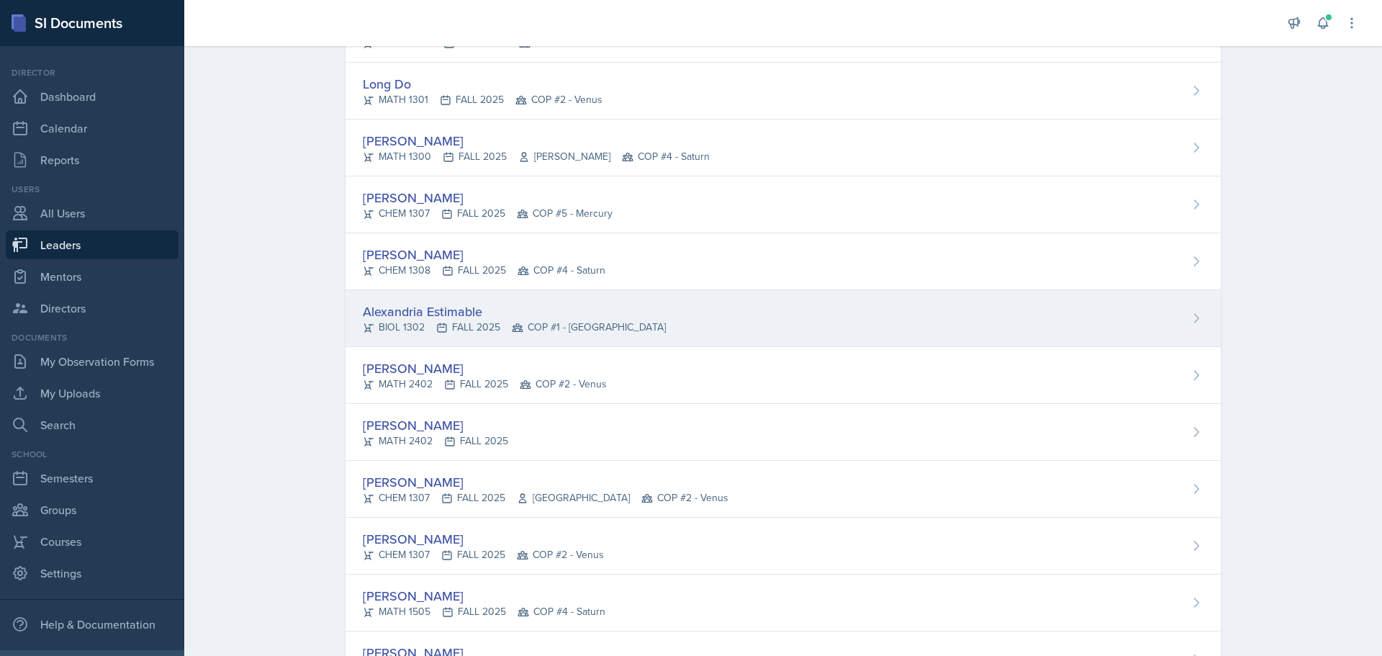
click at [414, 307] on div "Alexandria Estimable" at bounding box center [514, 311] width 303 height 19
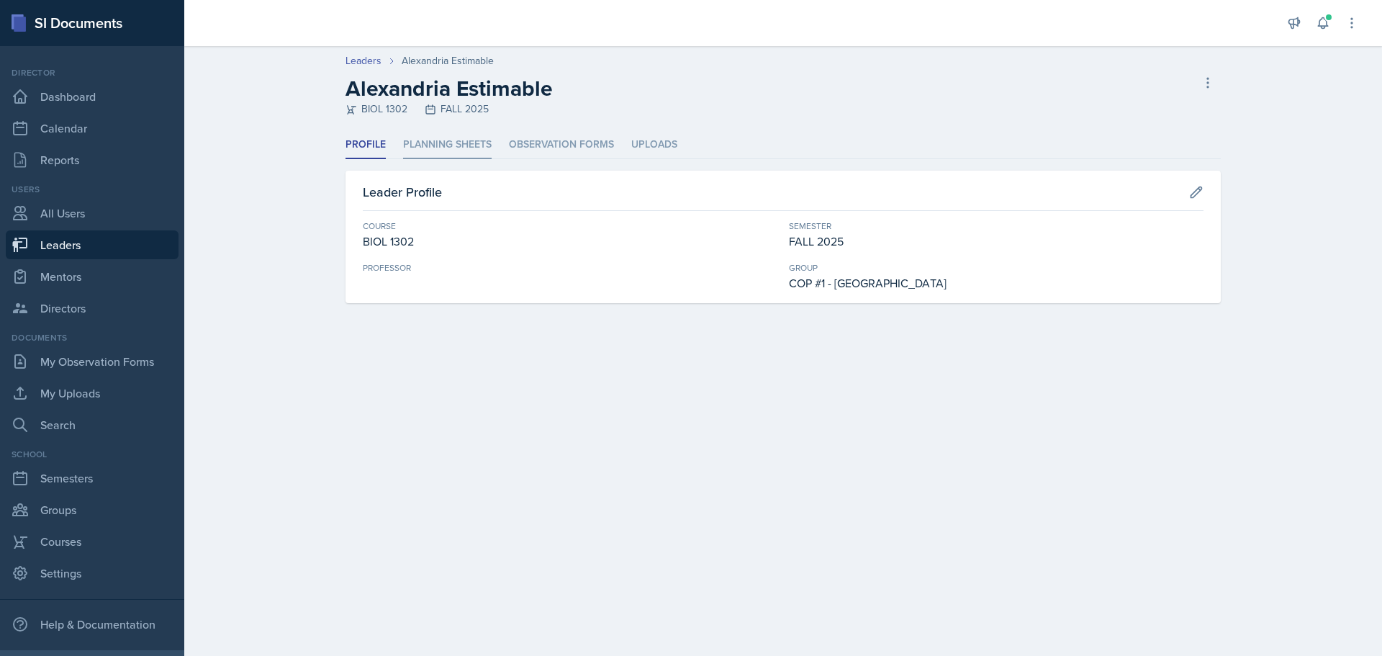
click at [449, 146] on li "Planning Sheets" at bounding box center [447, 145] width 89 height 28
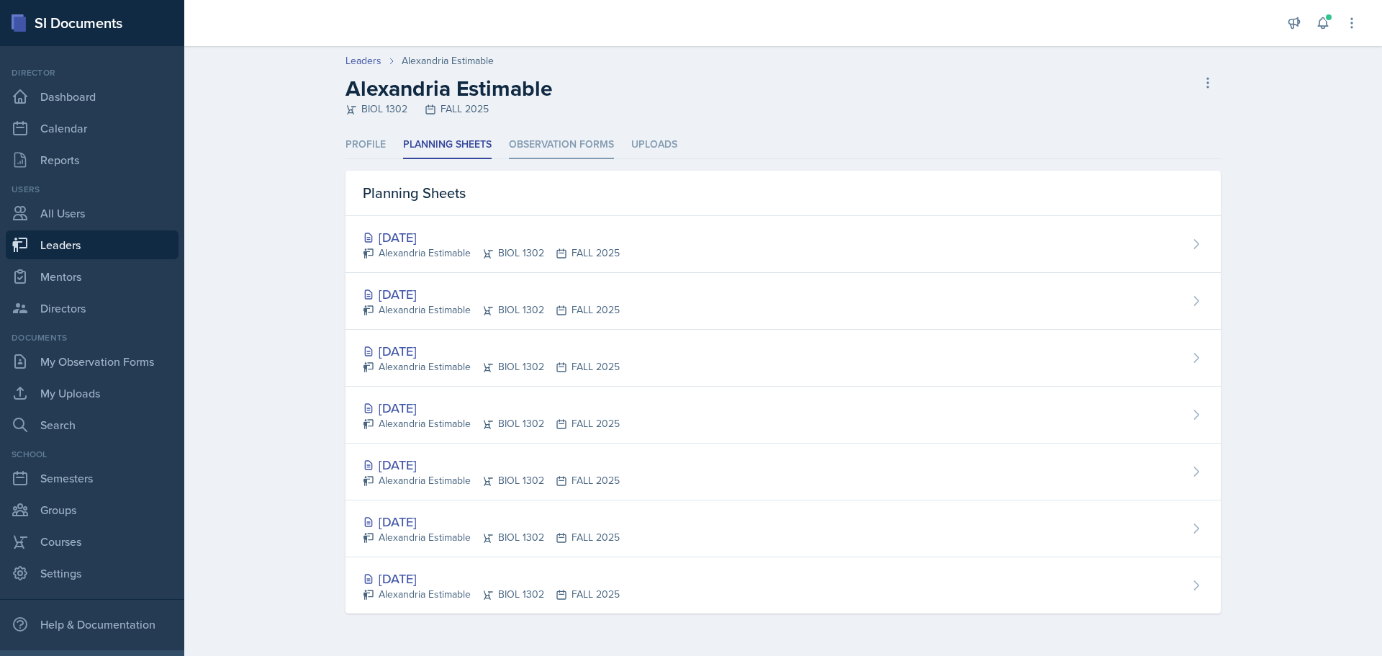
click at [543, 146] on li "Observation Forms" at bounding box center [561, 145] width 105 height 28
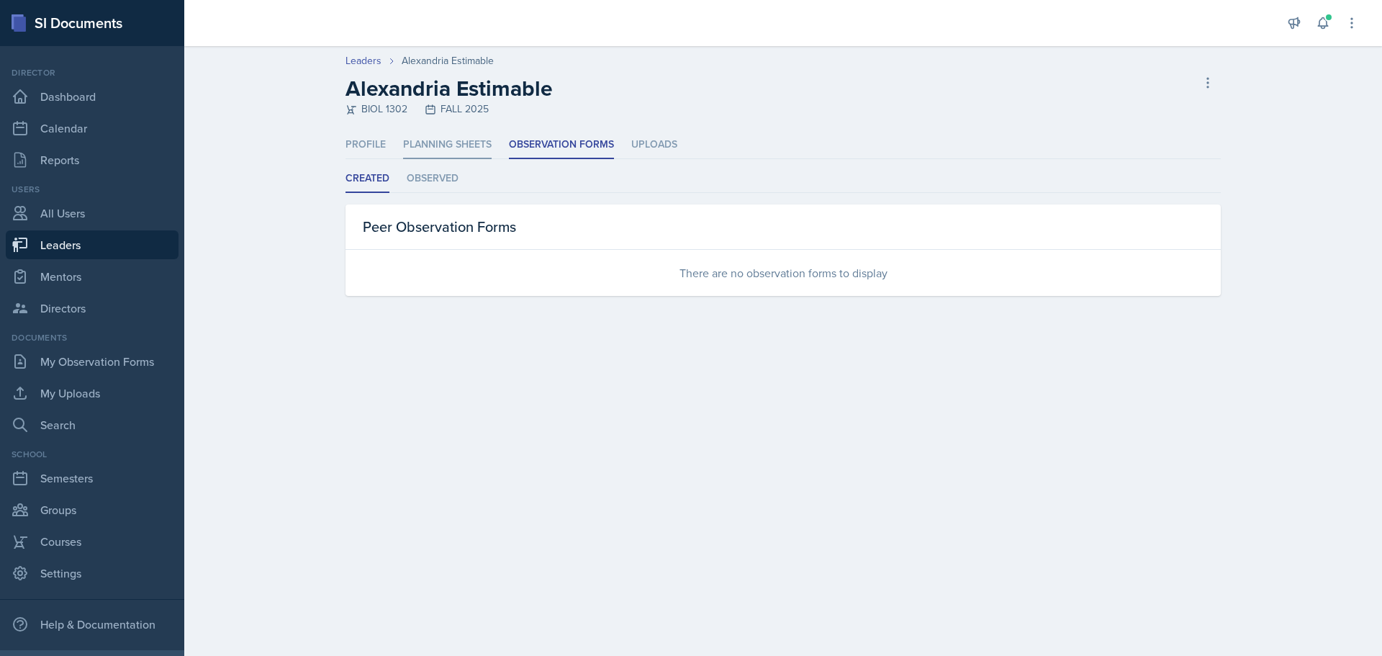
click at [459, 144] on li "Planning Sheets" at bounding box center [447, 145] width 89 height 28
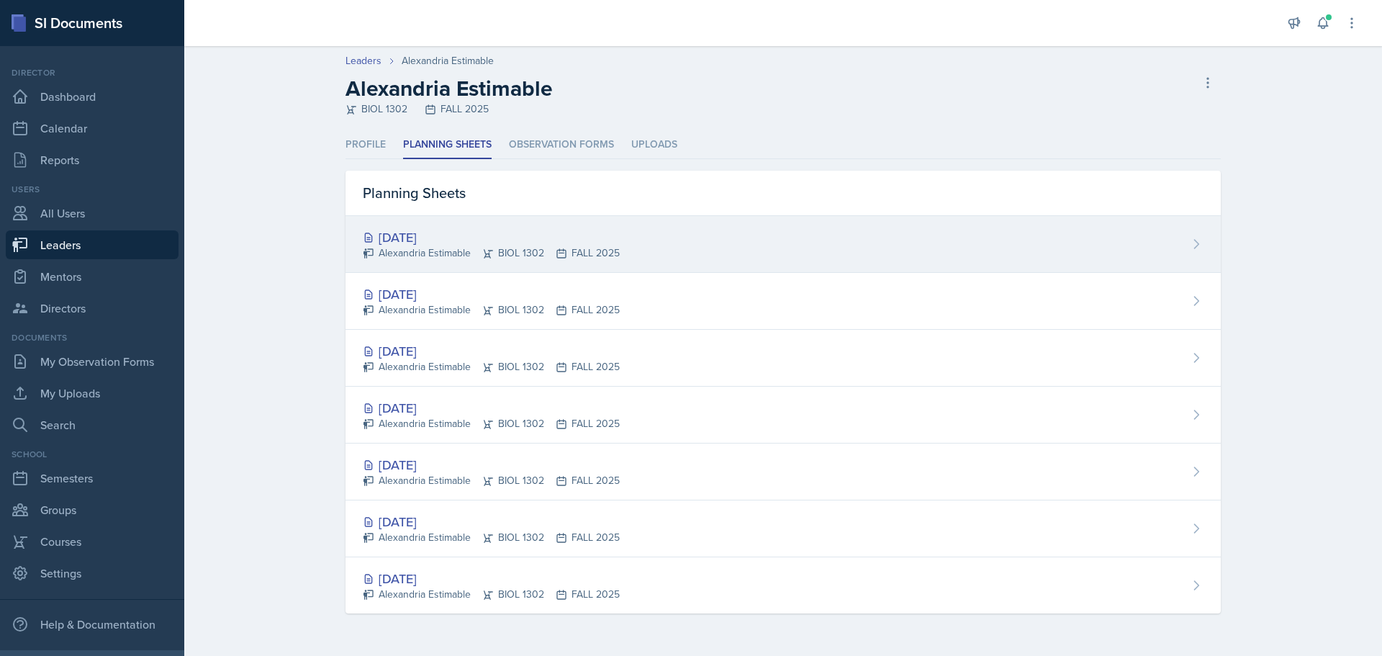
click at [434, 240] on div "[DATE]" at bounding box center [491, 236] width 257 height 19
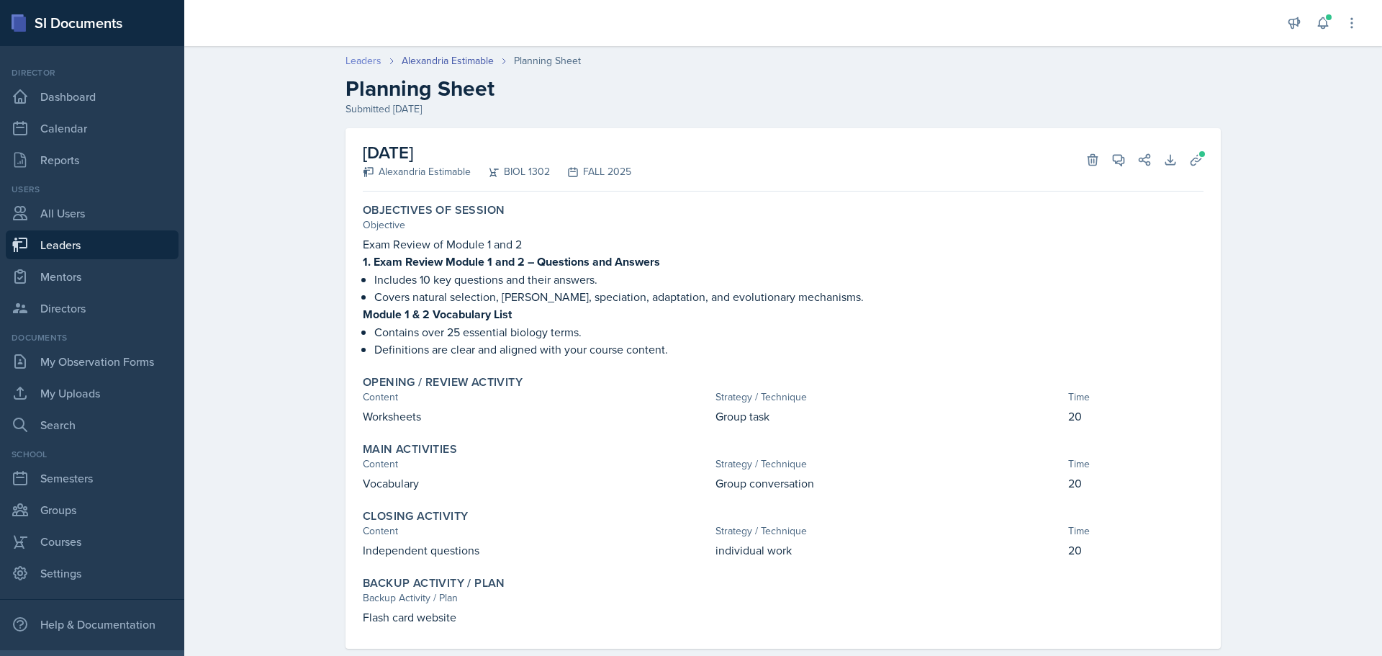
click at [359, 63] on link "Leaders" at bounding box center [363, 60] width 36 height 15
select select "0924c876-6fa7-4296-b593-7db6428ef465"
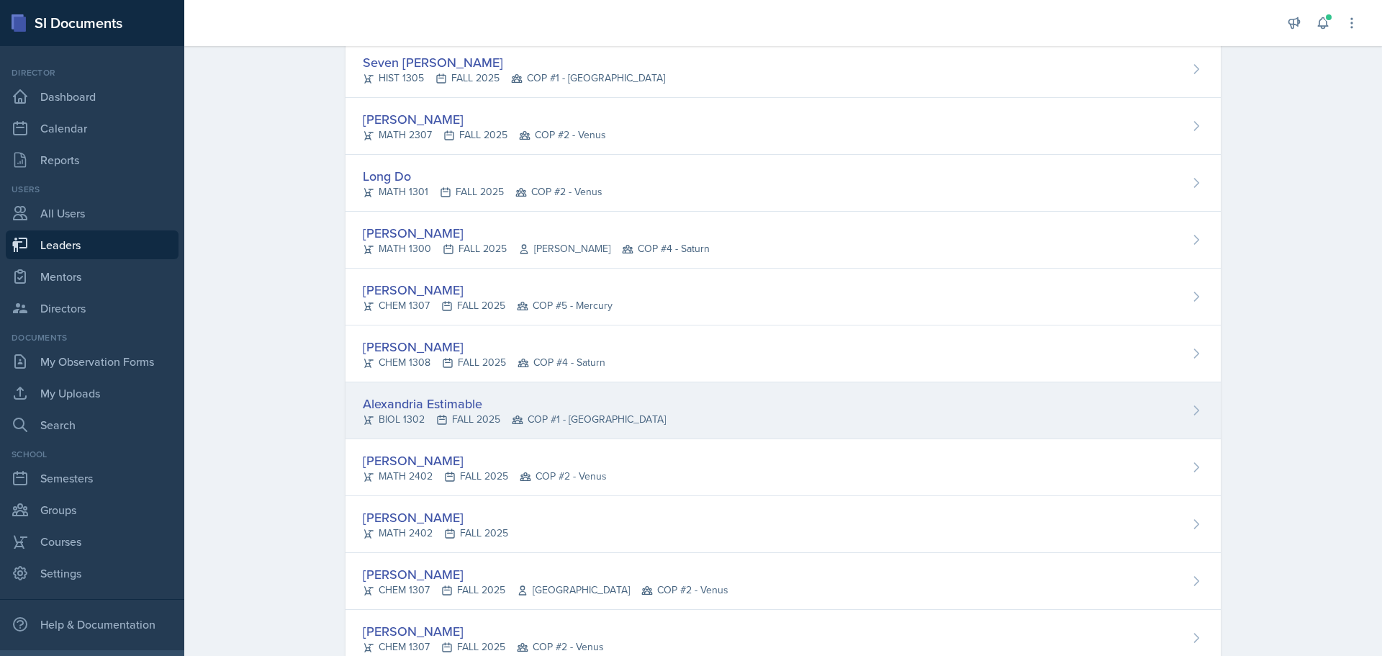
scroll to position [792, 0]
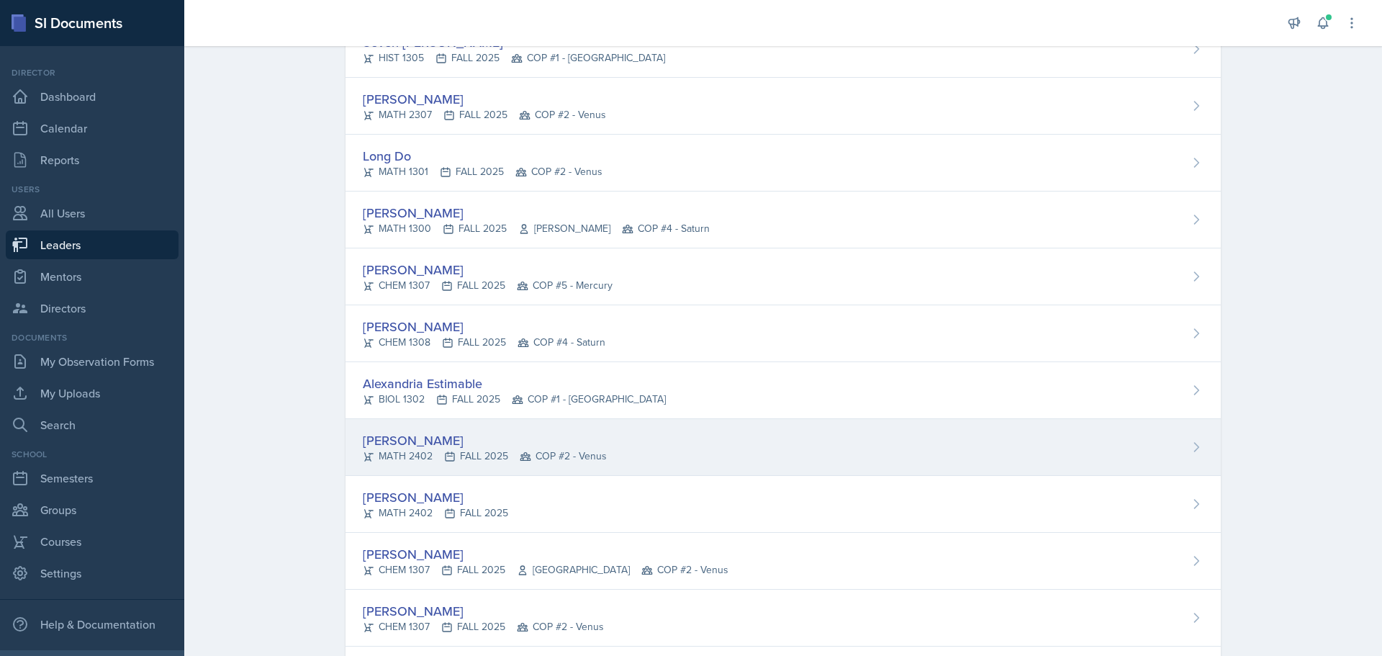
click at [393, 445] on div "[PERSON_NAME]" at bounding box center [485, 439] width 244 height 19
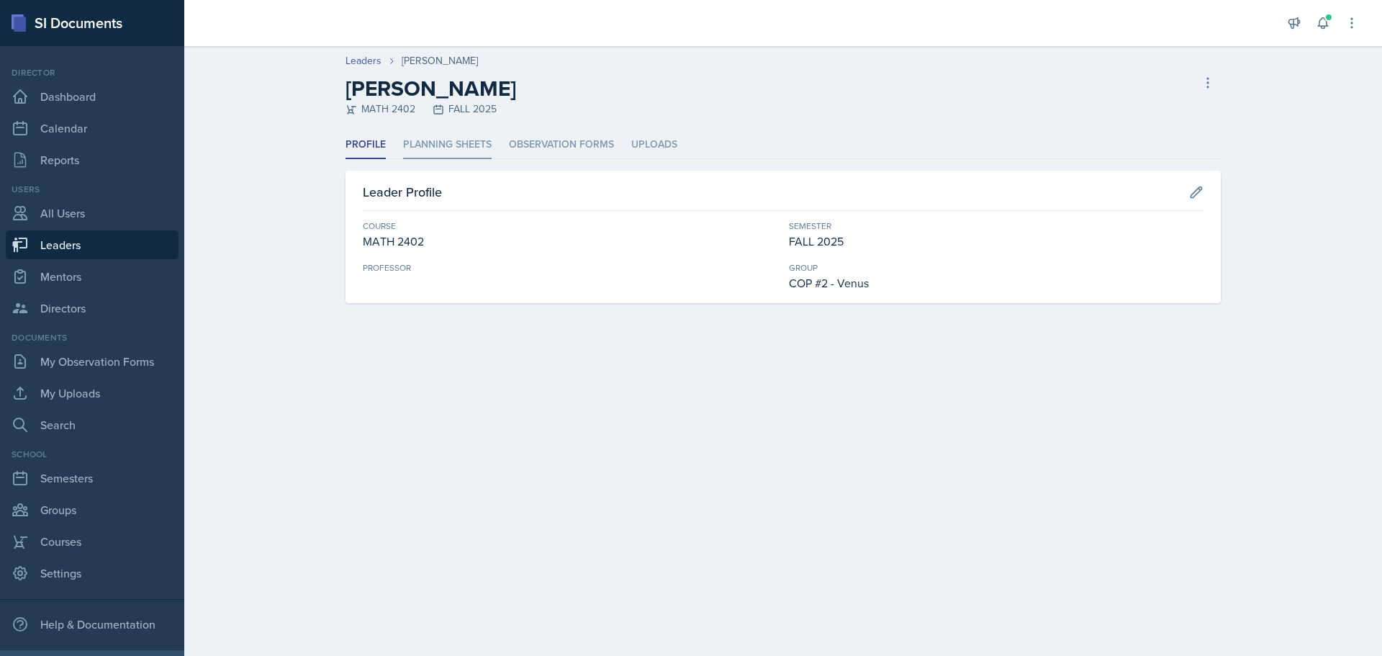
click at [435, 143] on li "Planning Sheets" at bounding box center [447, 145] width 89 height 28
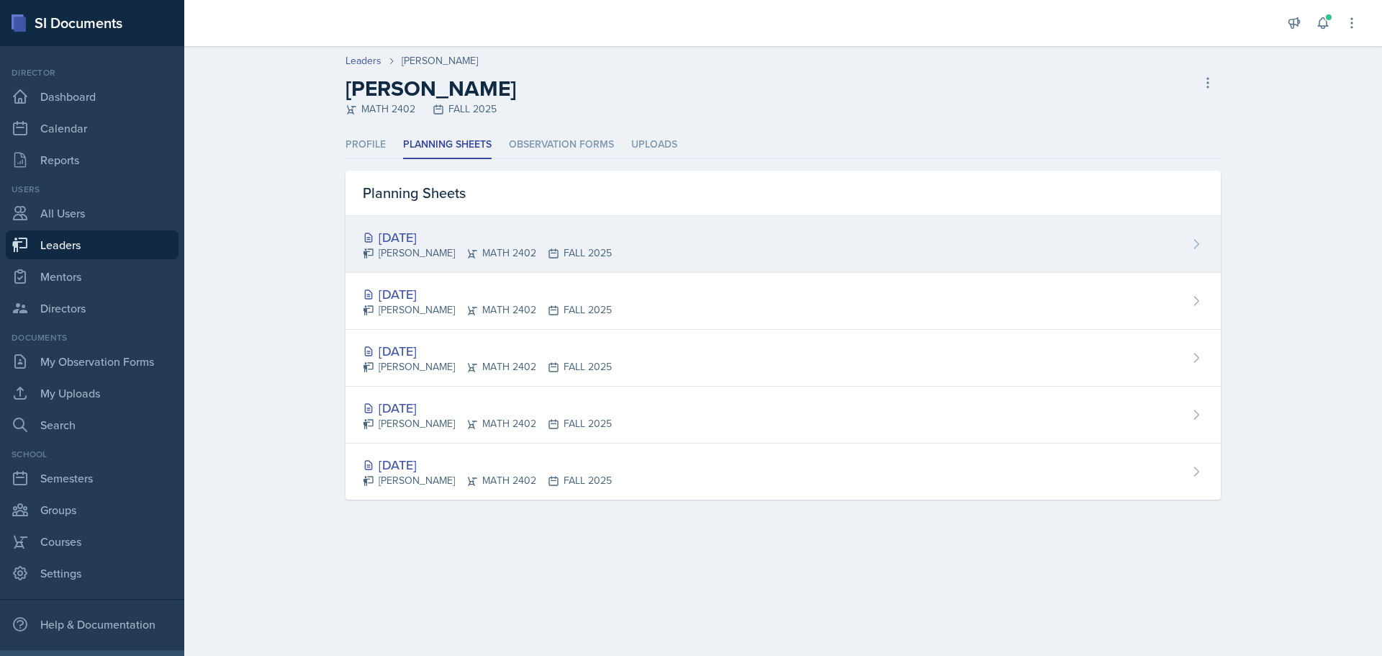
click at [422, 231] on div "[DATE]" at bounding box center [487, 236] width 249 height 19
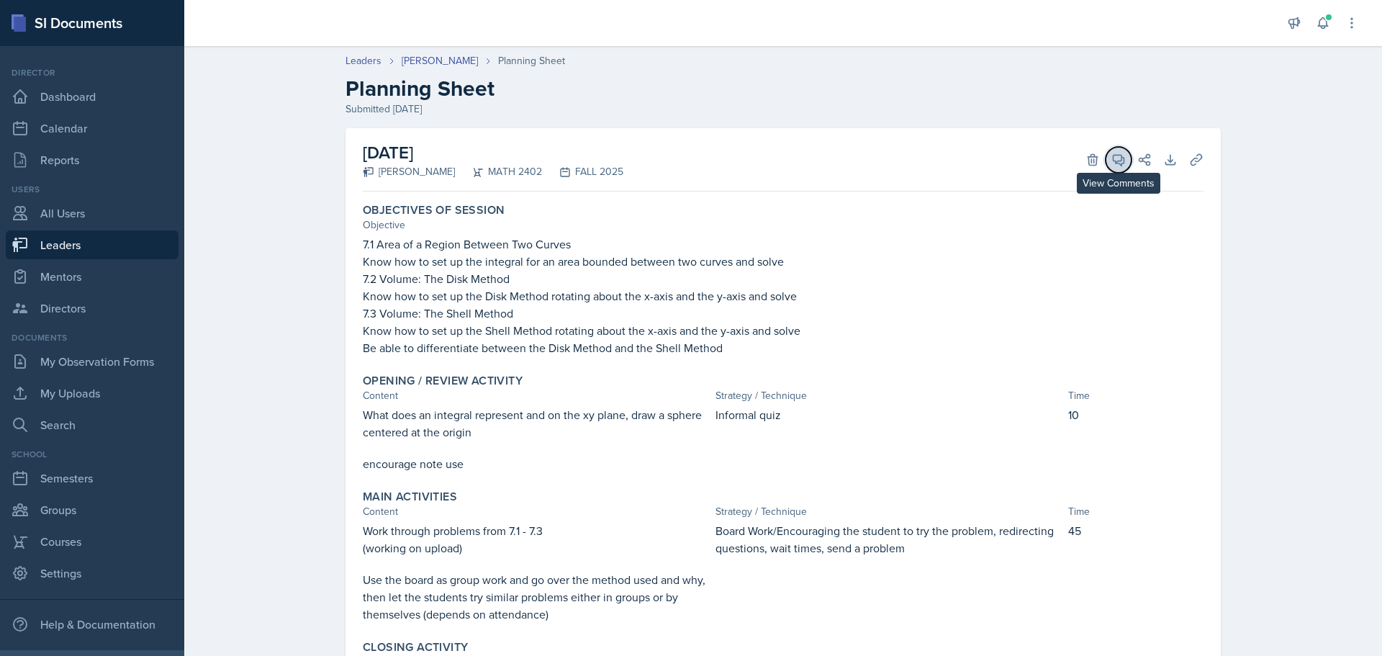
click at [1120, 157] on span at bounding box center [1123, 154] width 7 height 7
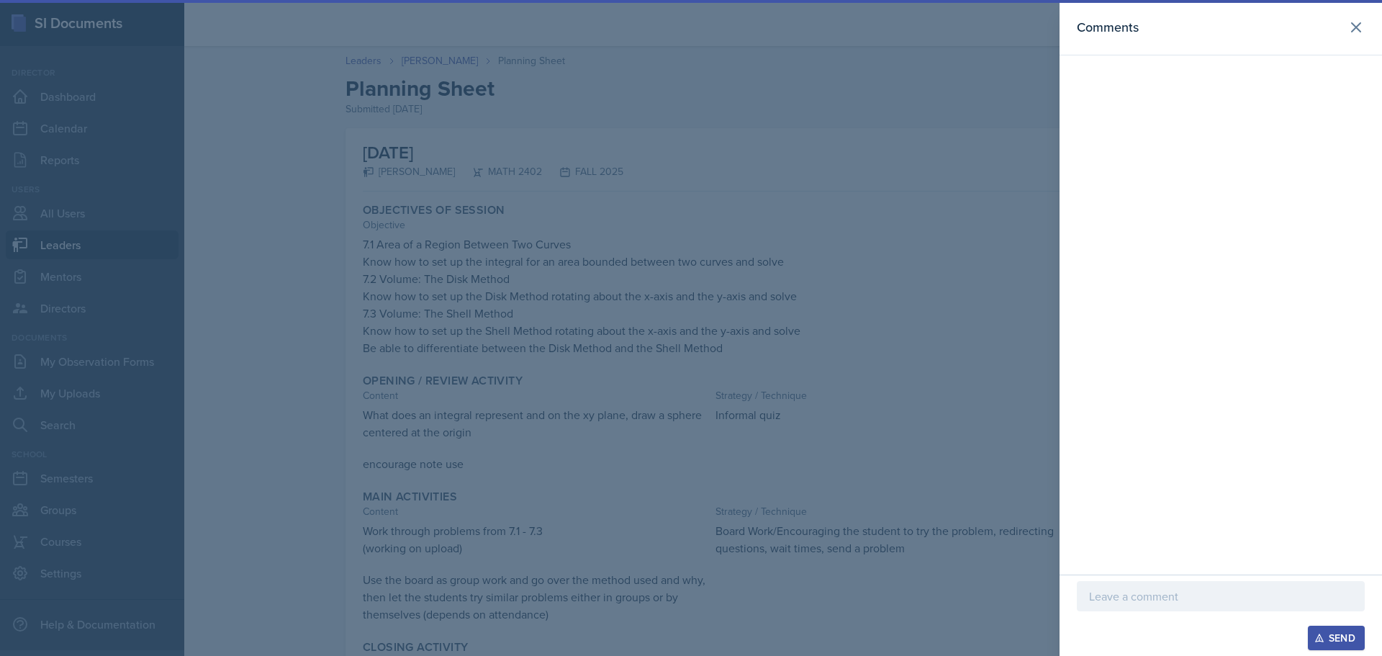
click at [1199, 602] on p at bounding box center [1220, 595] width 263 height 17
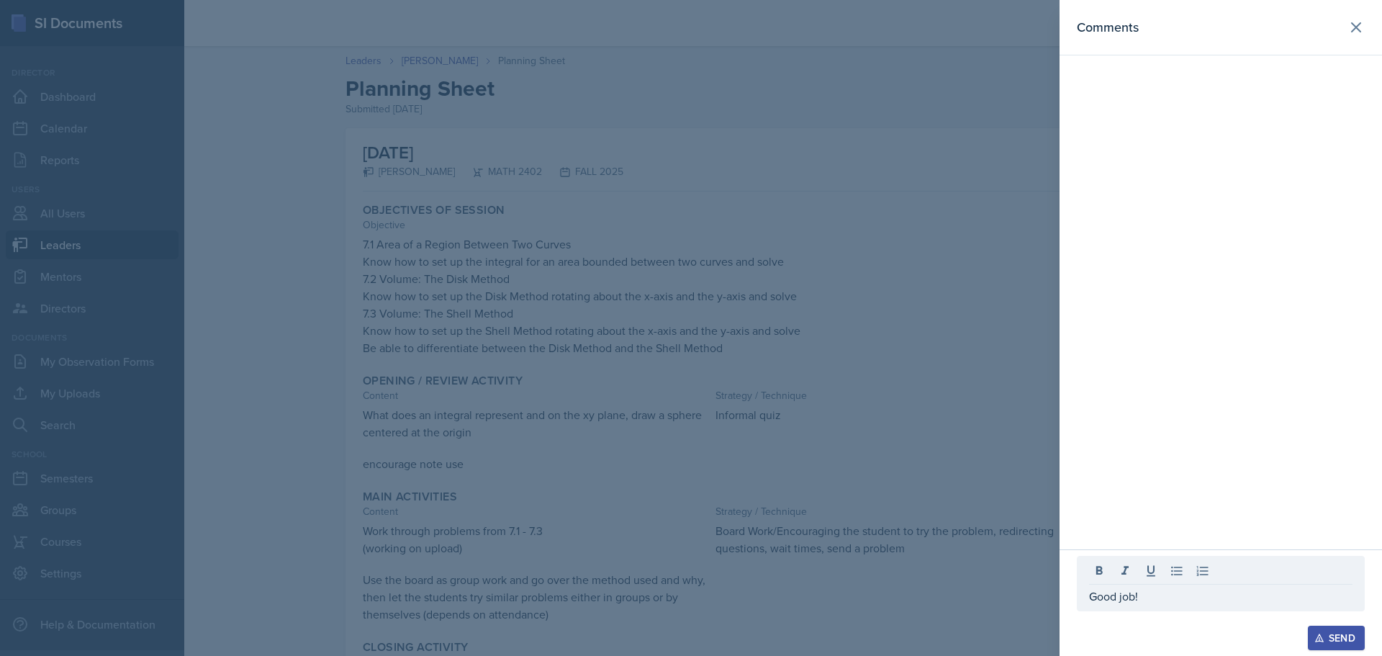
click at [1360, 634] on button "Send" at bounding box center [1336, 637] width 57 height 24
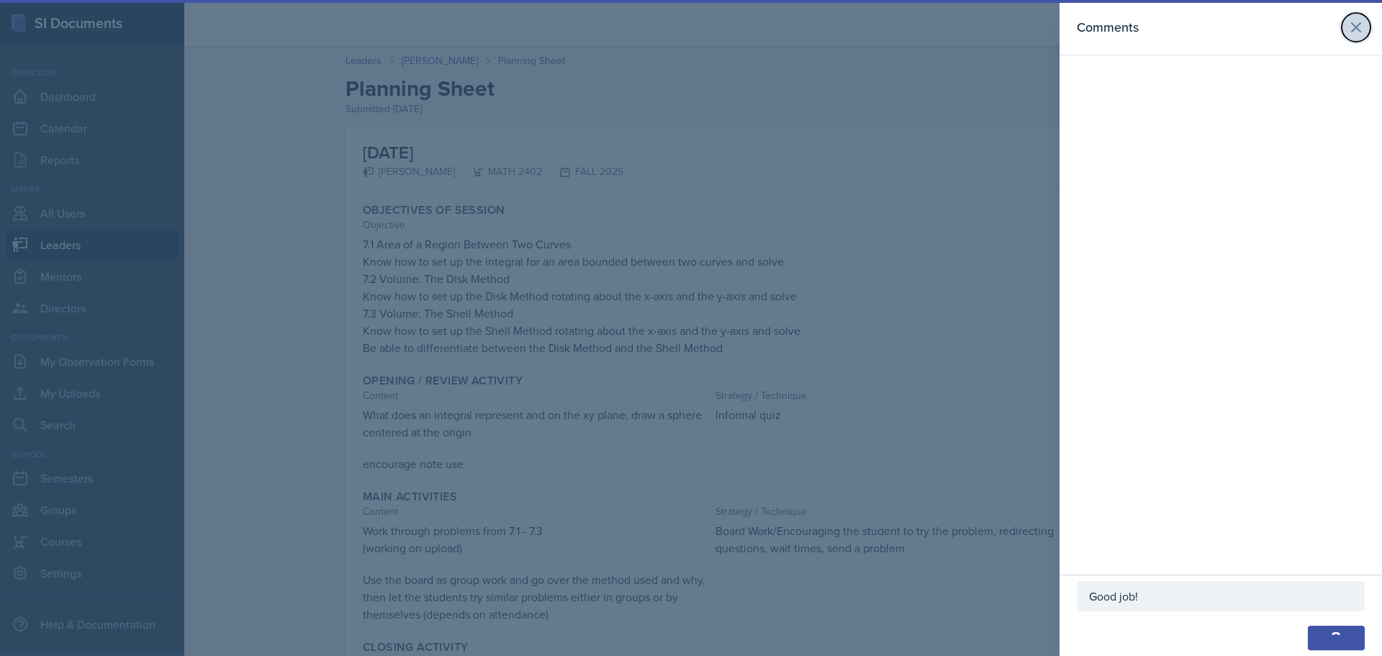
click at [1357, 31] on icon at bounding box center [1355, 27] width 17 height 17
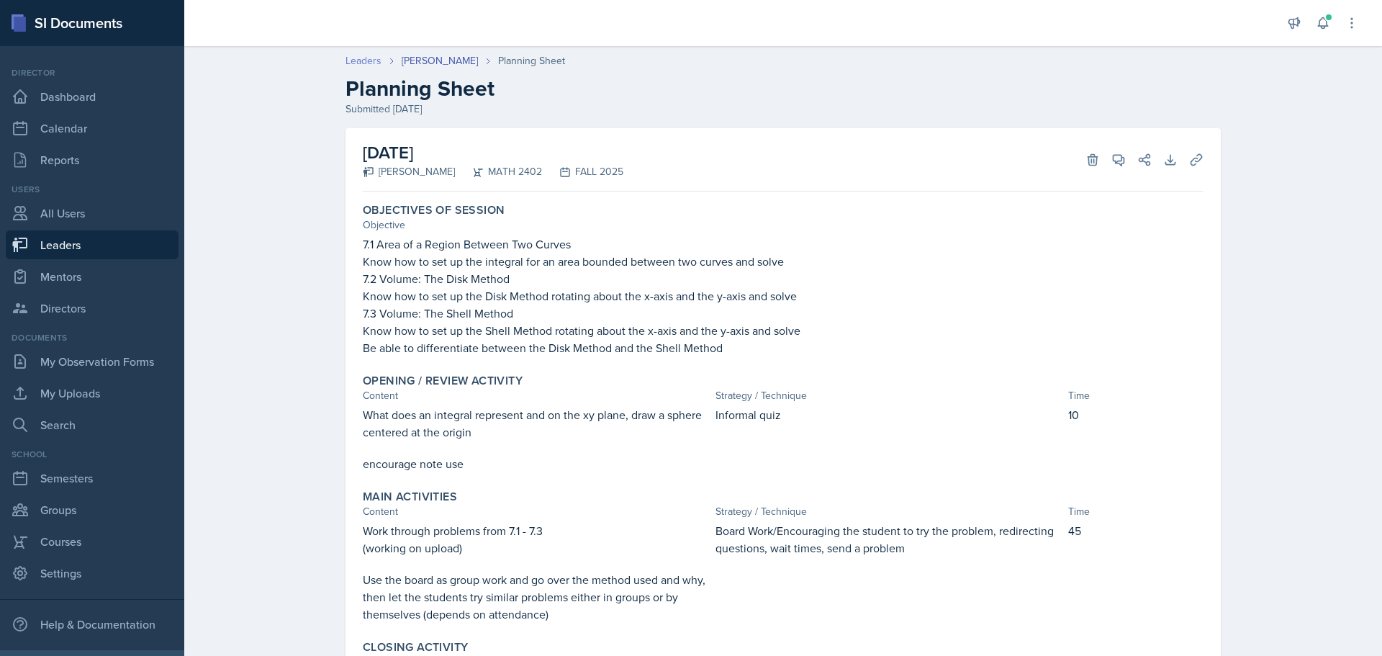
click at [368, 62] on link "Leaders" at bounding box center [363, 60] width 36 height 15
select select "0924c876-6fa7-4296-b593-7db6428ef465"
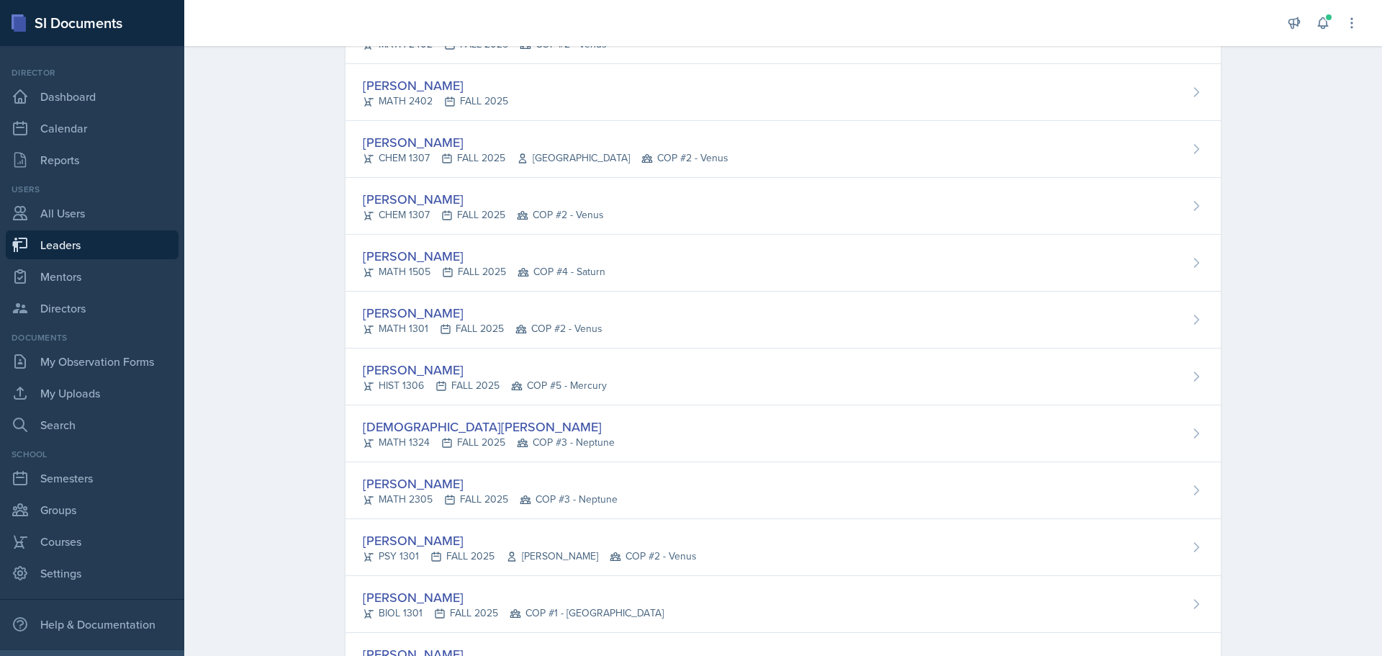
scroll to position [1223, 0]
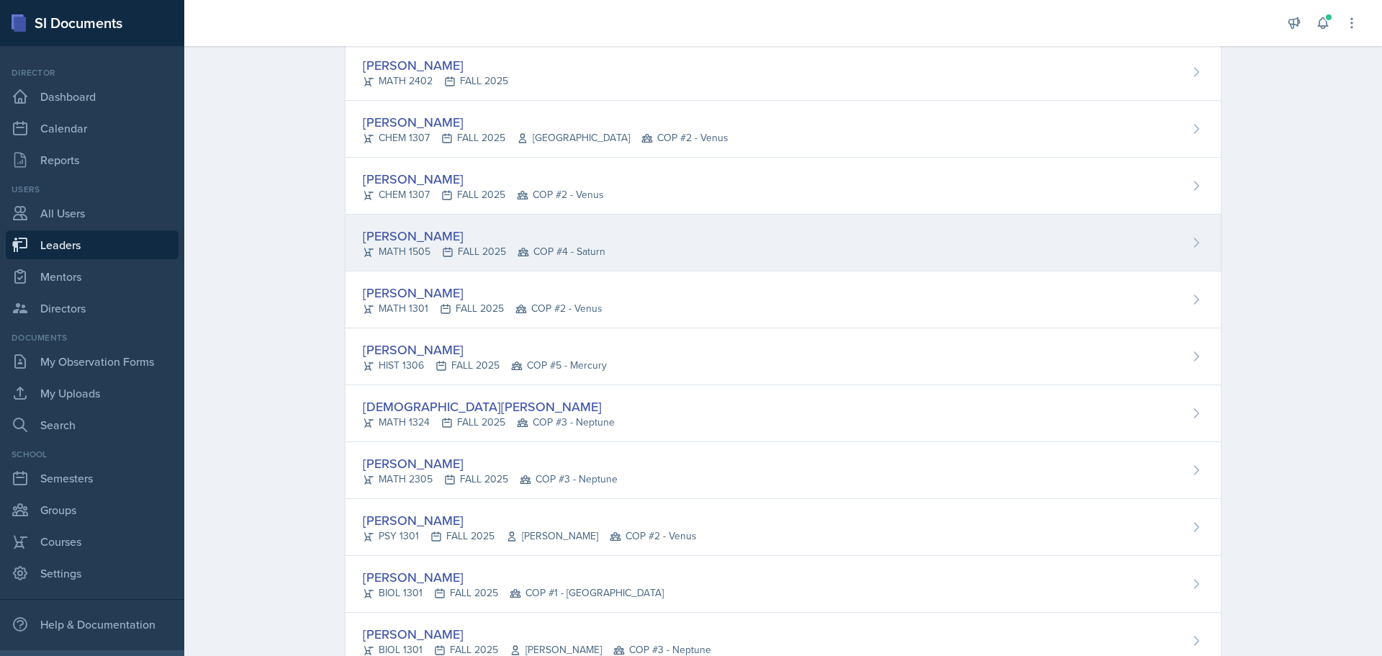
click at [390, 235] on div "[PERSON_NAME]" at bounding box center [484, 235] width 243 height 19
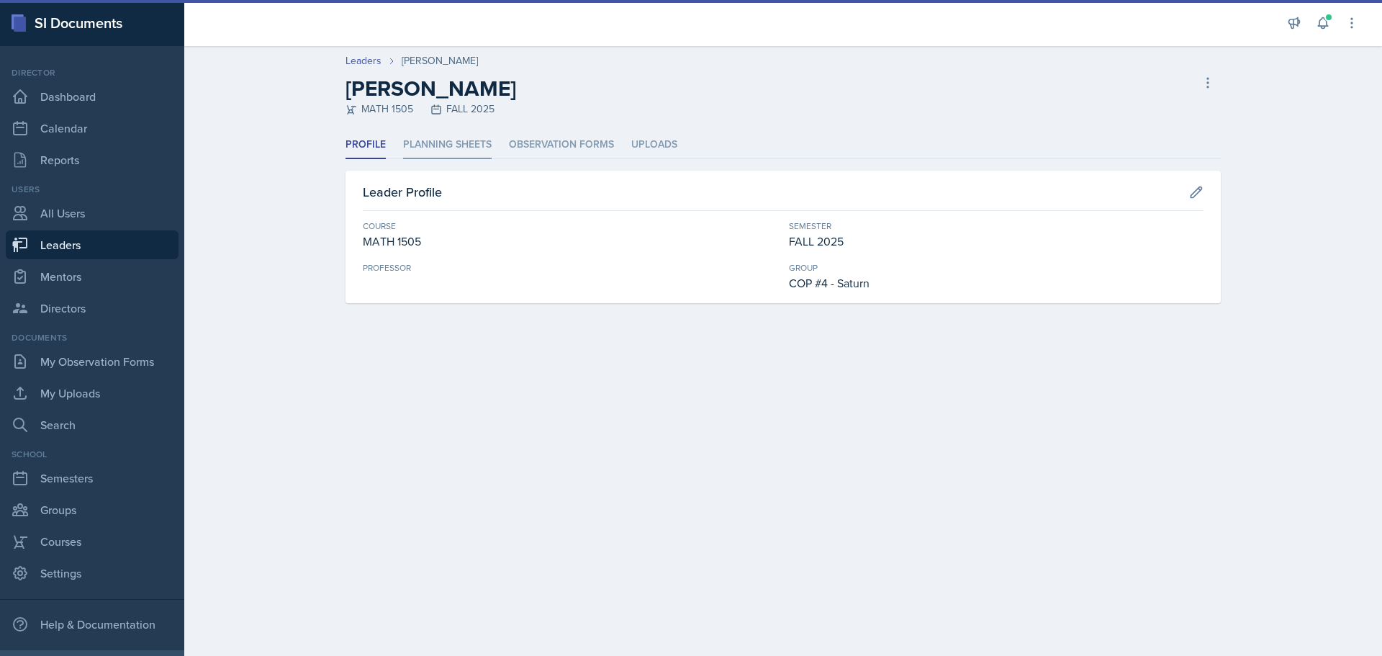
click at [435, 141] on li "Planning Sheets" at bounding box center [447, 145] width 89 height 28
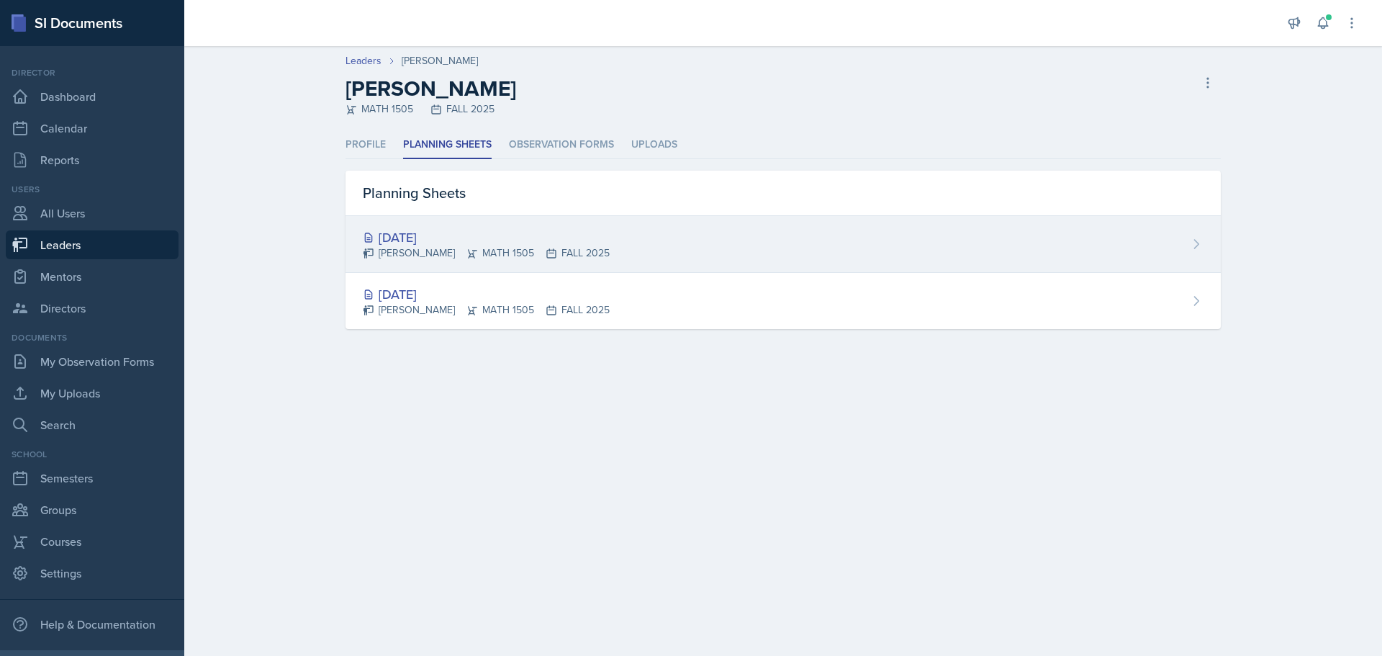
click at [414, 232] on div "[DATE]" at bounding box center [486, 236] width 247 height 19
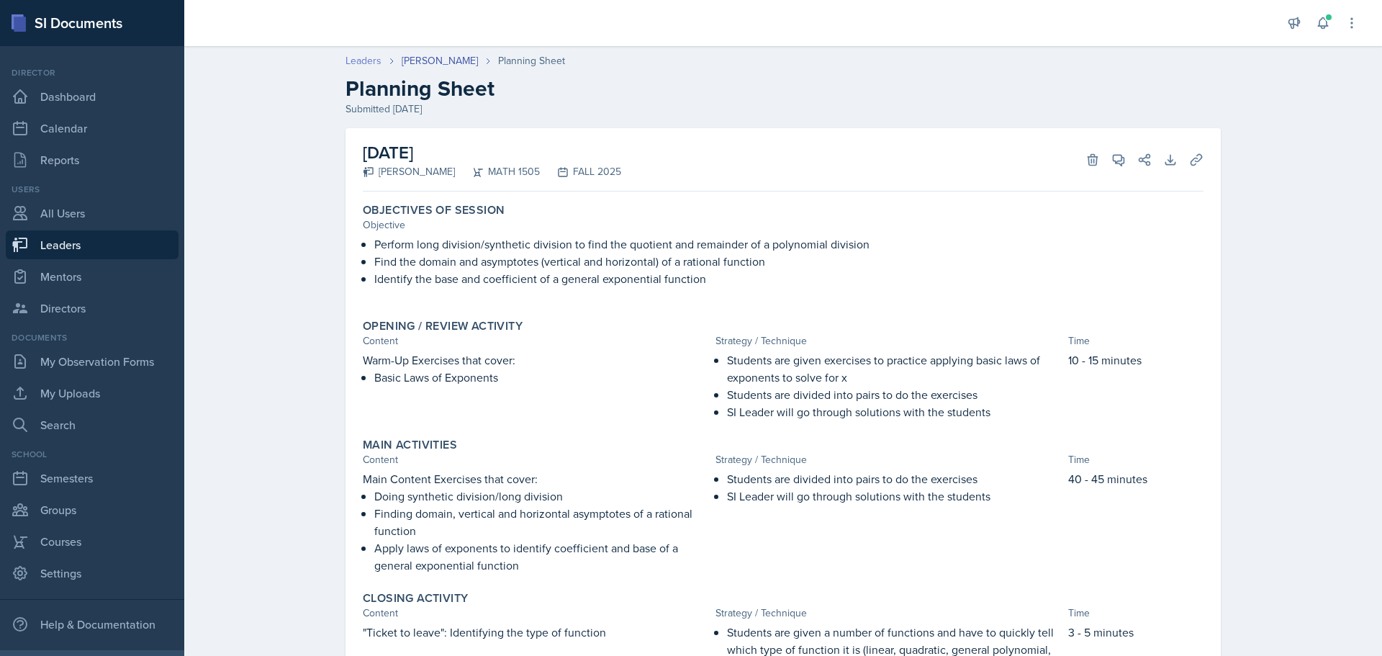
click at [361, 63] on link "Leaders" at bounding box center [363, 60] width 36 height 15
select select "0924c876-6fa7-4296-b593-7db6428ef465"
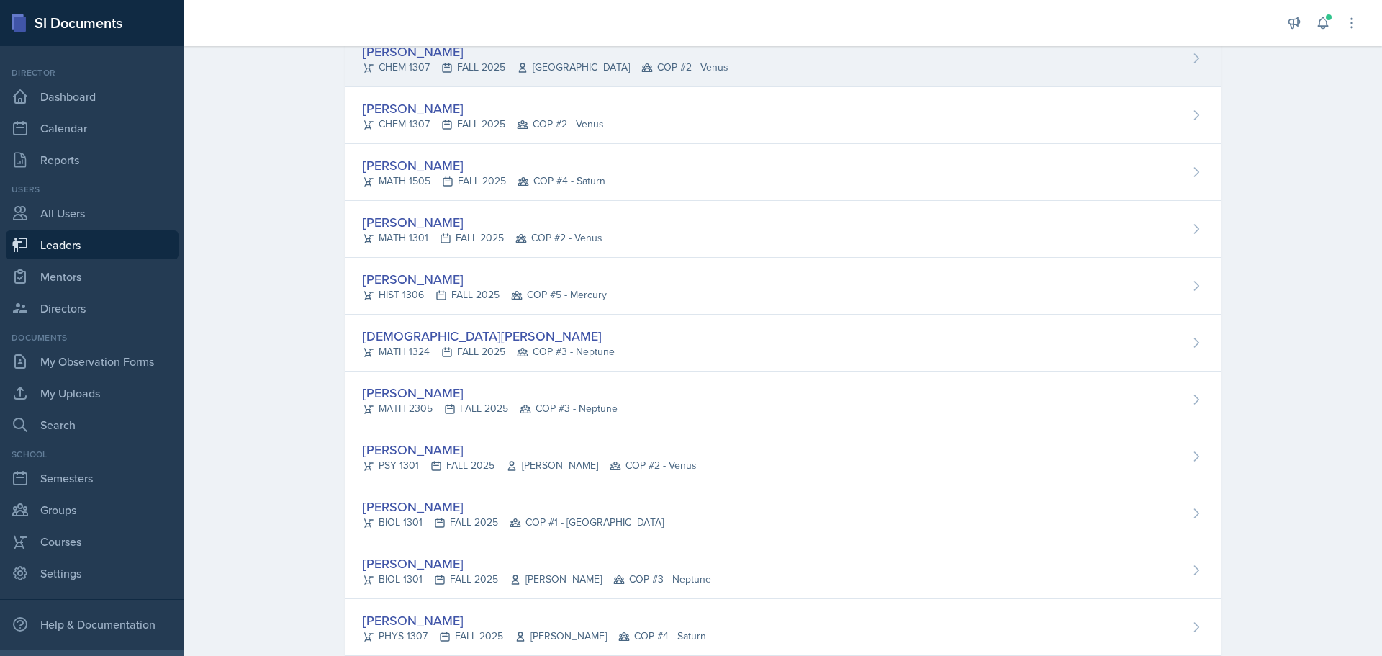
scroll to position [1295, 0]
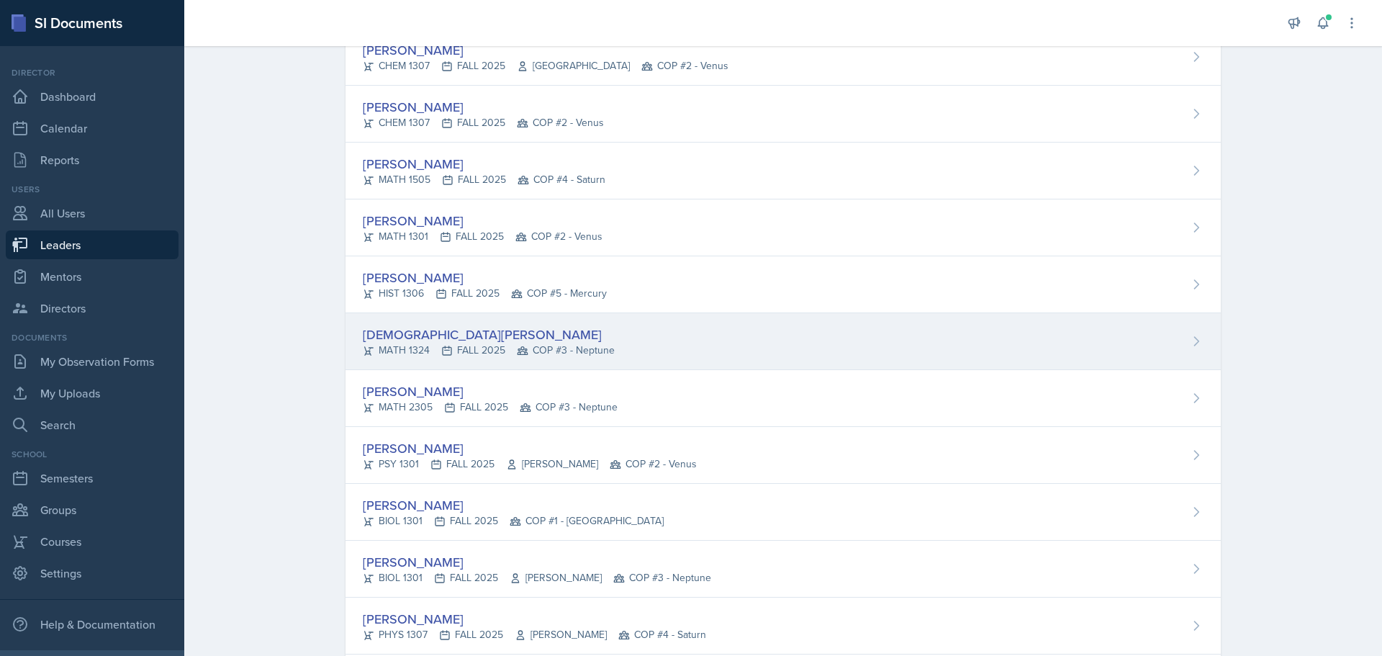
click at [386, 336] on div "[DEMOGRAPHIC_DATA][PERSON_NAME]" at bounding box center [489, 334] width 252 height 19
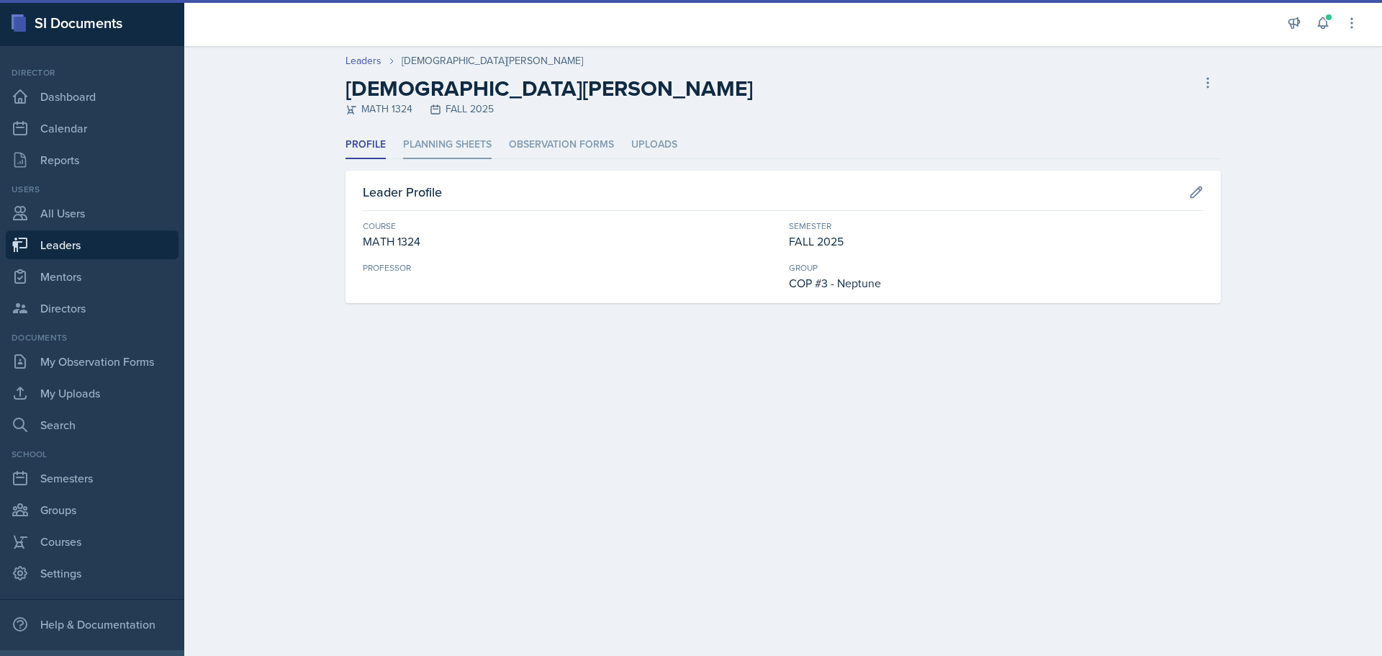
click at [427, 144] on li "Planning Sheets" at bounding box center [447, 145] width 89 height 28
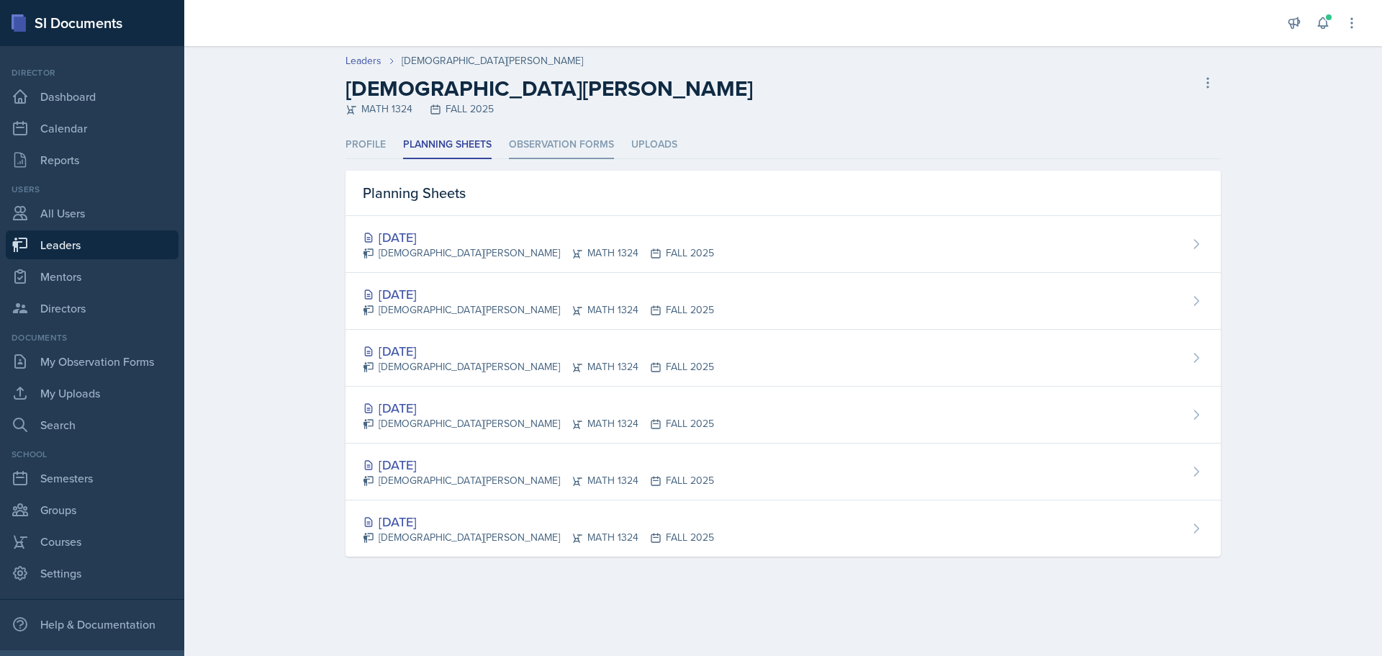
click at [556, 143] on li "Observation Forms" at bounding box center [561, 145] width 105 height 28
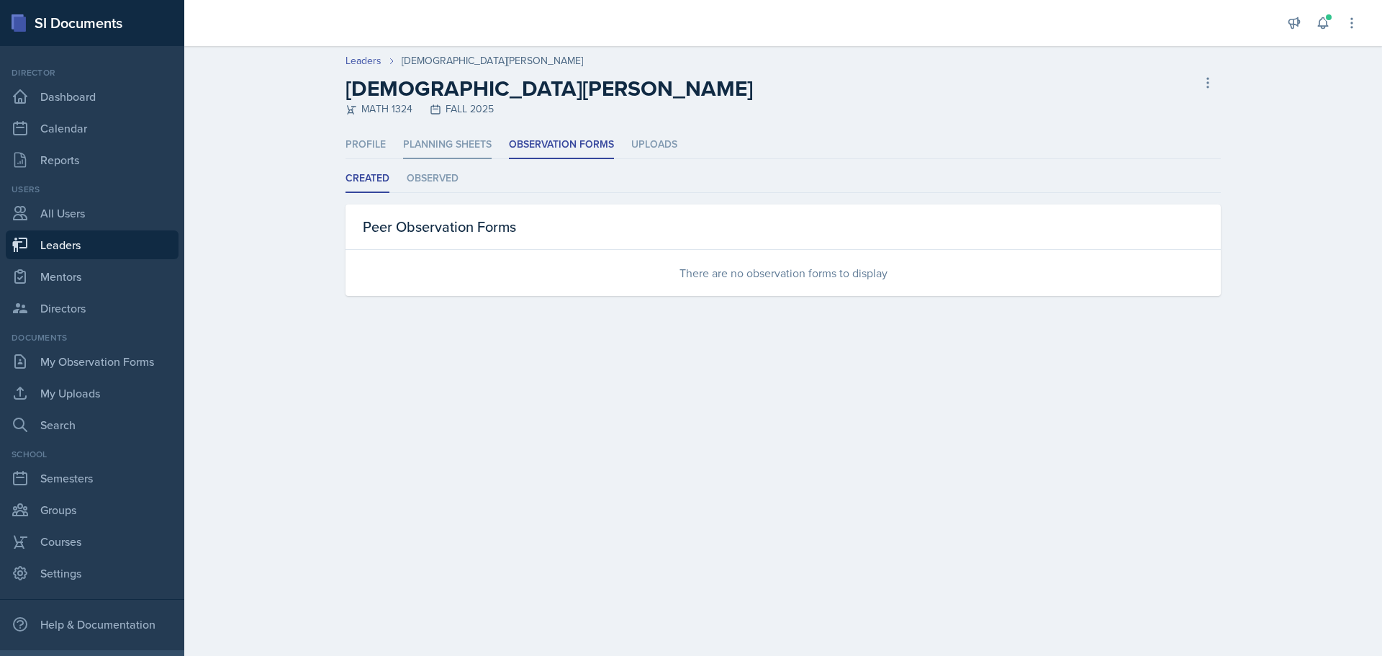
click at [458, 142] on li "Planning Sheets" at bounding box center [447, 145] width 89 height 28
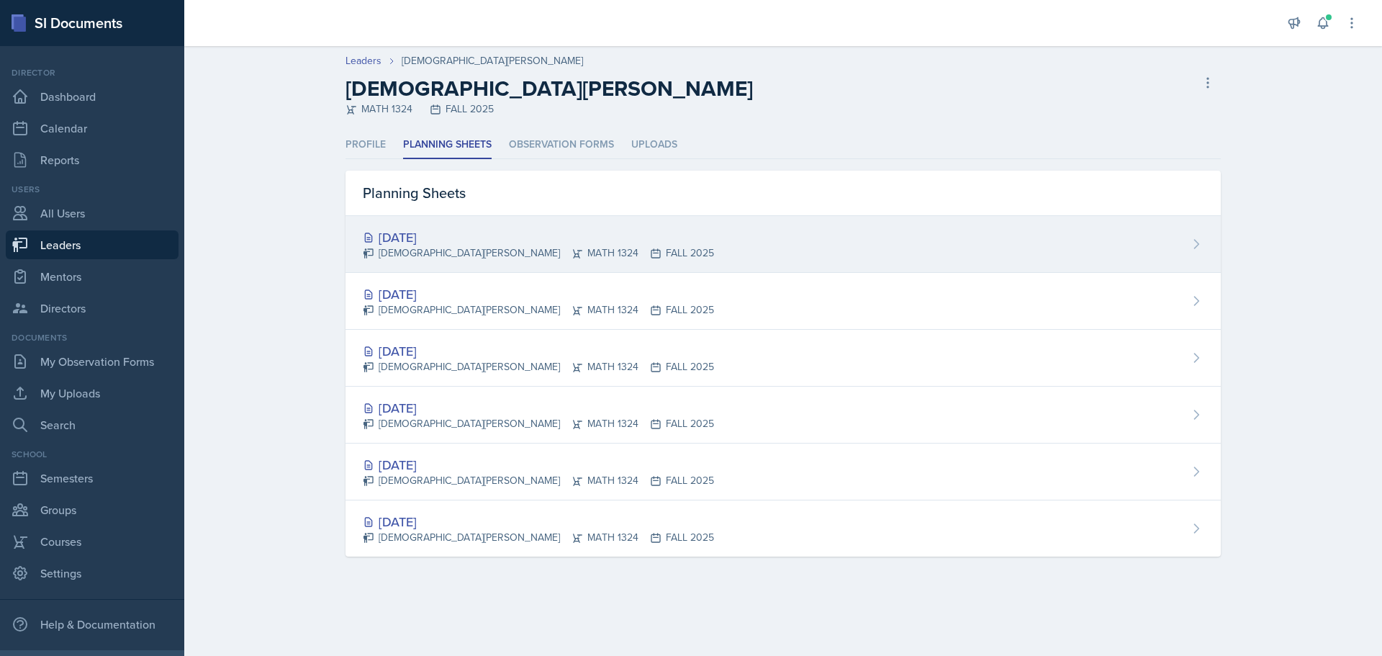
click at [431, 237] on div "[DATE]" at bounding box center [538, 236] width 351 height 19
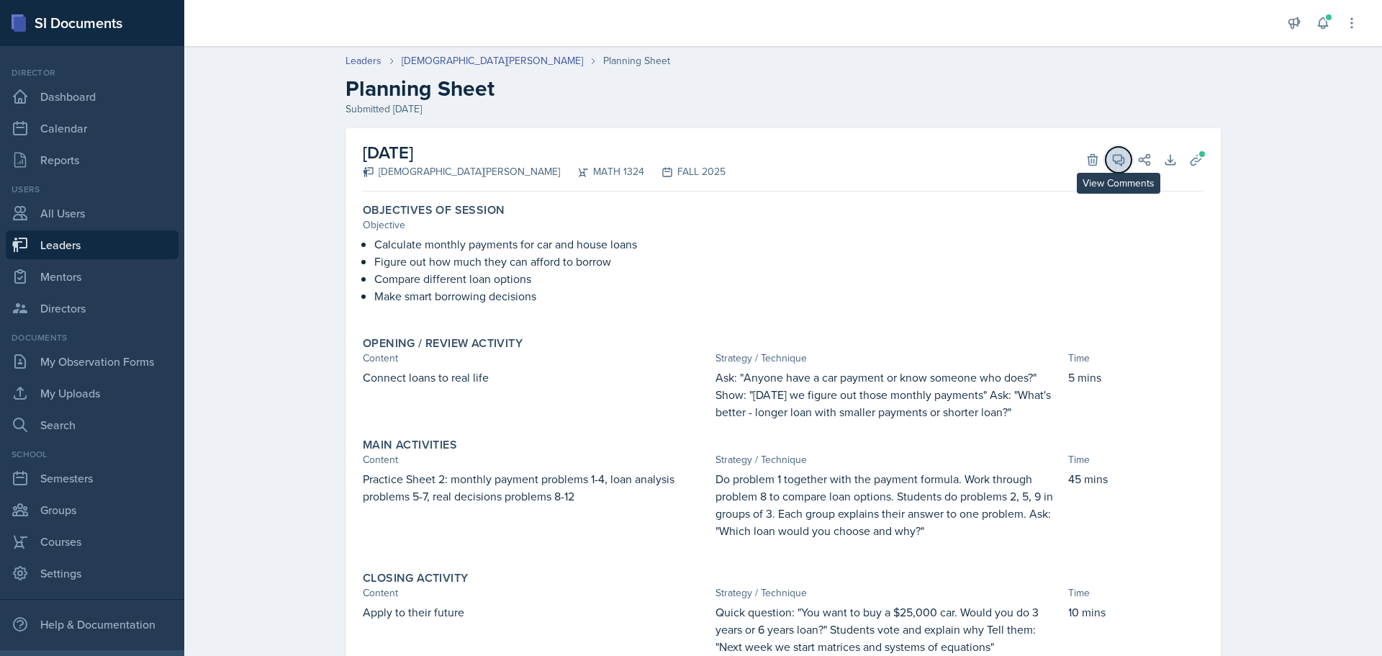
click at [1113, 163] on icon at bounding box center [1118, 160] width 11 height 11
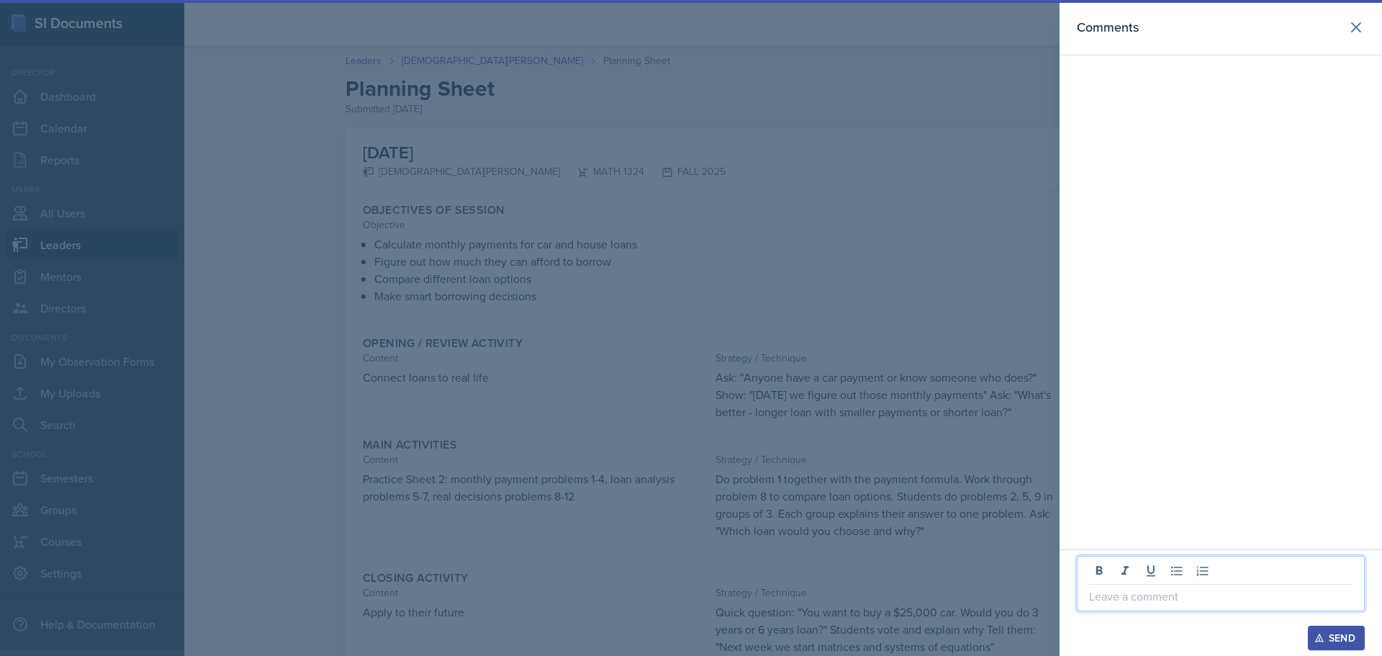
click at [1181, 597] on p at bounding box center [1220, 595] width 263 height 17
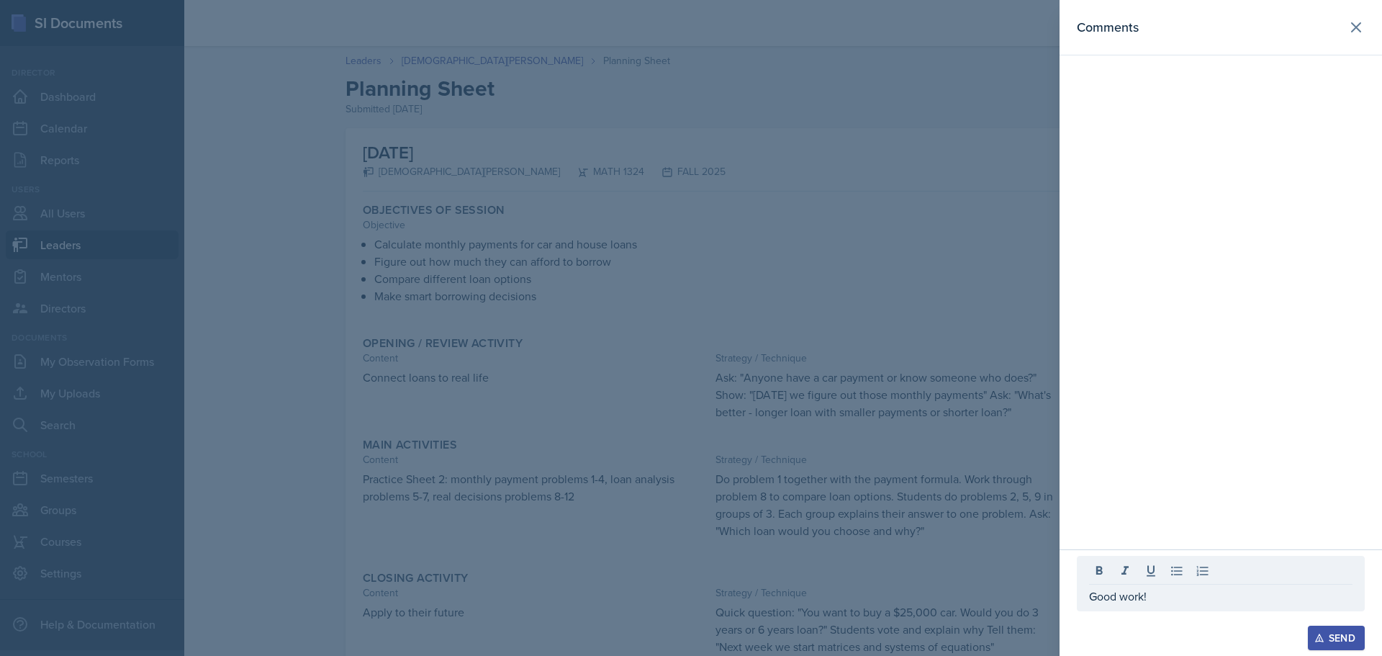
click at [1354, 630] on button "Send" at bounding box center [1336, 637] width 57 height 24
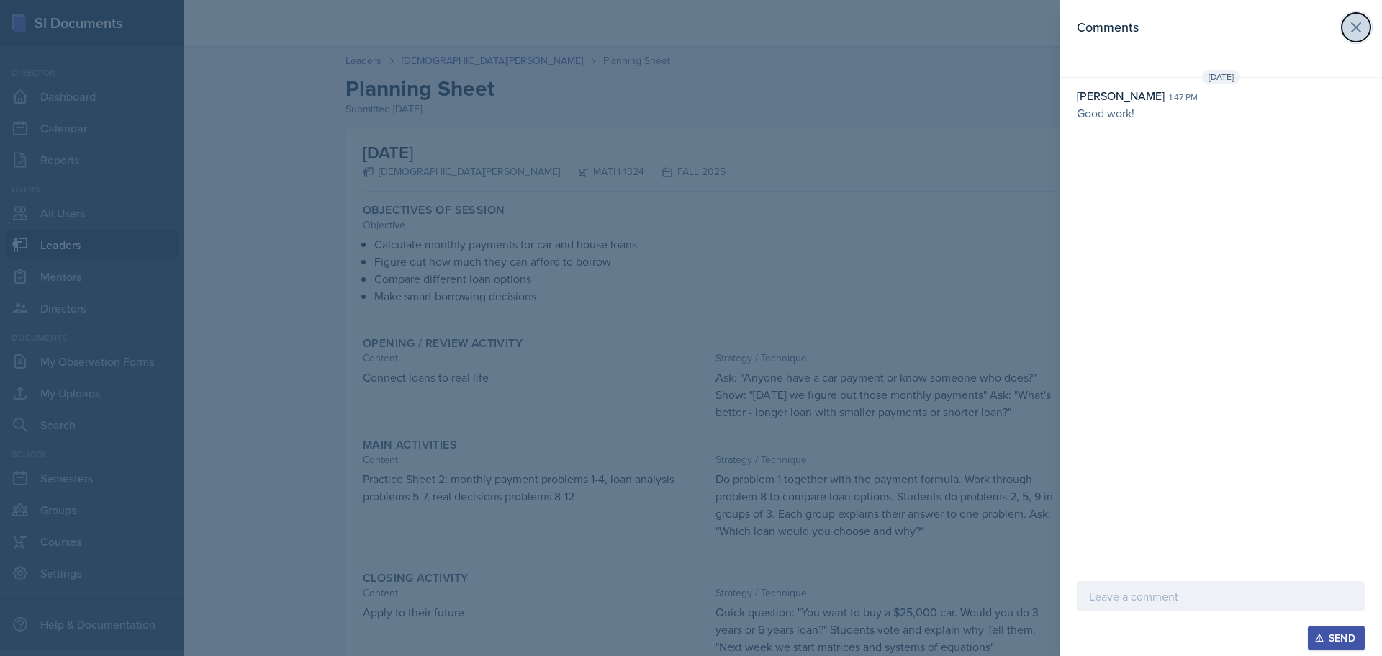
click at [1357, 27] on icon at bounding box center [1356, 27] width 9 height 9
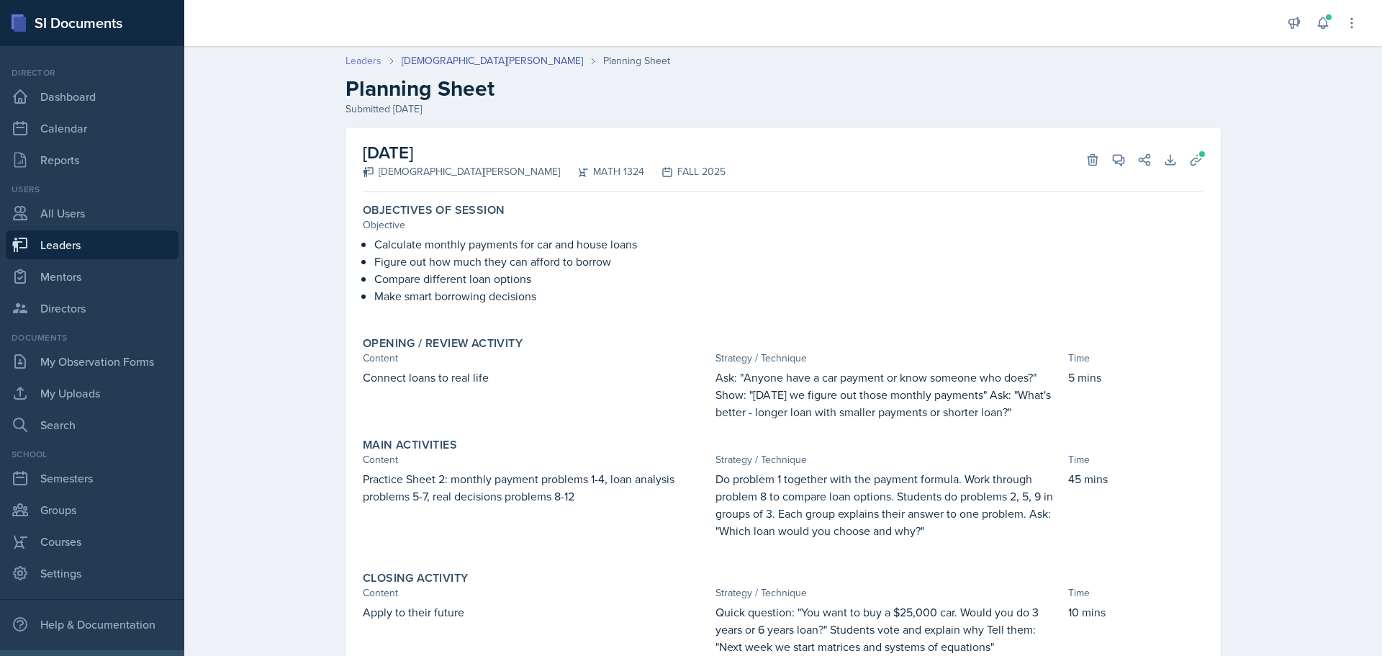
click at [363, 60] on link "Leaders" at bounding box center [363, 60] width 36 height 15
select select "0924c876-6fa7-4296-b593-7db6428ef465"
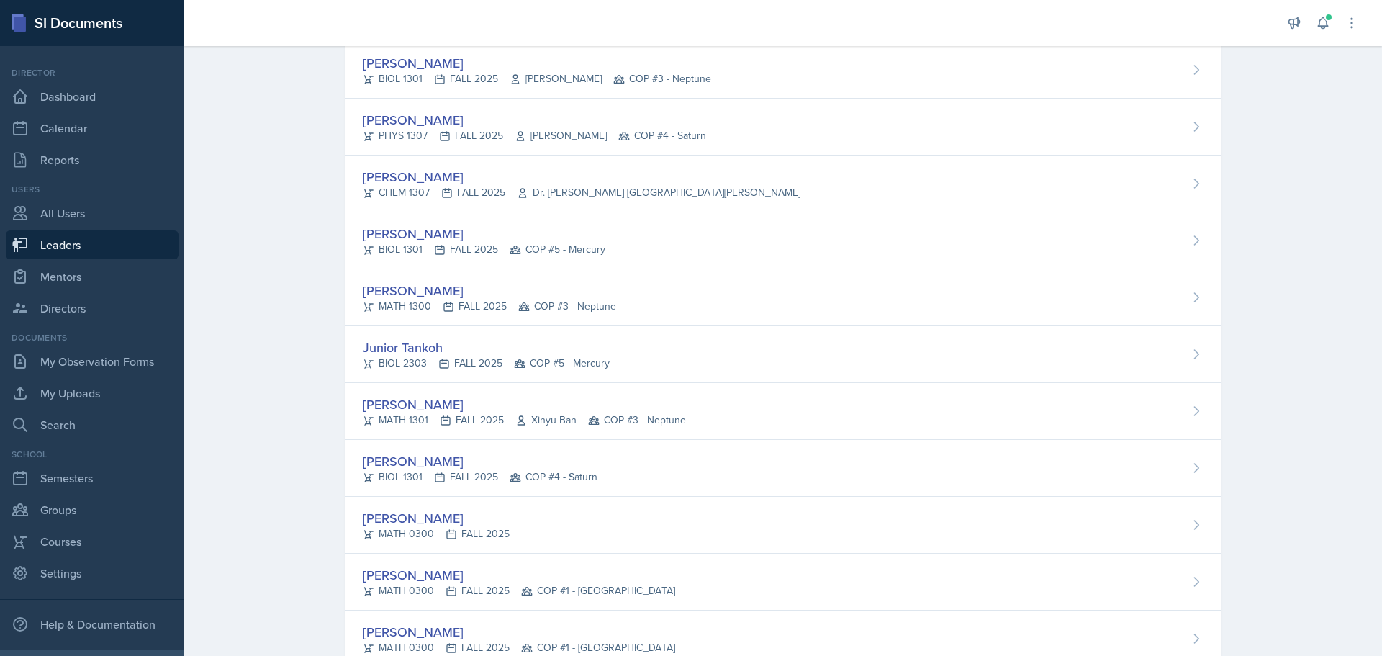
scroll to position [1799, 0]
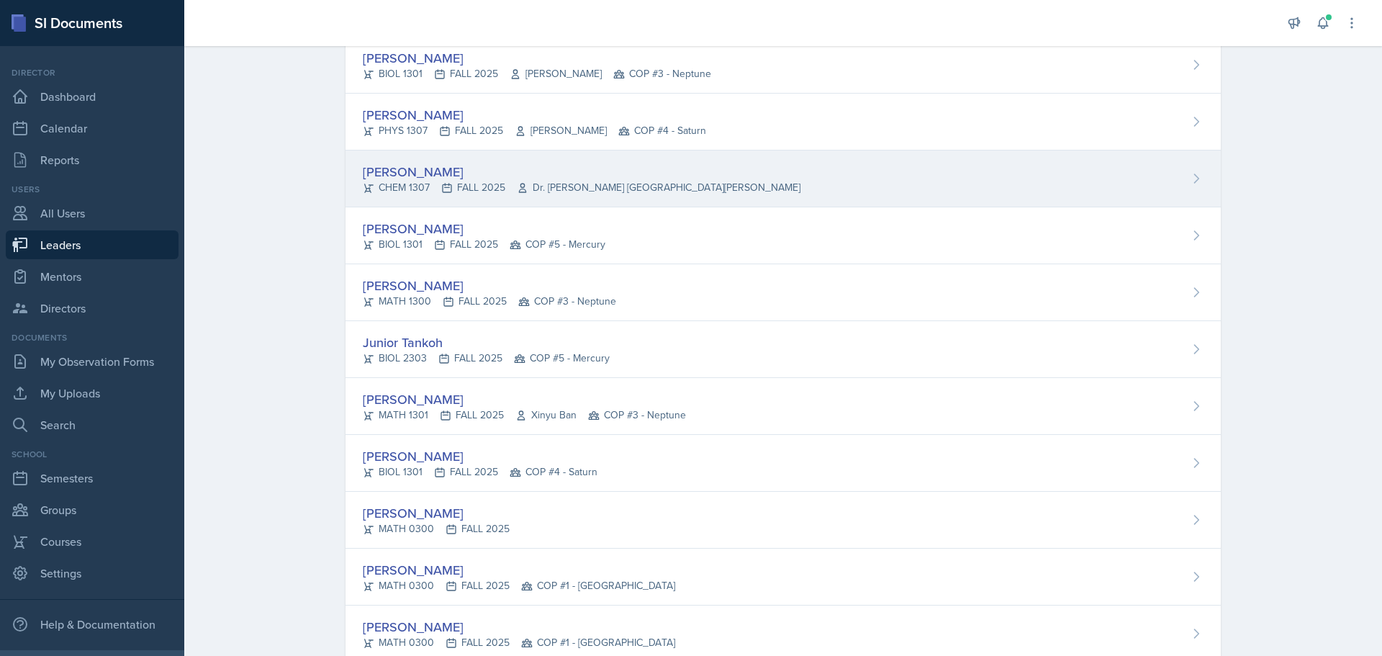
click at [389, 176] on div "[PERSON_NAME]" at bounding box center [582, 171] width 438 height 19
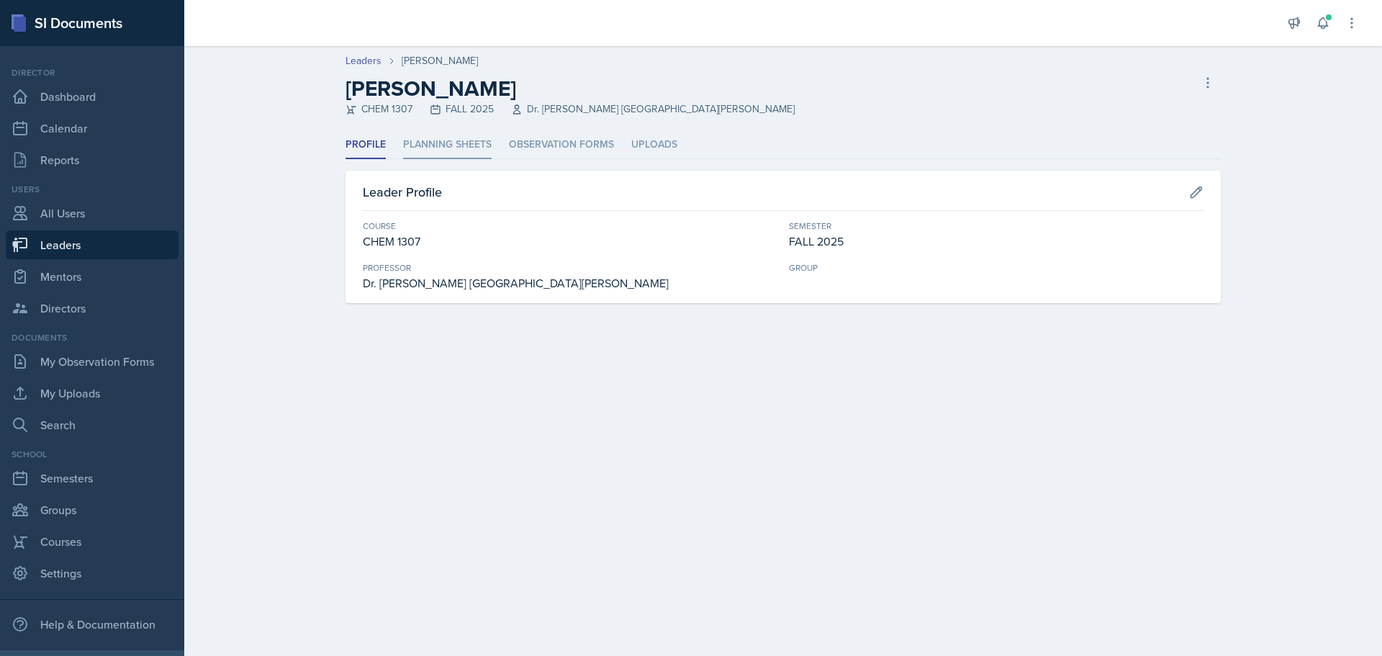
click at [429, 147] on li "Planning Sheets" at bounding box center [447, 145] width 89 height 28
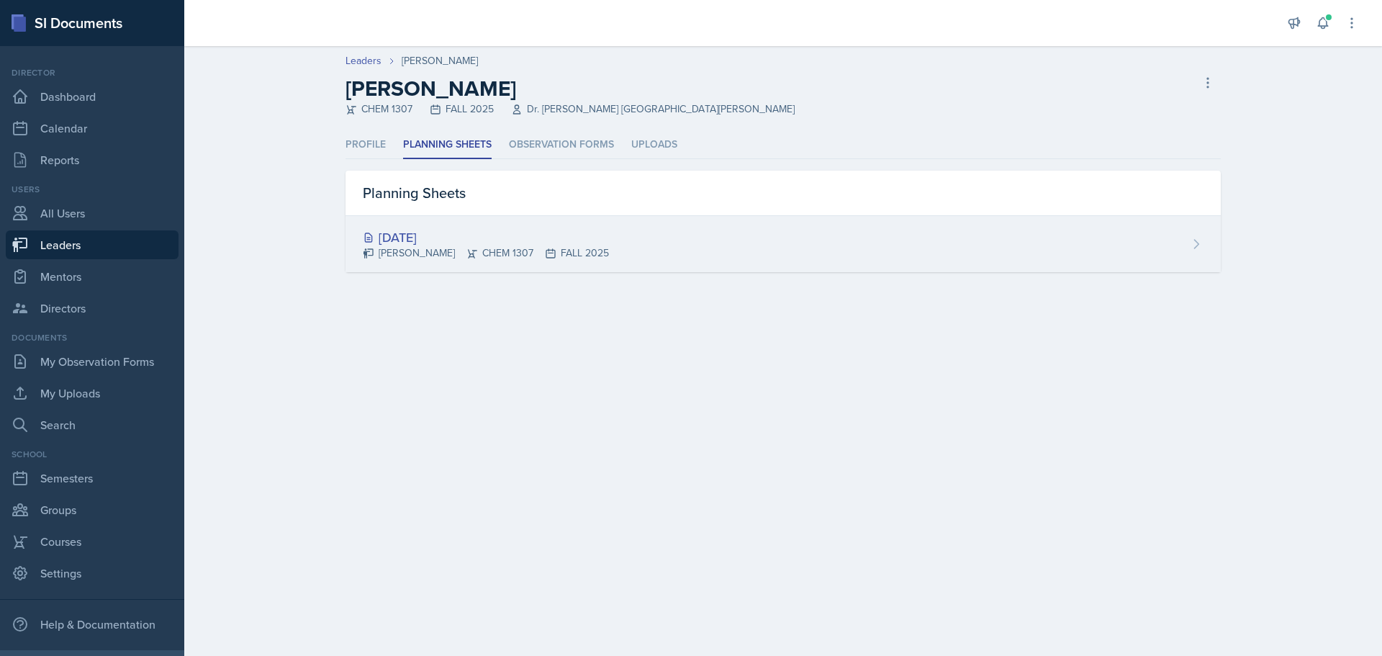
click at [429, 238] on div "[DATE]" at bounding box center [486, 236] width 246 height 19
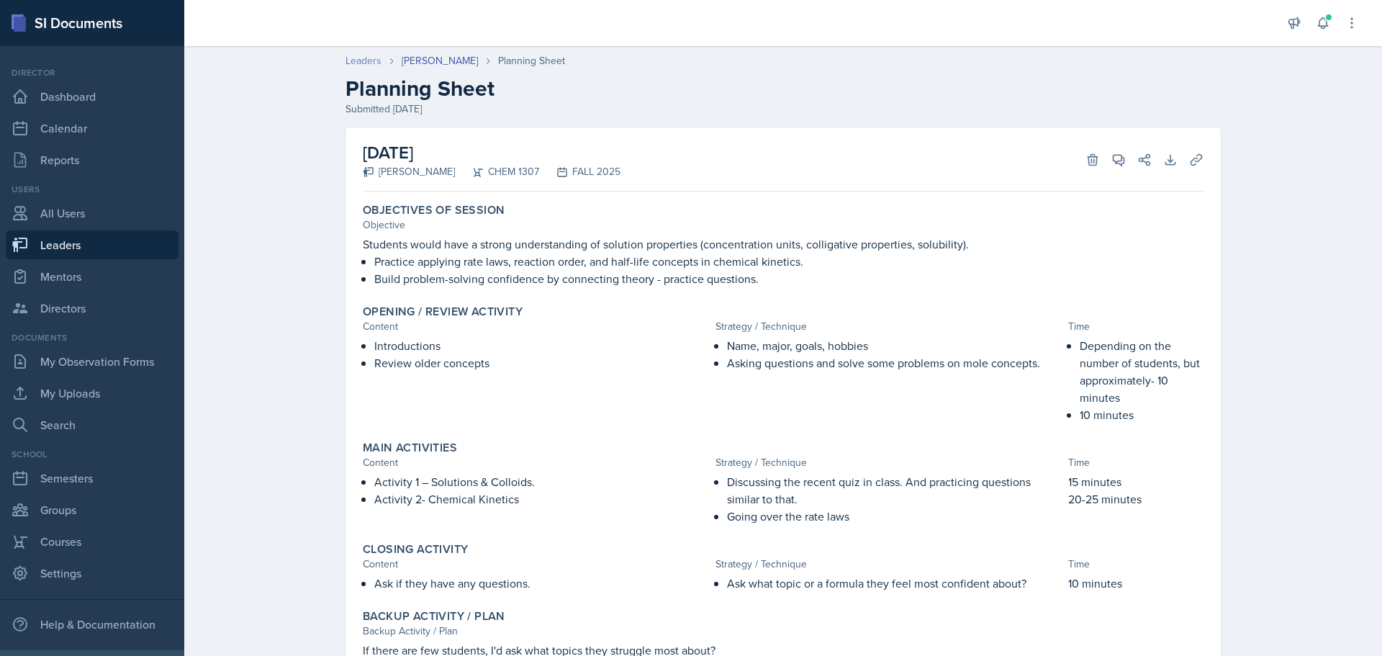
click at [358, 63] on link "Leaders" at bounding box center [363, 60] width 36 height 15
select select "0924c876-6fa7-4296-b593-7db6428ef465"
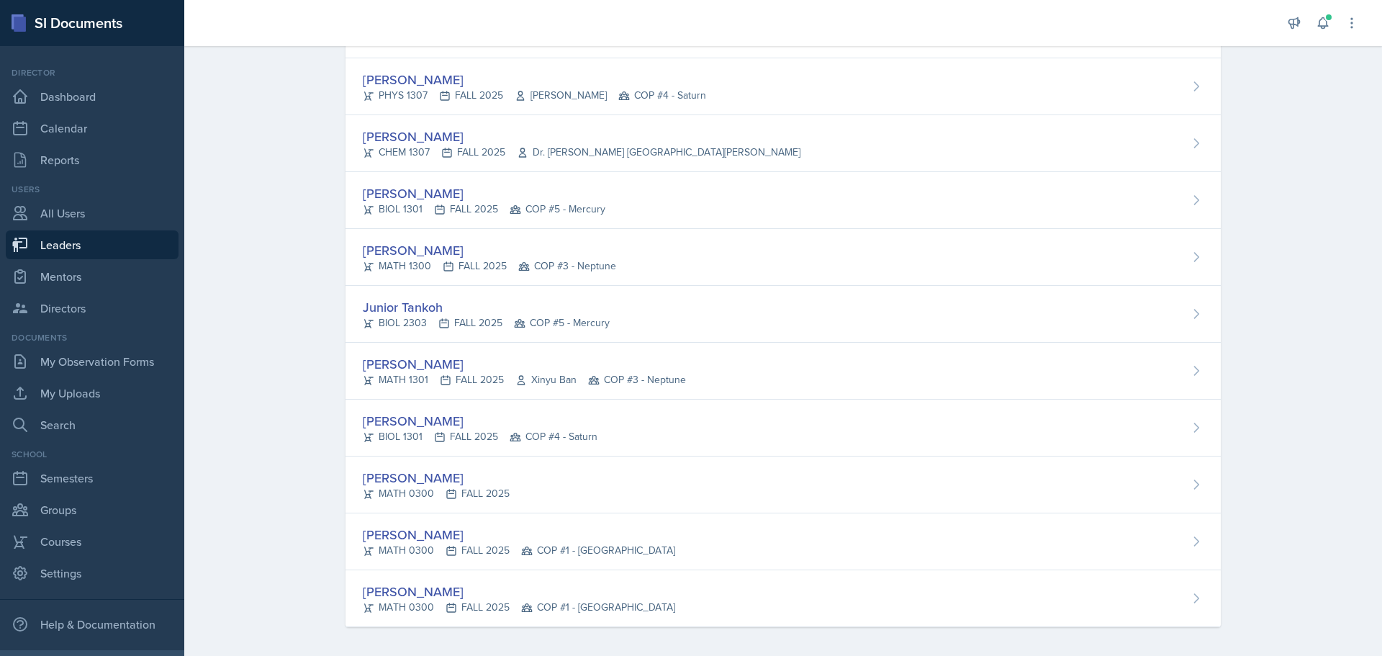
scroll to position [1840, 0]
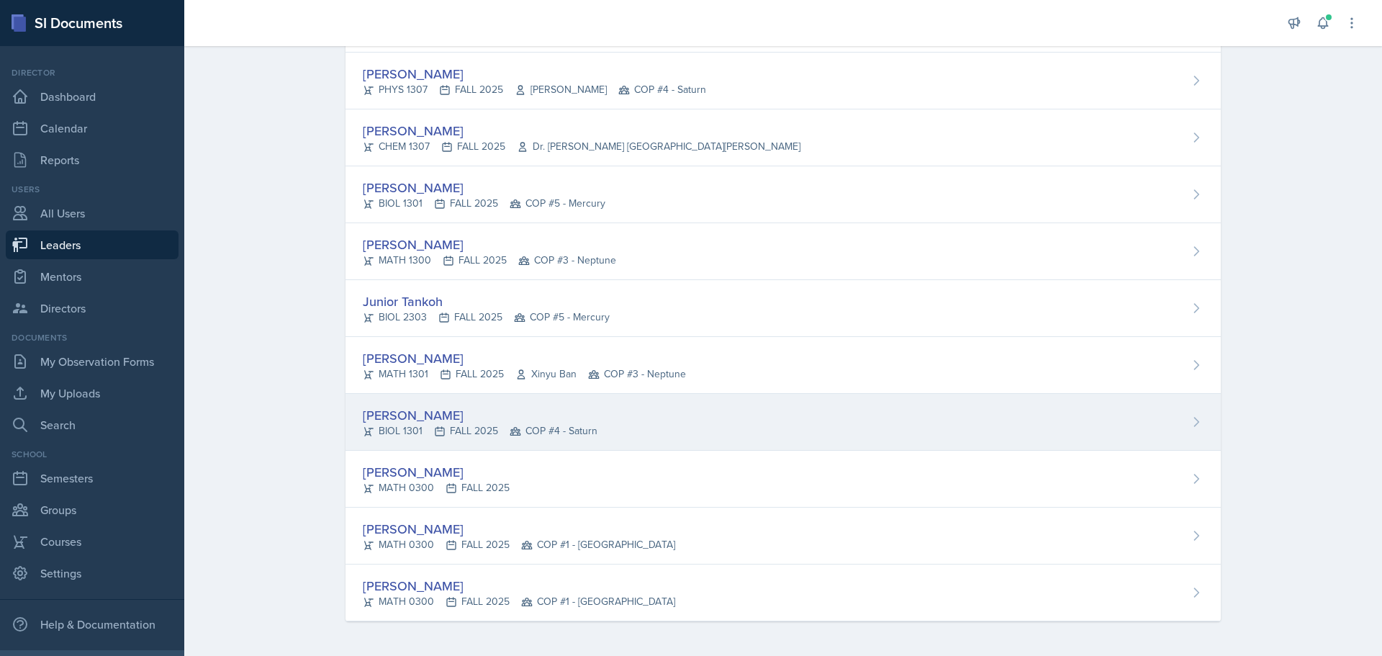
click at [423, 417] on div "[PERSON_NAME]" at bounding box center [480, 414] width 235 height 19
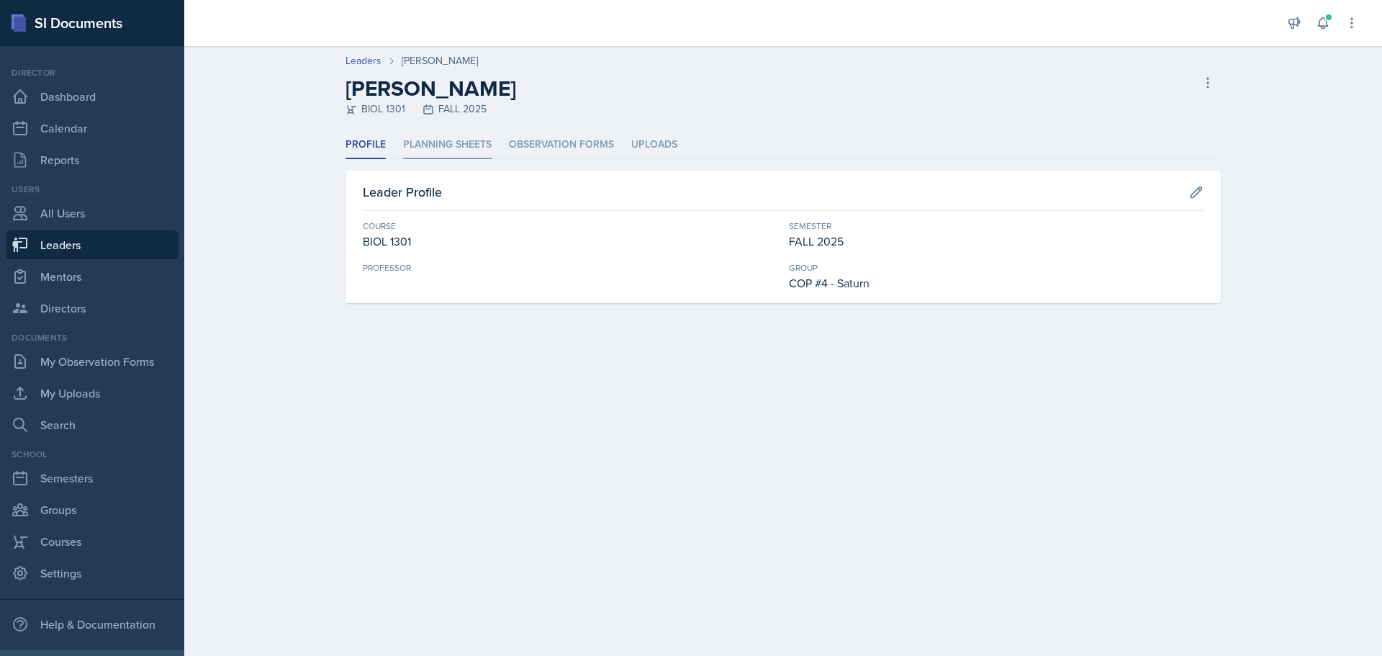
click at [437, 145] on li "Planning Sheets" at bounding box center [447, 145] width 89 height 28
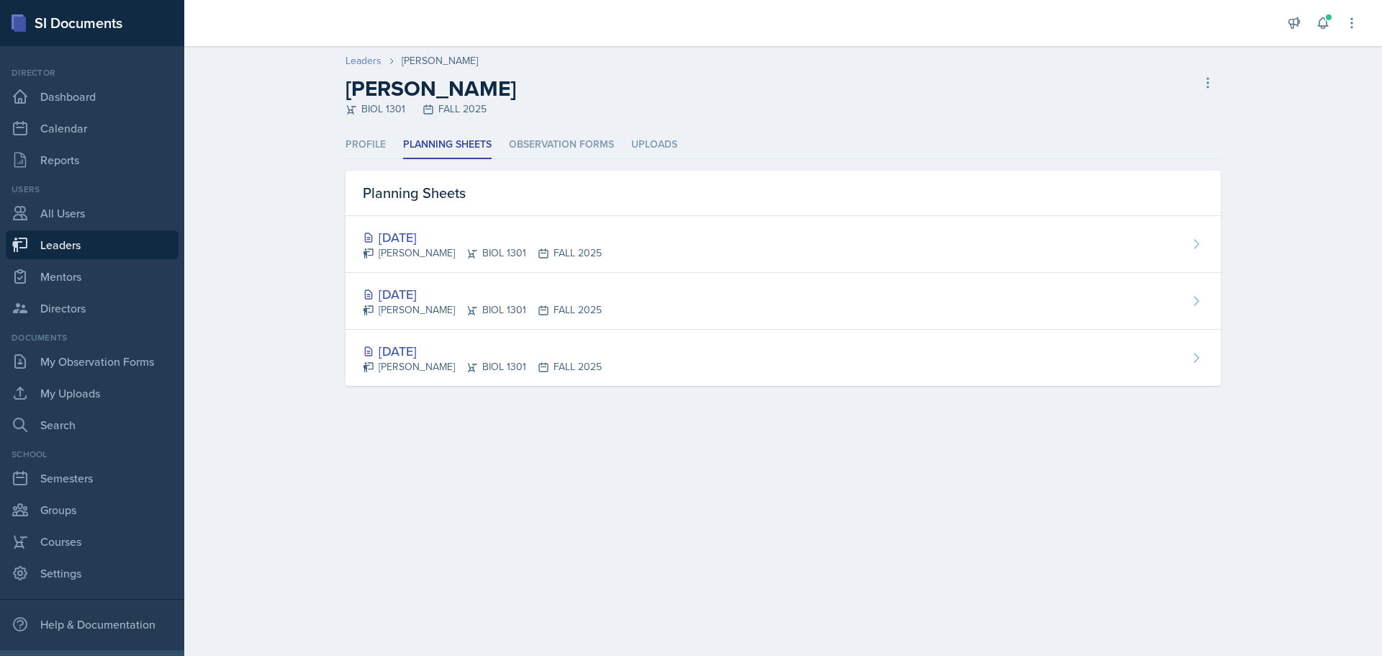
click at [362, 58] on link "Leaders" at bounding box center [363, 60] width 36 height 15
select select "0924c876-6fa7-4296-b593-7db6428ef465"
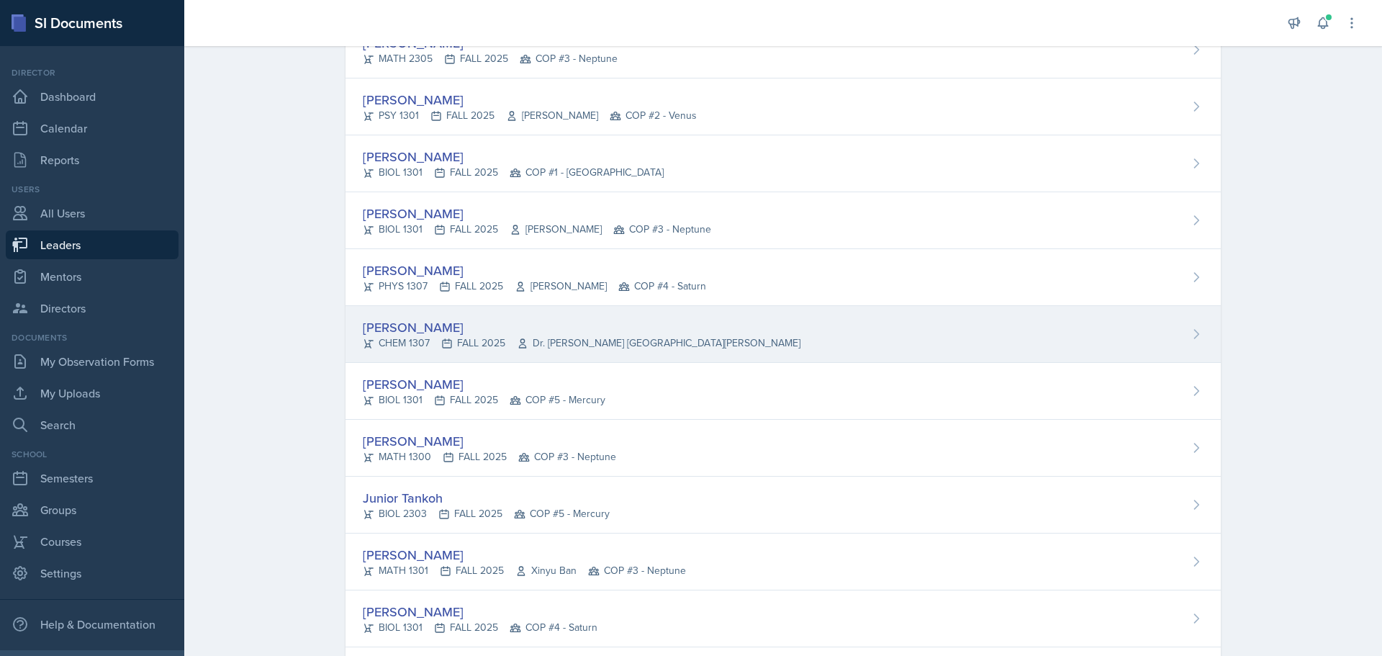
scroll to position [1840, 0]
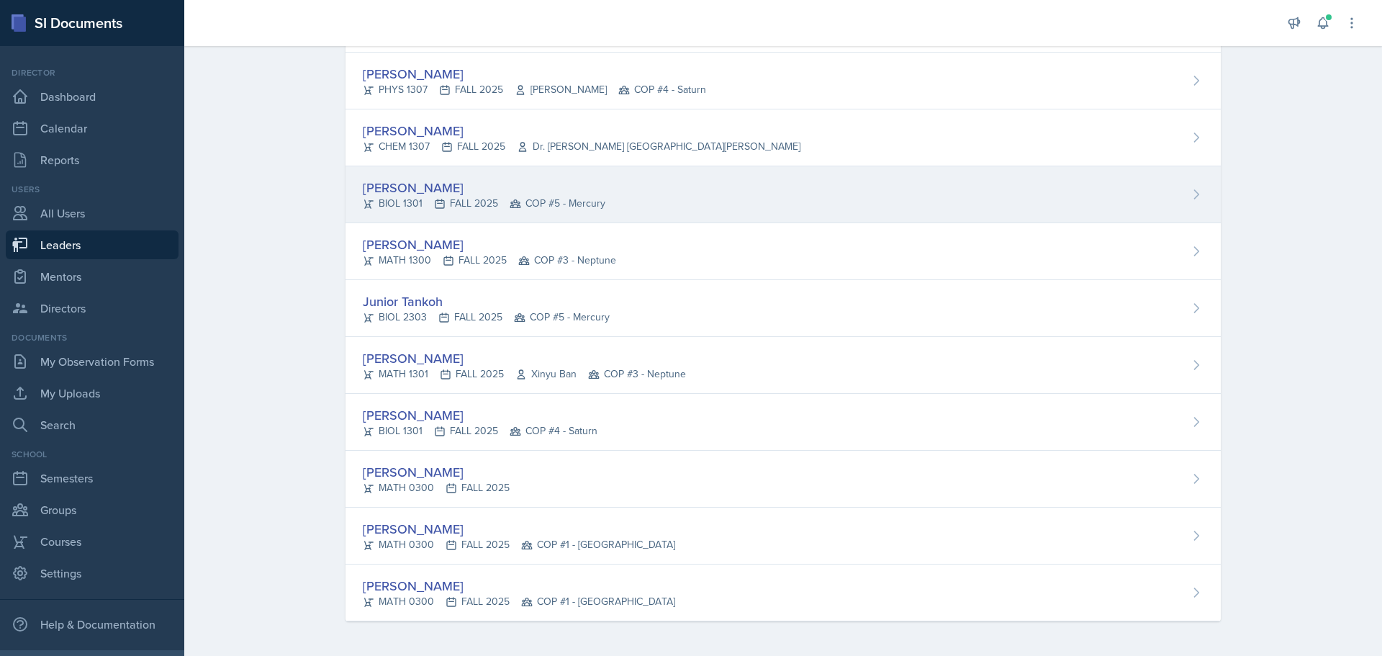
click at [387, 184] on div "[PERSON_NAME]" at bounding box center [484, 187] width 243 height 19
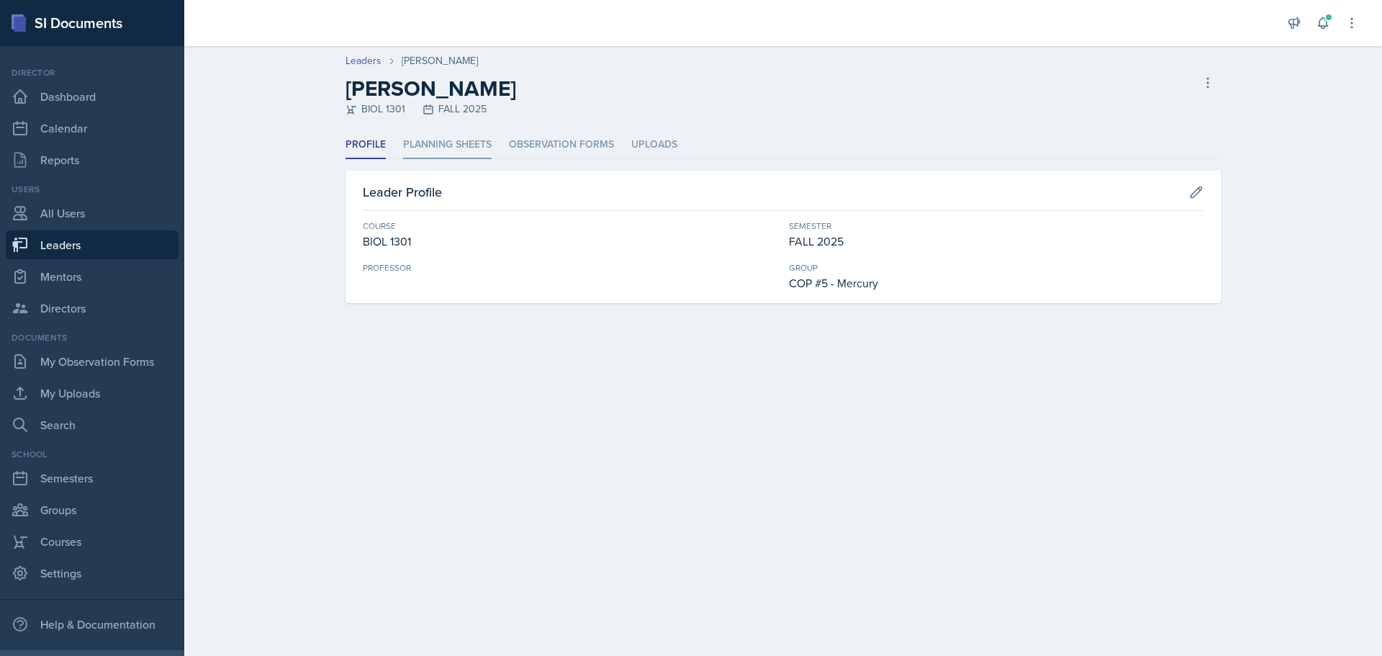
click at [447, 146] on li "Planning Sheets" at bounding box center [447, 145] width 89 height 28
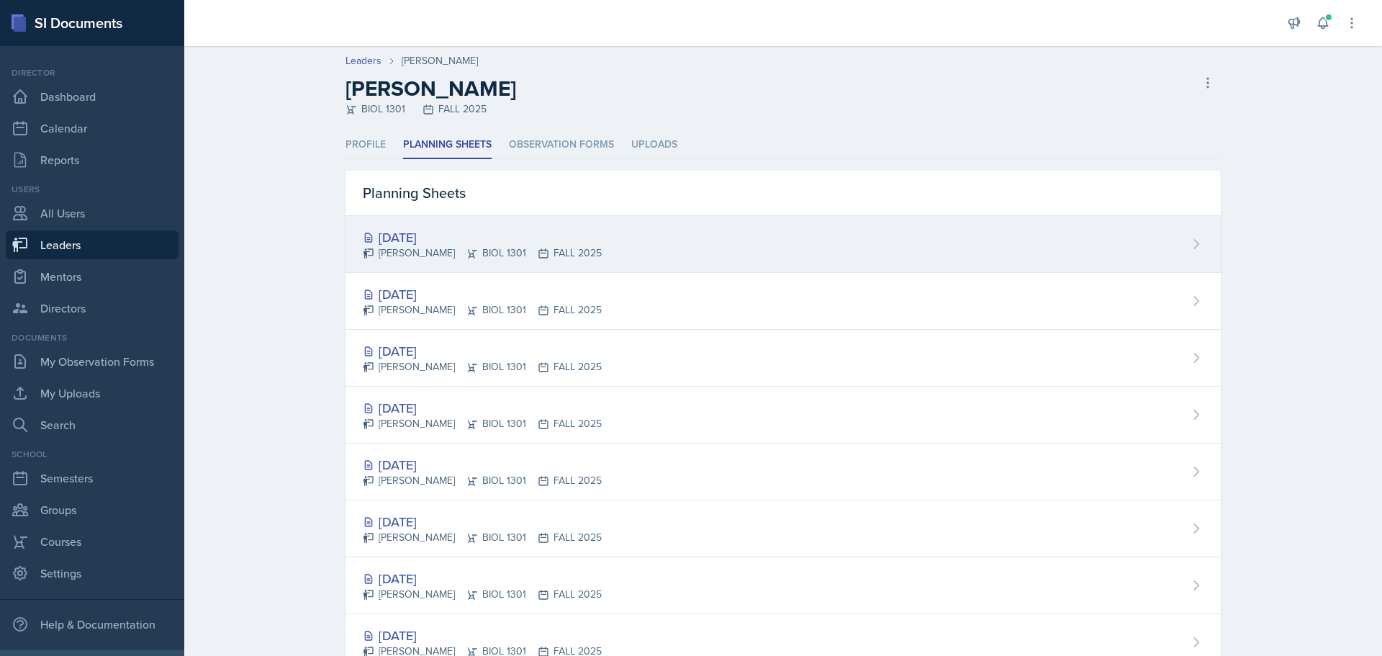
click at [427, 230] on div "[DATE]" at bounding box center [482, 236] width 239 height 19
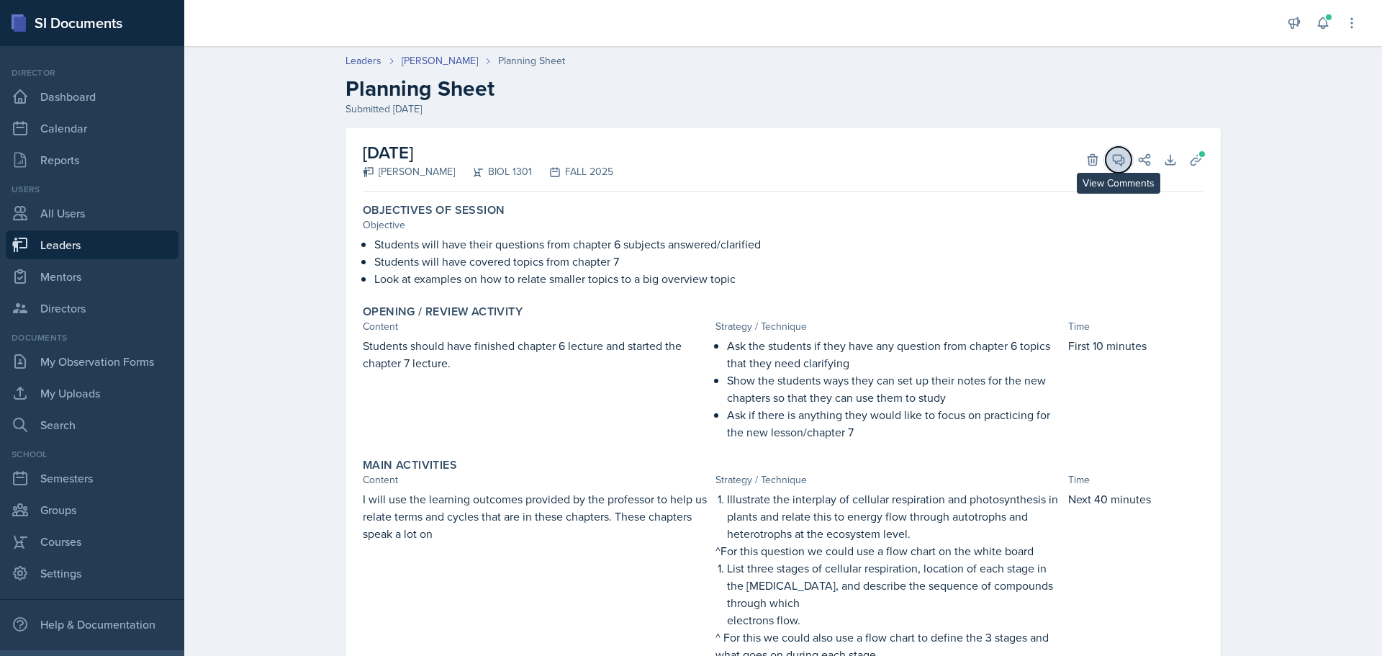
click at [1118, 165] on icon at bounding box center [1118, 160] width 14 height 14
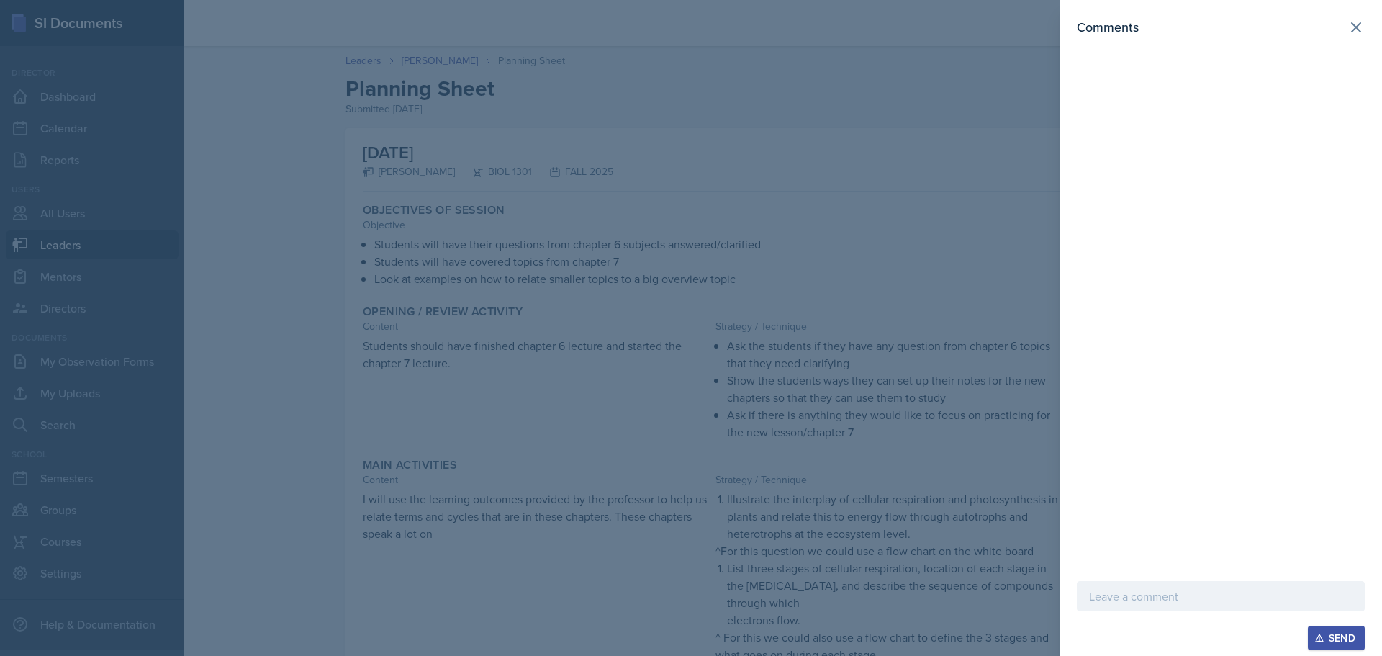
click at [1238, 589] on p at bounding box center [1220, 595] width 263 height 17
click at [1343, 629] on button "Send" at bounding box center [1336, 637] width 57 height 24
click at [1357, 22] on icon at bounding box center [1355, 27] width 17 height 17
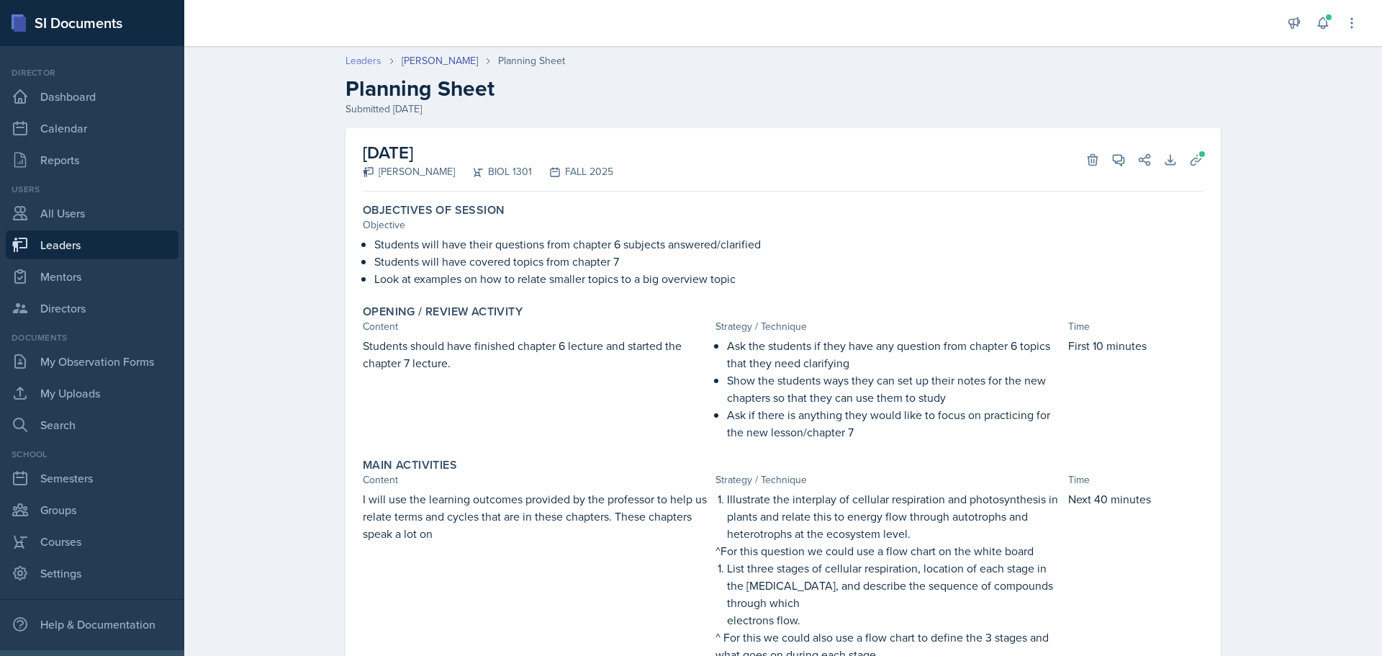
click at [361, 57] on link "Leaders" at bounding box center [363, 60] width 36 height 15
select select "0924c876-6fa7-4296-b593-7db6428ef465"
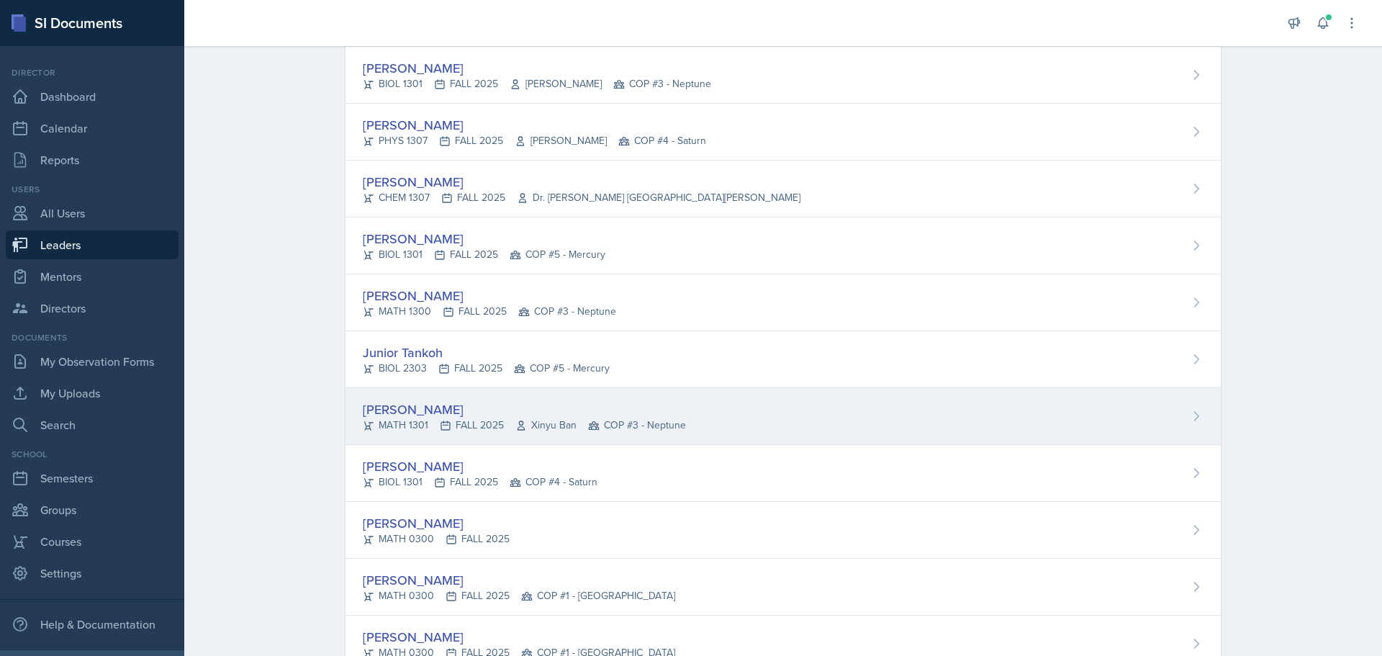
scroll to position [1768, 0]
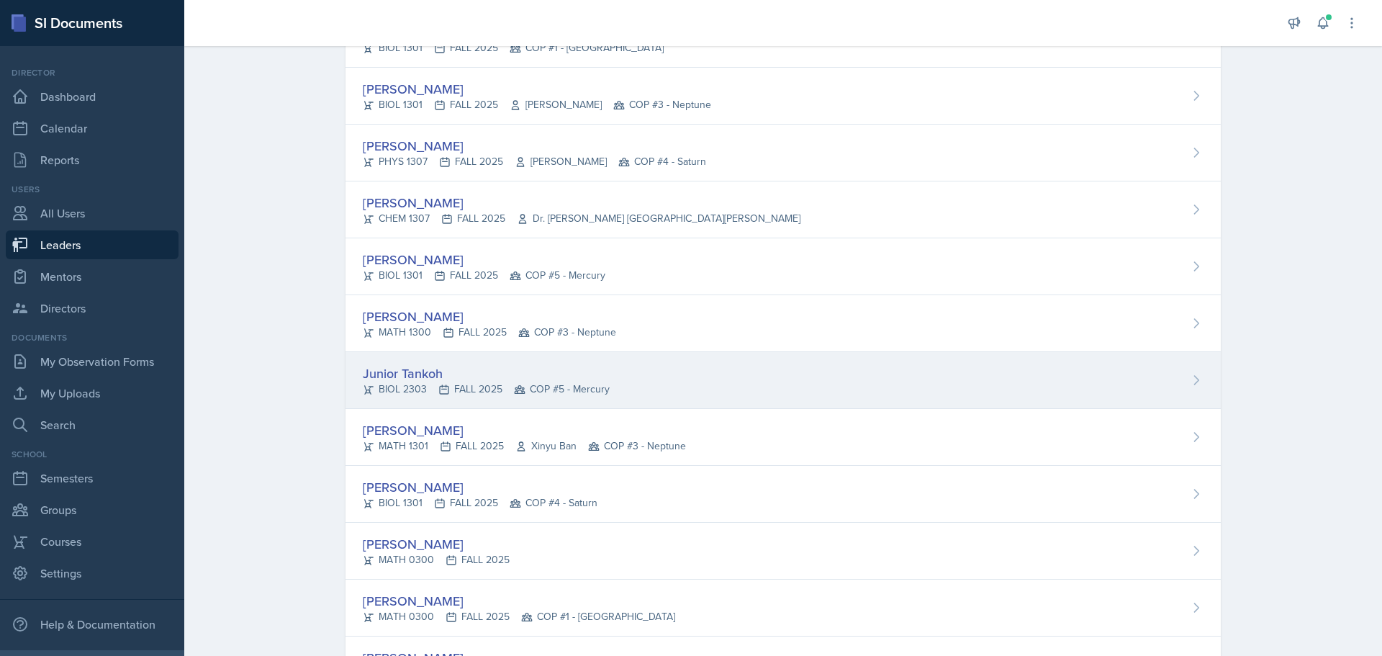
click at [400, 371] on div "Junior Tankoh" at bounding box center [486, 372] width 247 height 19
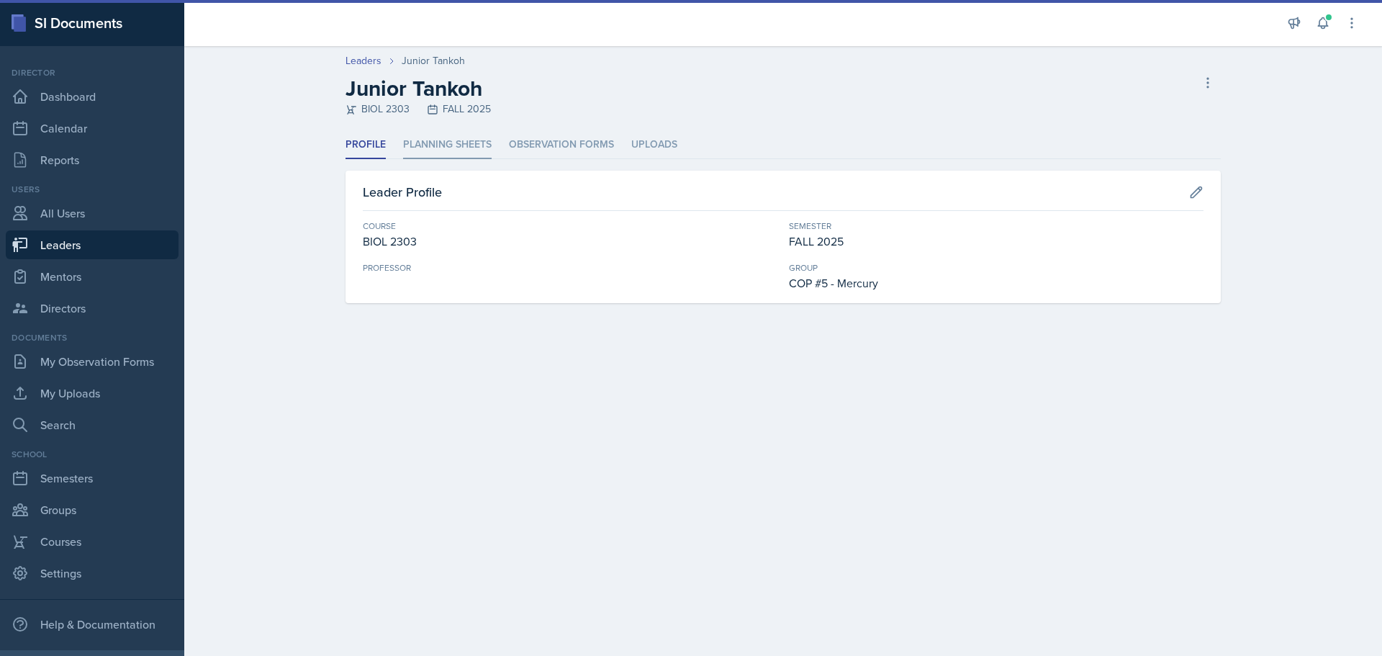
click at [470, 145] on li "Planning Sheets" at bounding box center [447, 145] width 89 height 28
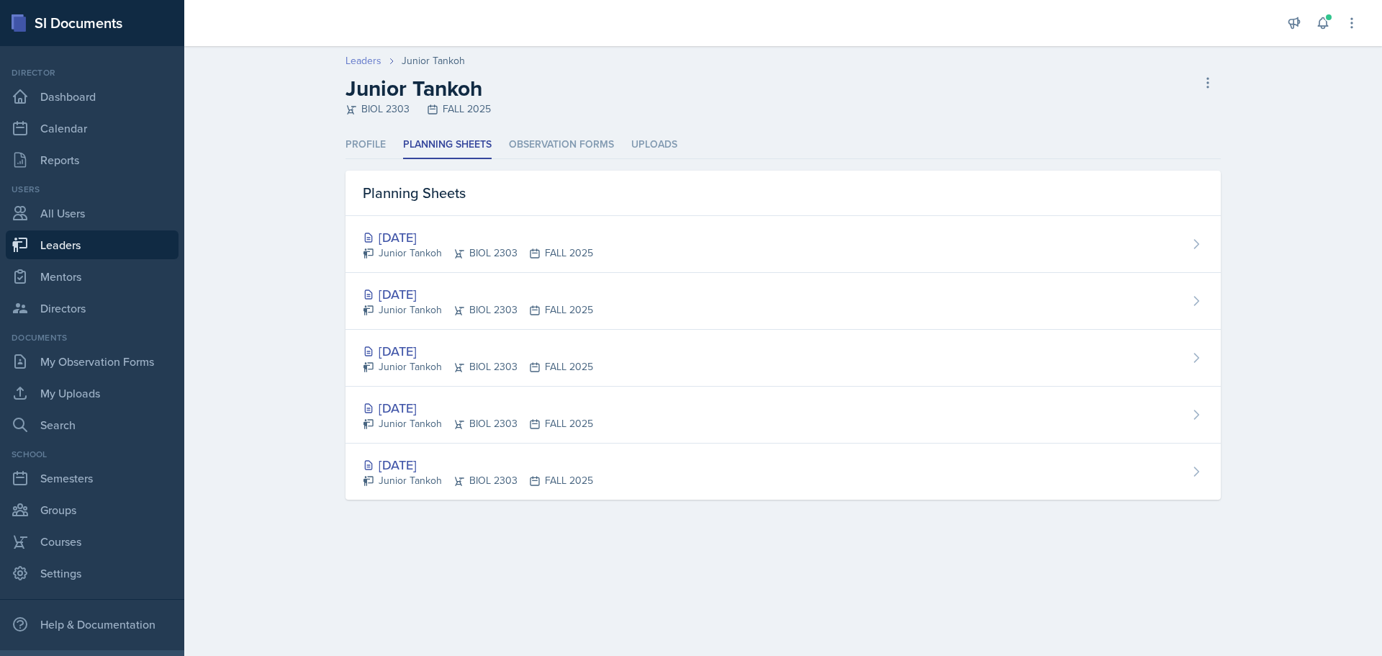
click at [358, 65] on link "Leaders" at bounding box center [363, 60] width 36 height 15
select select "0924c876-6fa7-4296-b593-7db6428ef465"
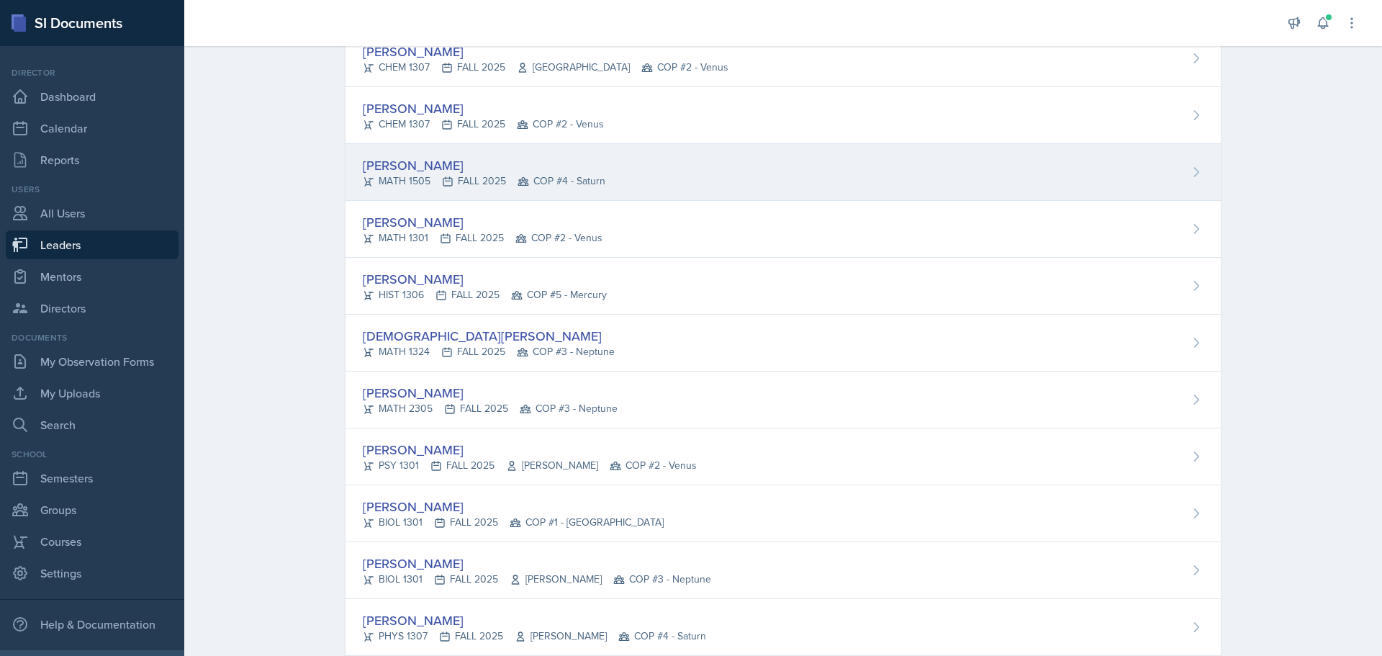
scroll to position [1295, 0]
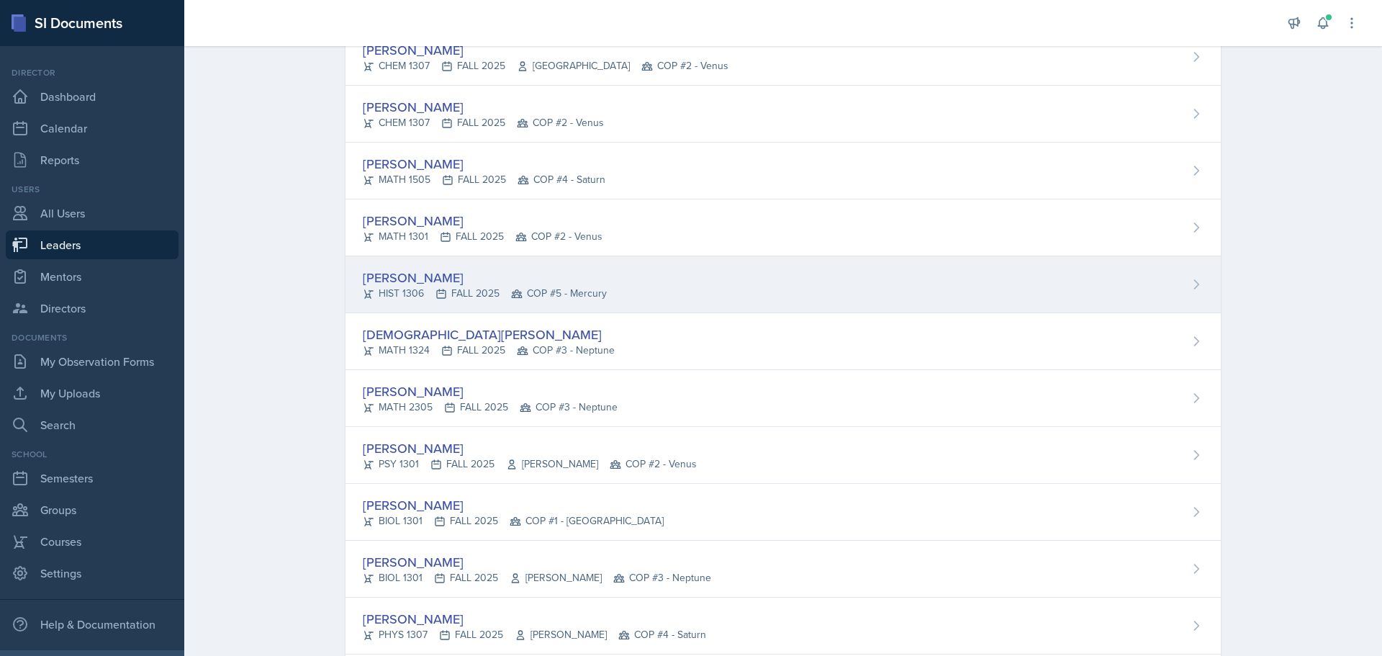
click at [419, 281] on div "[PERSON_NAME]" at bounding box center [485, 277] width 244 height 19
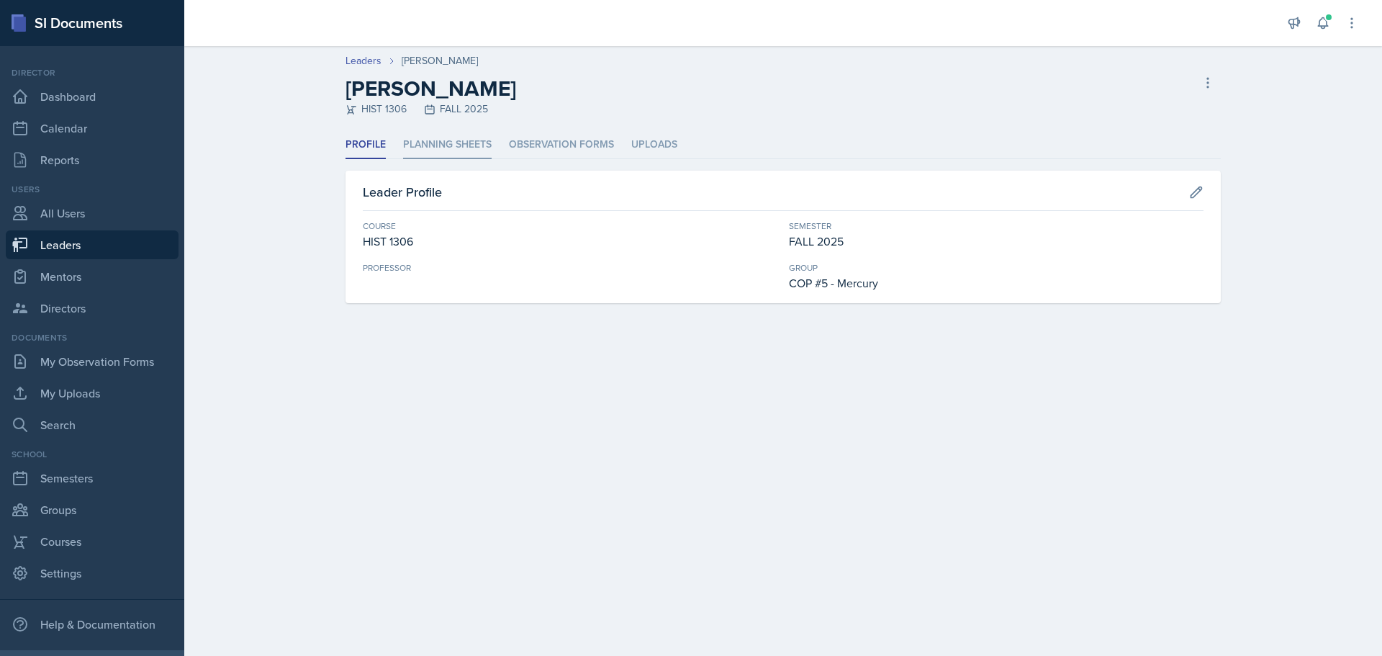
click at [446, 145] on li "Planning Sheets" at bounding box center [447, 145] width 89 height 28
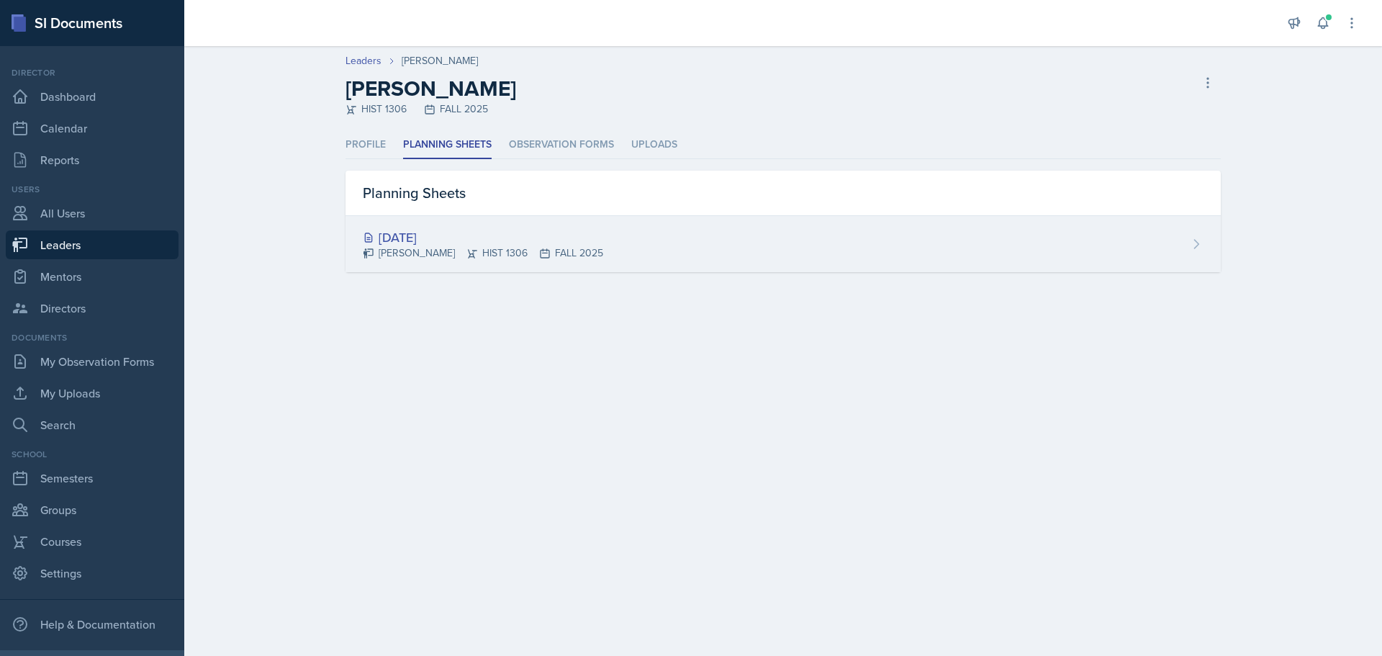
click at [428, 240] on div "[DATE]" at bounding box center [483, 236] width 240 height 19
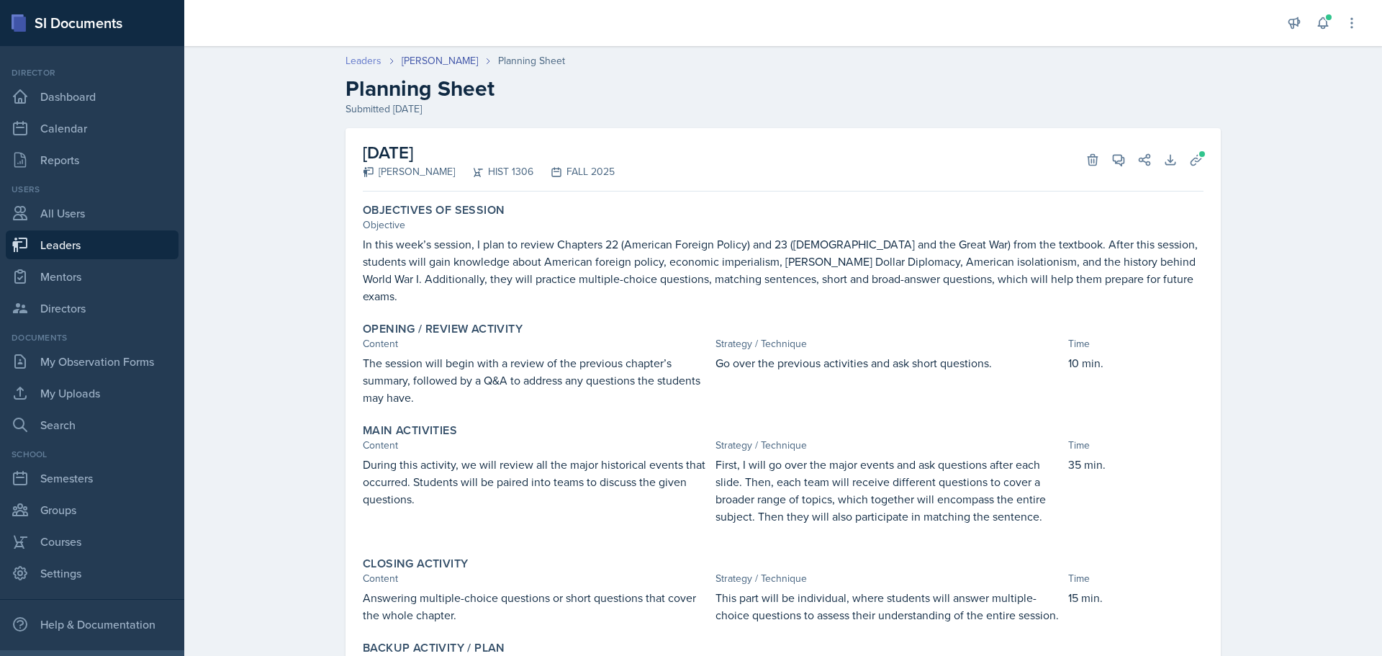
click at [358, 57] on link "Leaders" at bounding box center [363, 60] width 36 height 15
select select "0924c876-6fa7-4296-b593-7db6428ef465"
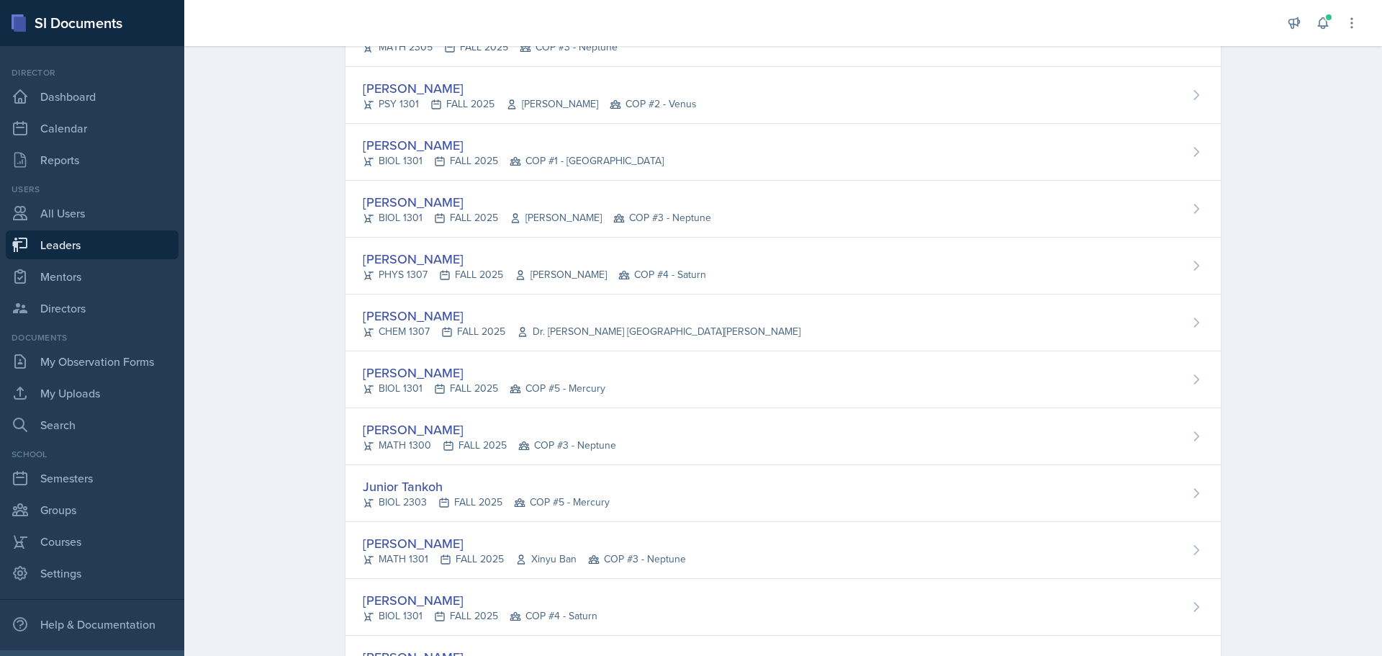
scroll to position [1840, 0]
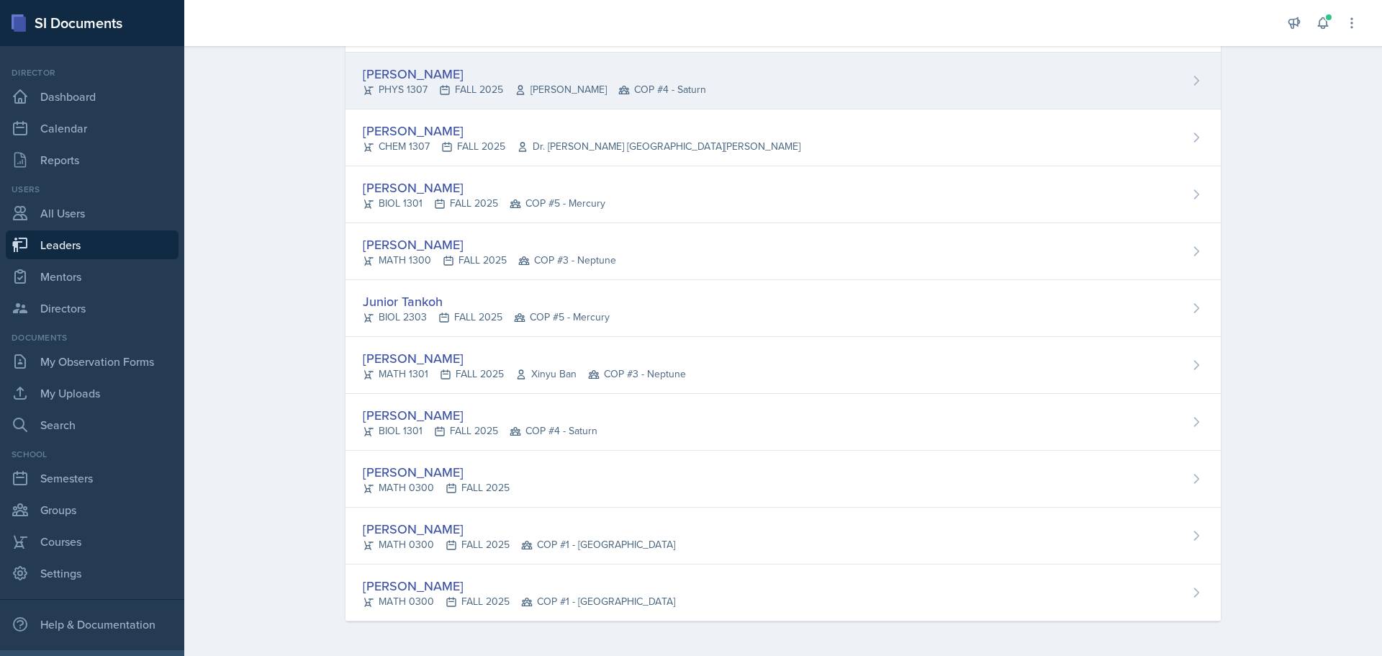
click at [402, 73] on div "[PERSON_NAME]" at bounding box center [534, 73] width 343 height 19
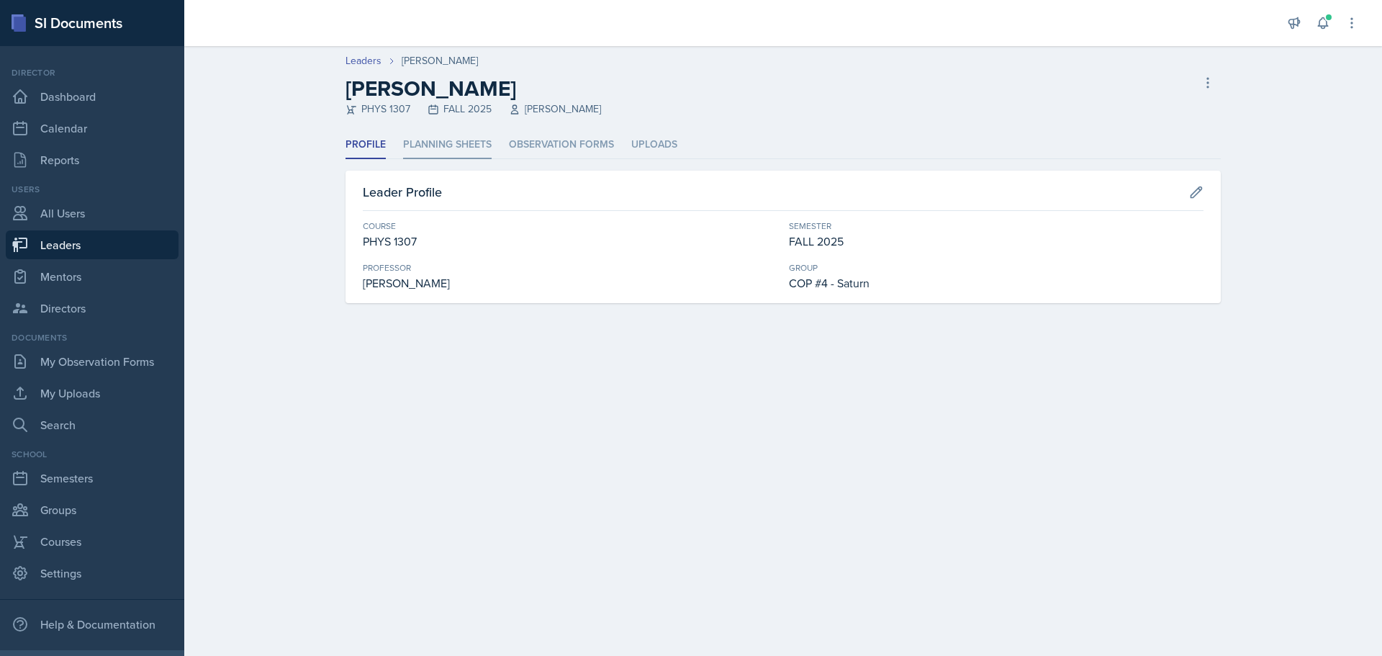
click at [466, 142] on li "Planning Sheets" at bounding box center [447, 145] width 89 height 28
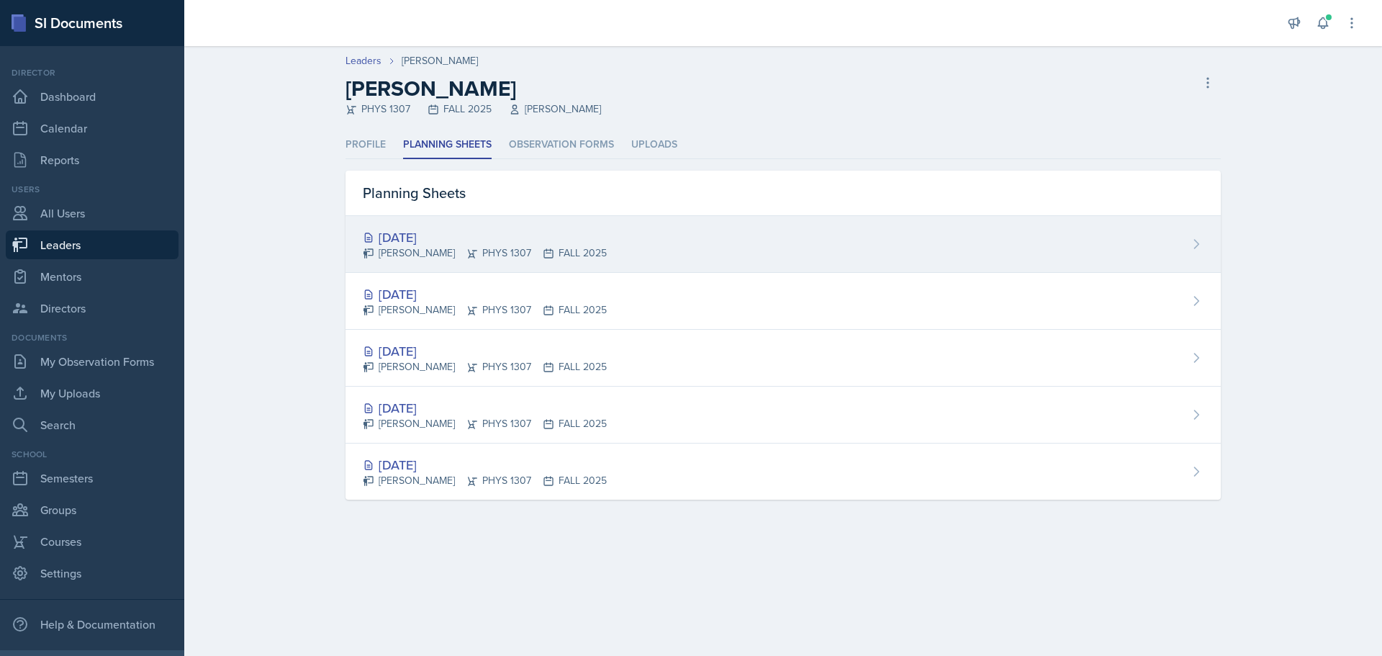
click at [453, 232] on div "[DATE]" at bounding box center [485, 236] width 244 height 19
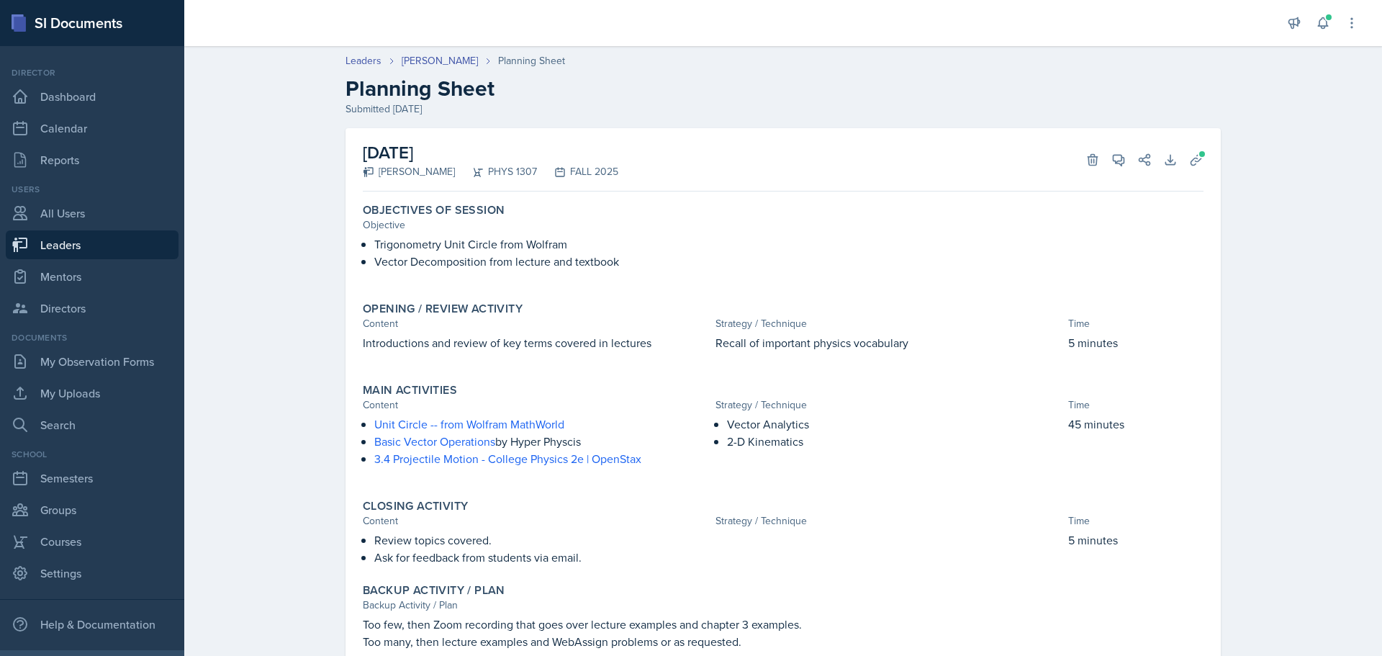
scroll to position [66, 0]
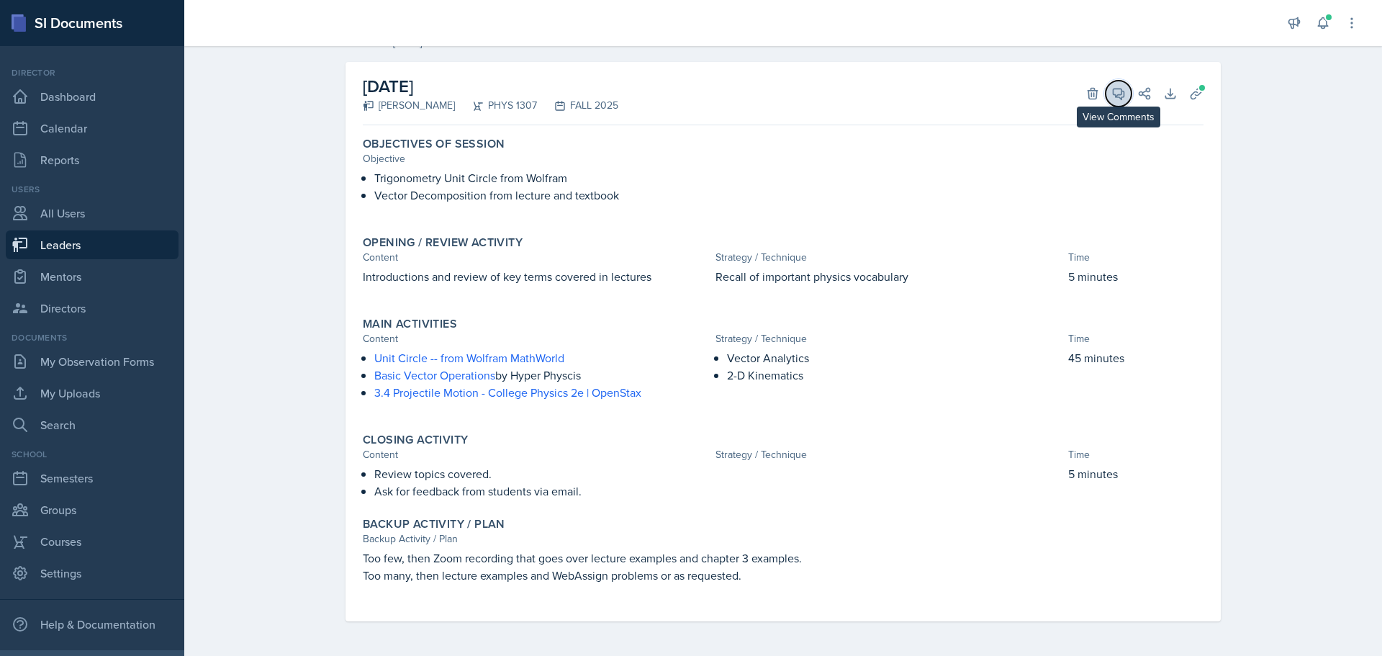
click at [1113, 95] on icon at bounding box center [1118, 94] width 11 height 11
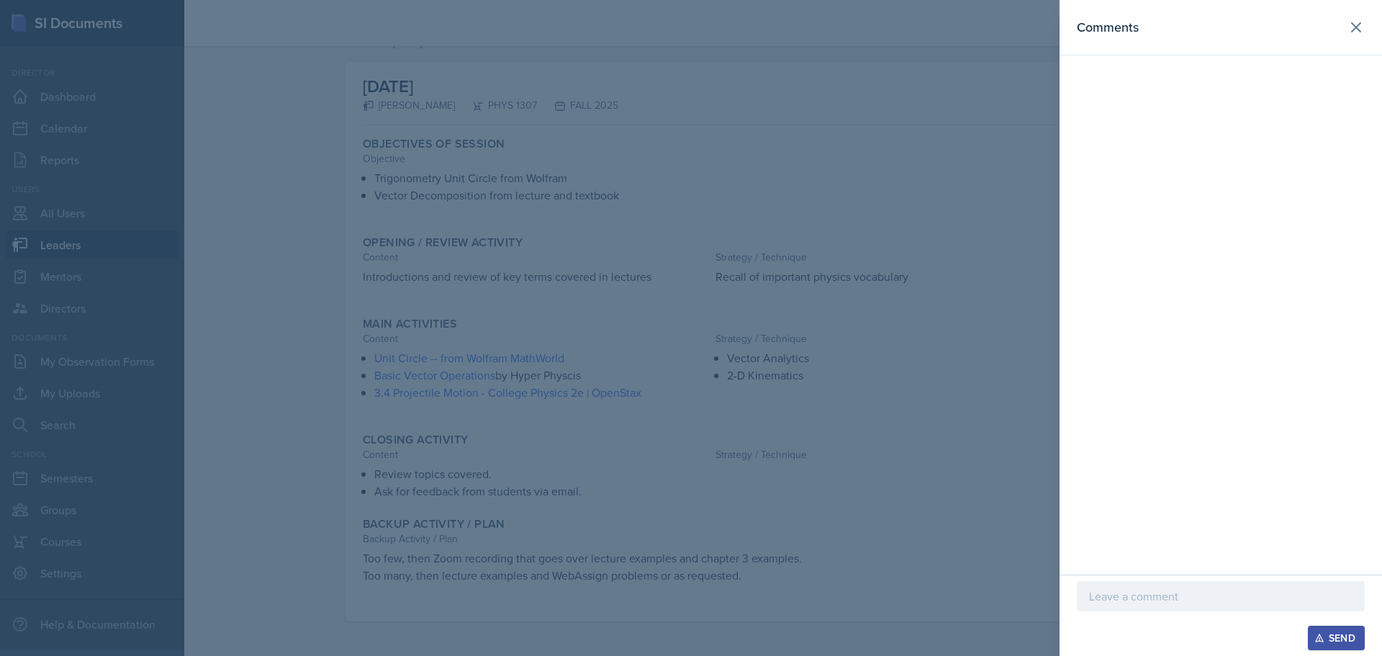
click at [1203, 592] on p at bounding box center [1220, 595] width 263 height 17
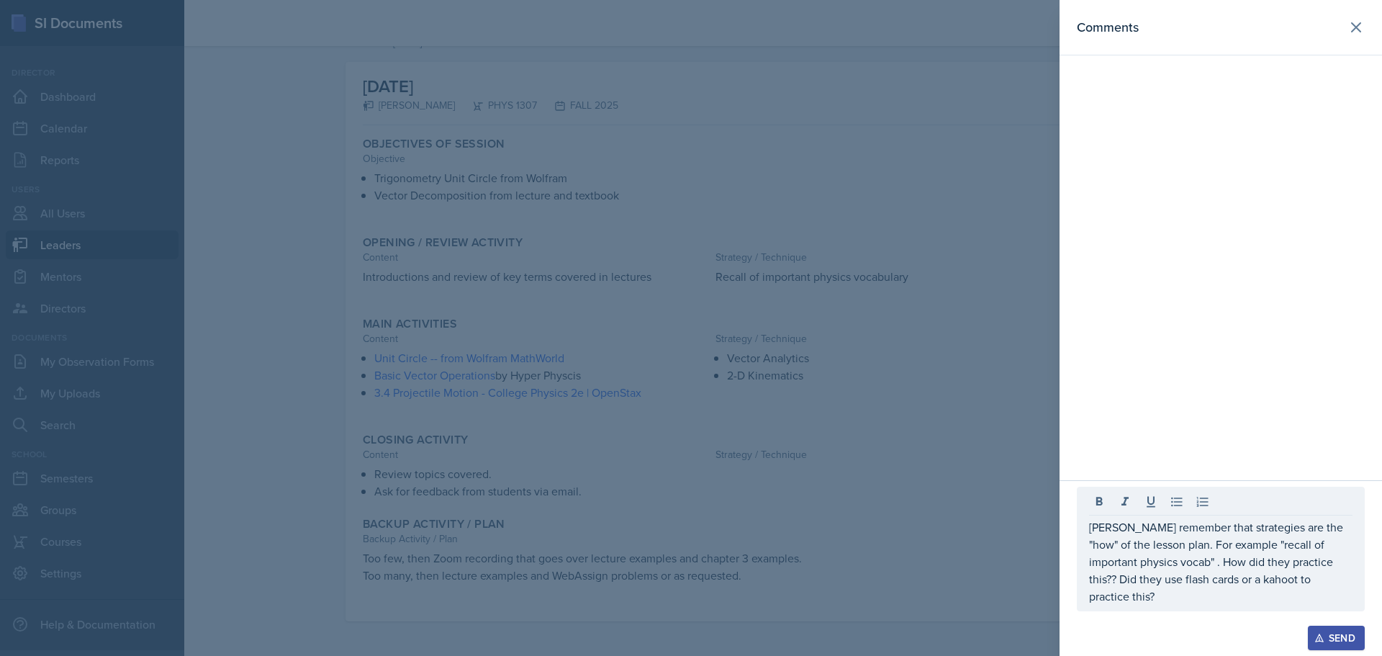
click at [1329, 638] on div "Send" at bounding box center [1336, 638] width 38 height 12
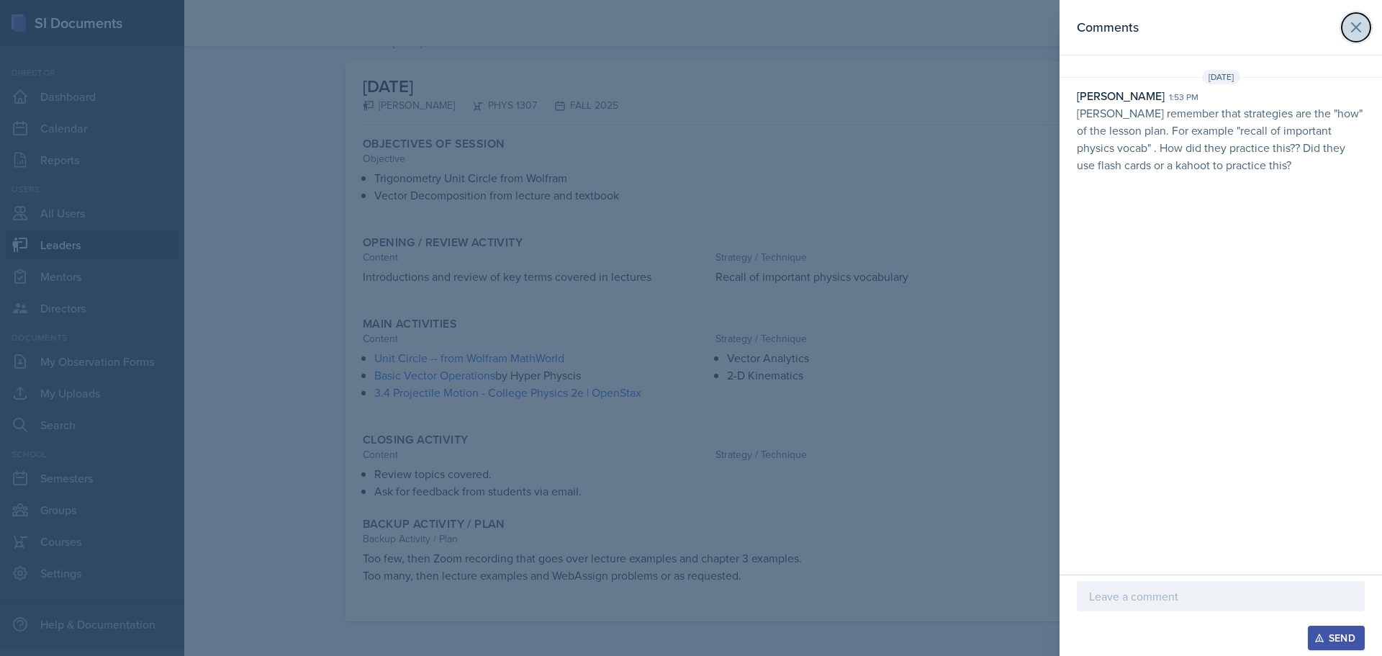
click at [1356, 22] on icon at bounding box center [1355, 27] width 17 height 17
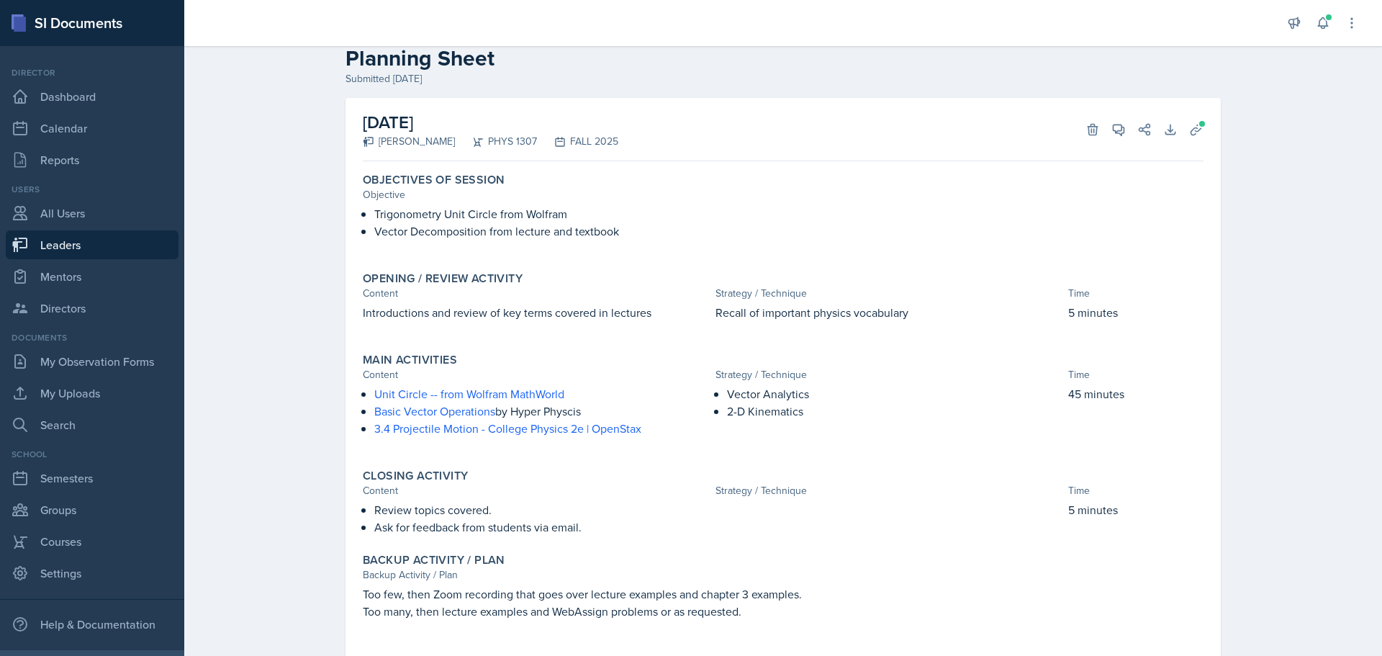
scroll to position [0, 0]
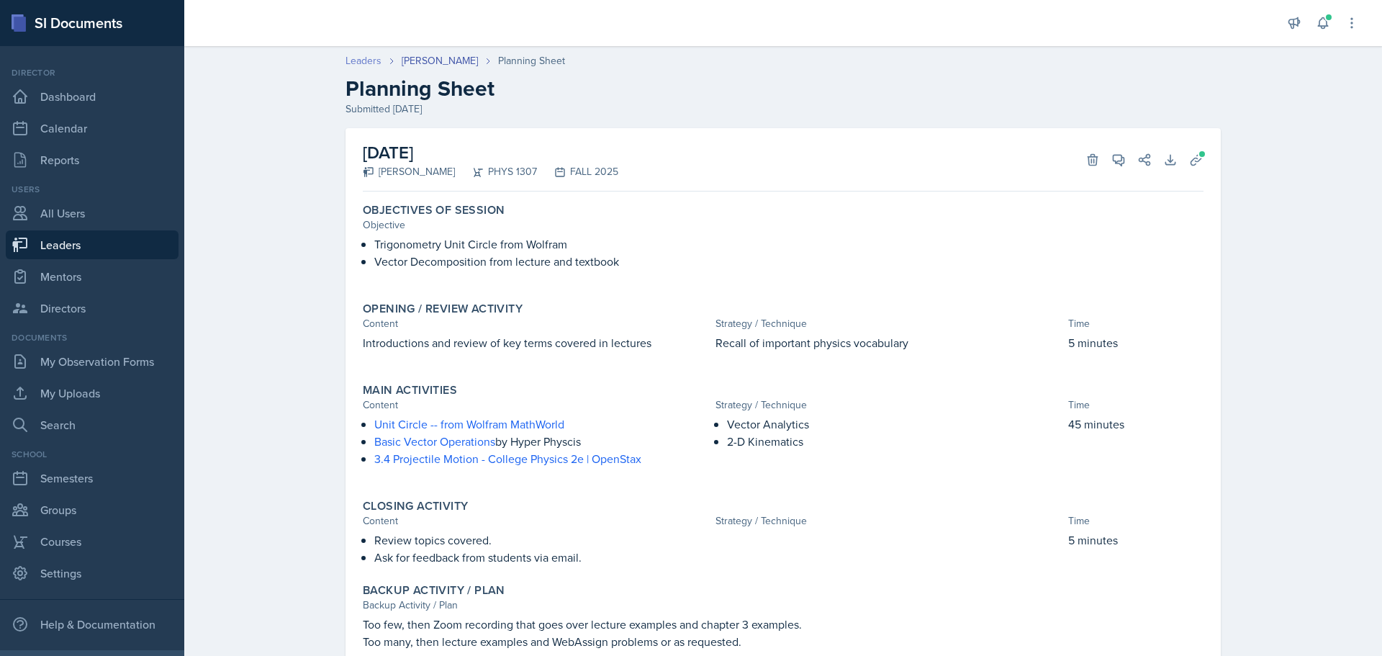
click at [356, 61] on link "Leaders" at bounding box center [363, 60] width 36 height 15
select select "0924c876-6fa7-4296-b593-7db6428ef465"
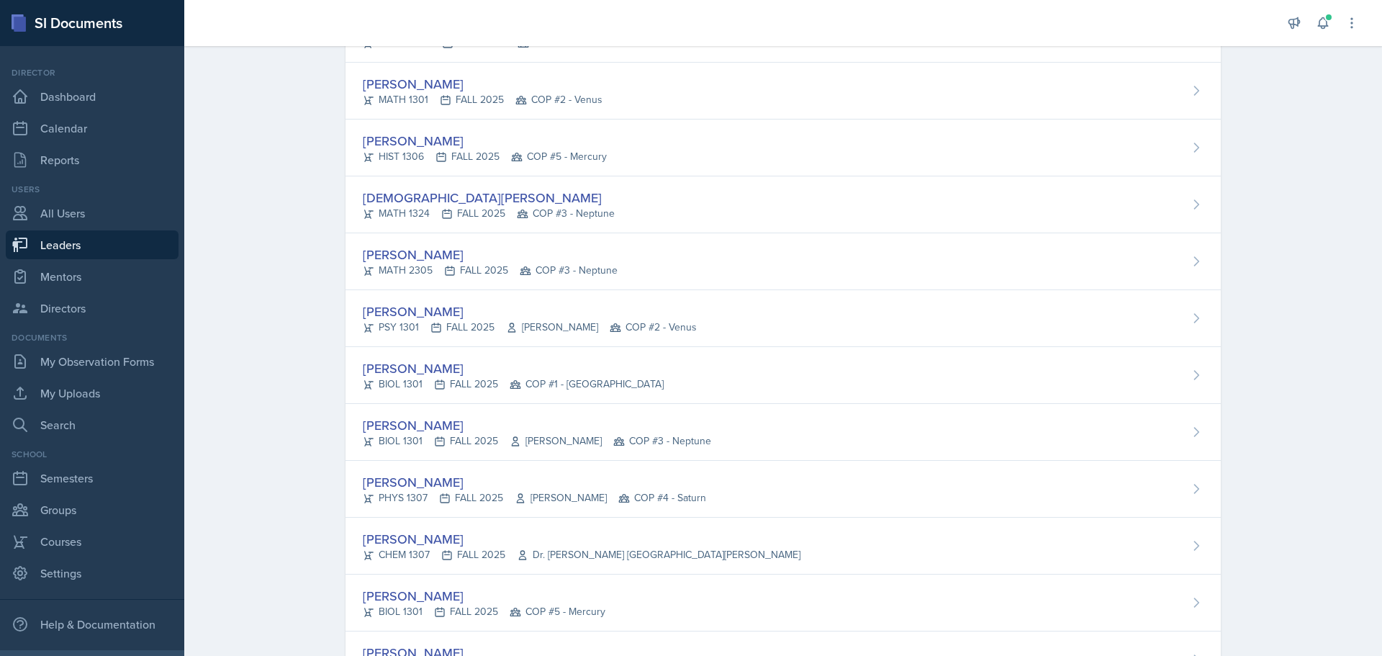
scroll to position [1408, 0]
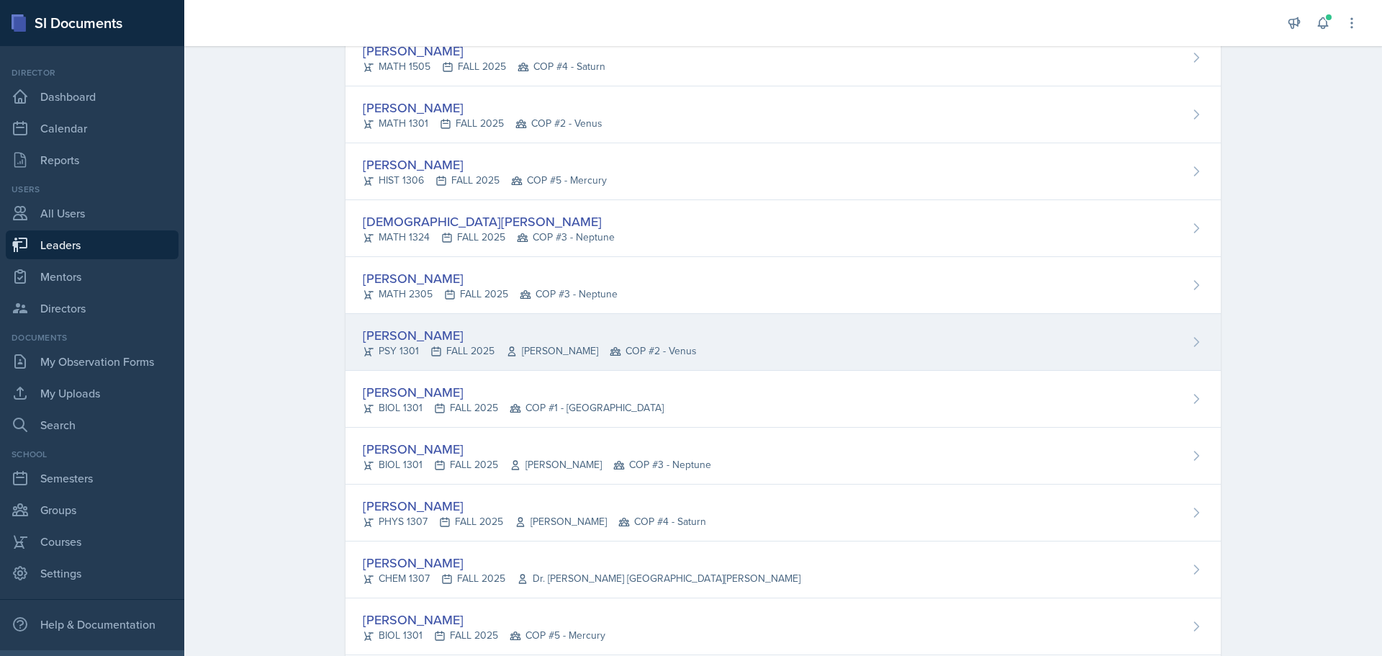
click at [383, 341] on div "[PERSON_NAME]" at bounding box center [530, 334] width 334 height 19
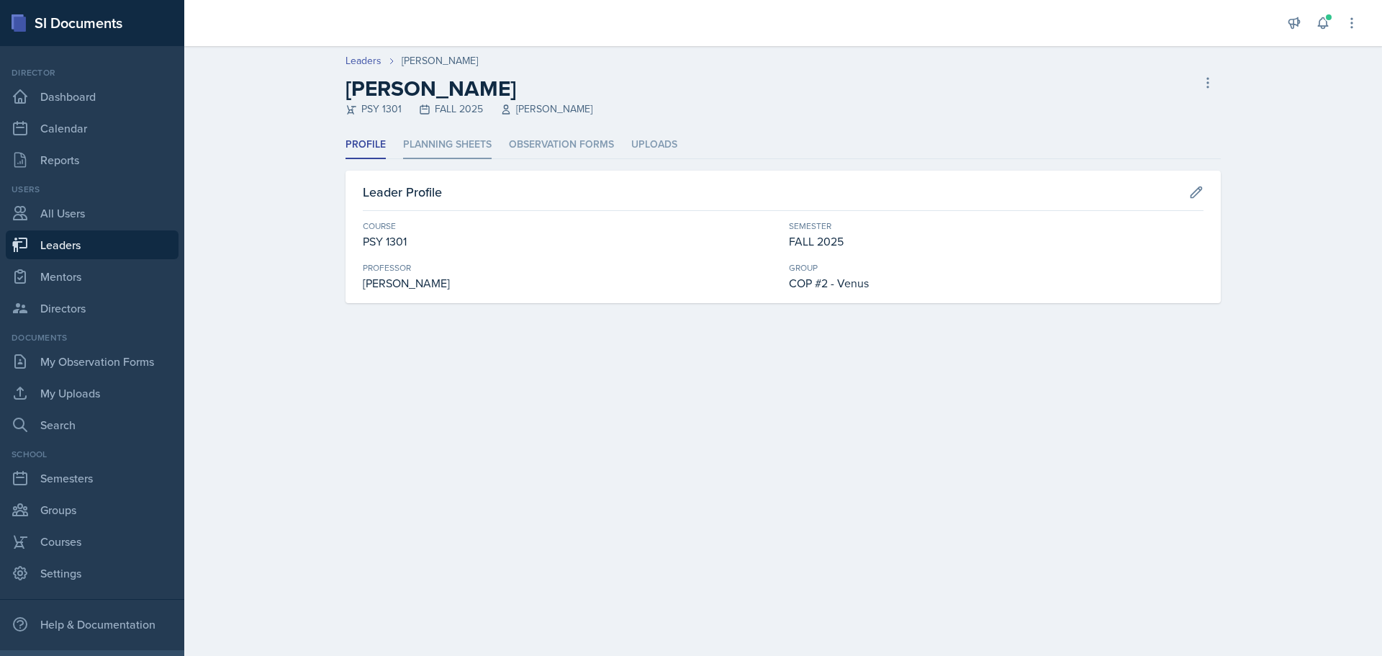
click at [430, 141] on li "Planning Sheets" at bounding box center [447, 145] width 89 height 28
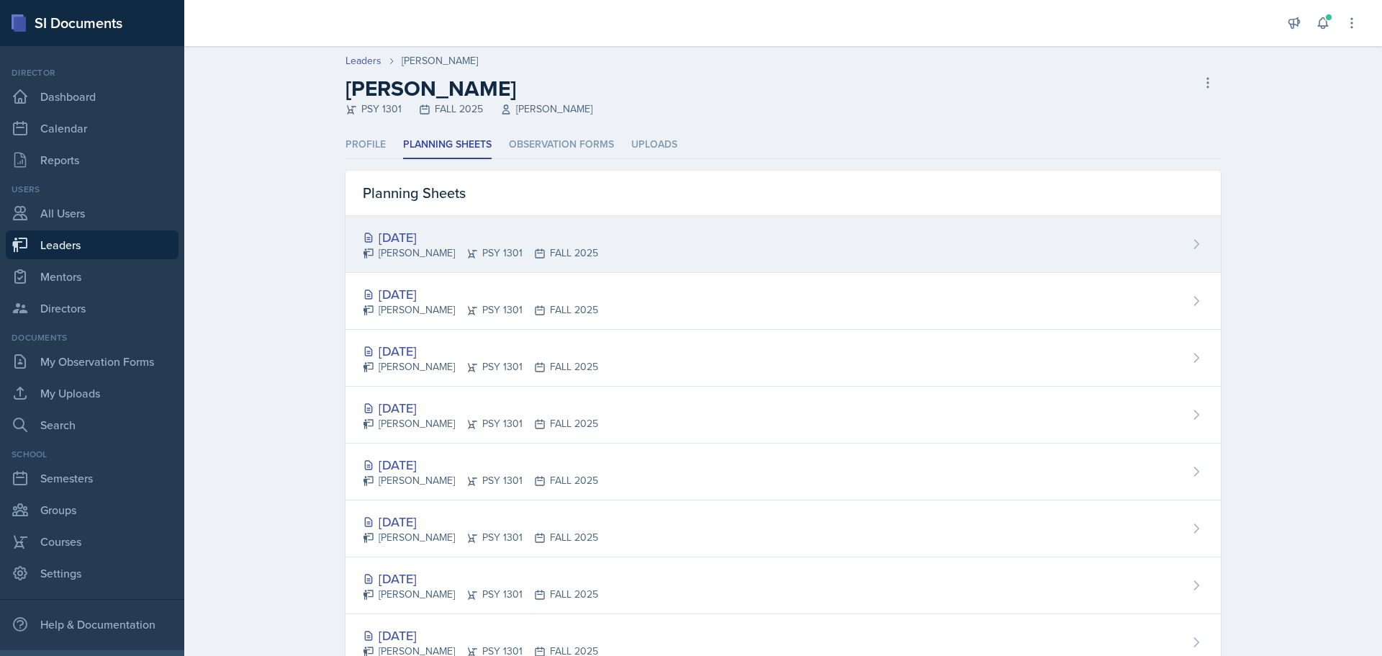
click at [410, 233] on div "[DATE]" at bounding box center [480, 236] width 235 height 19
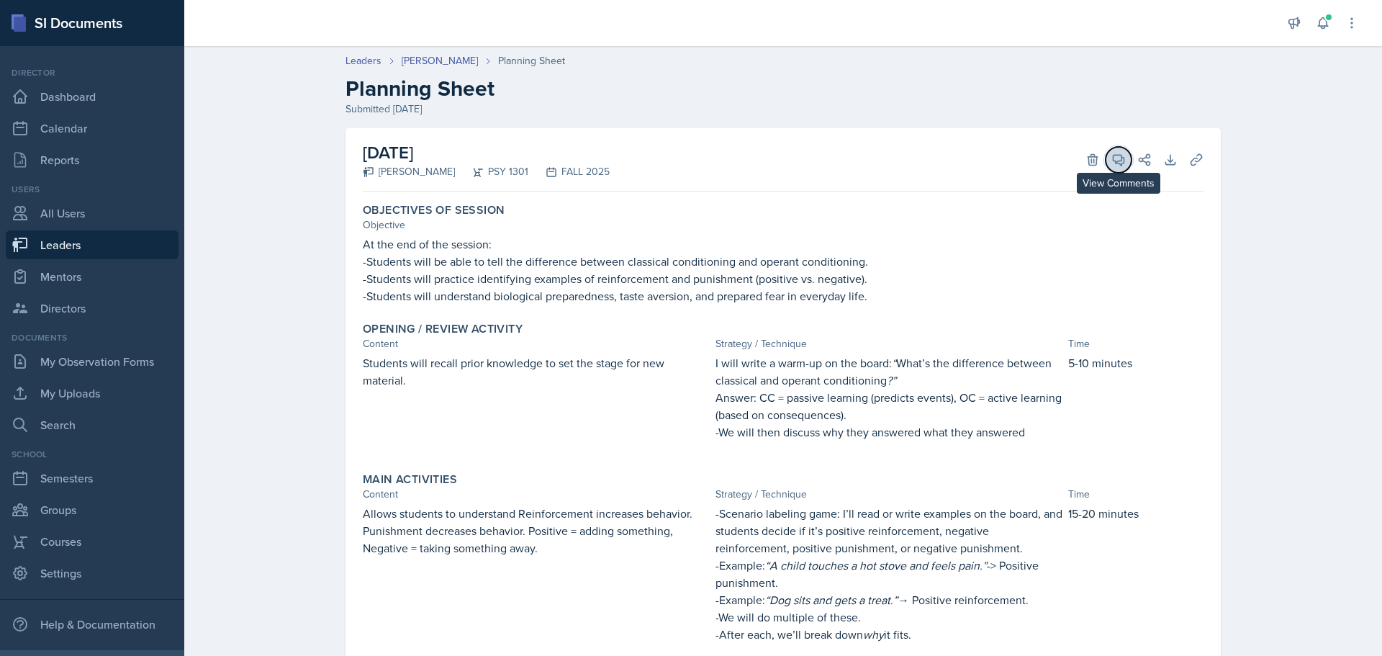
click at [1120, 159] on icon at bounding box center [1118, 160] width 14 height 14
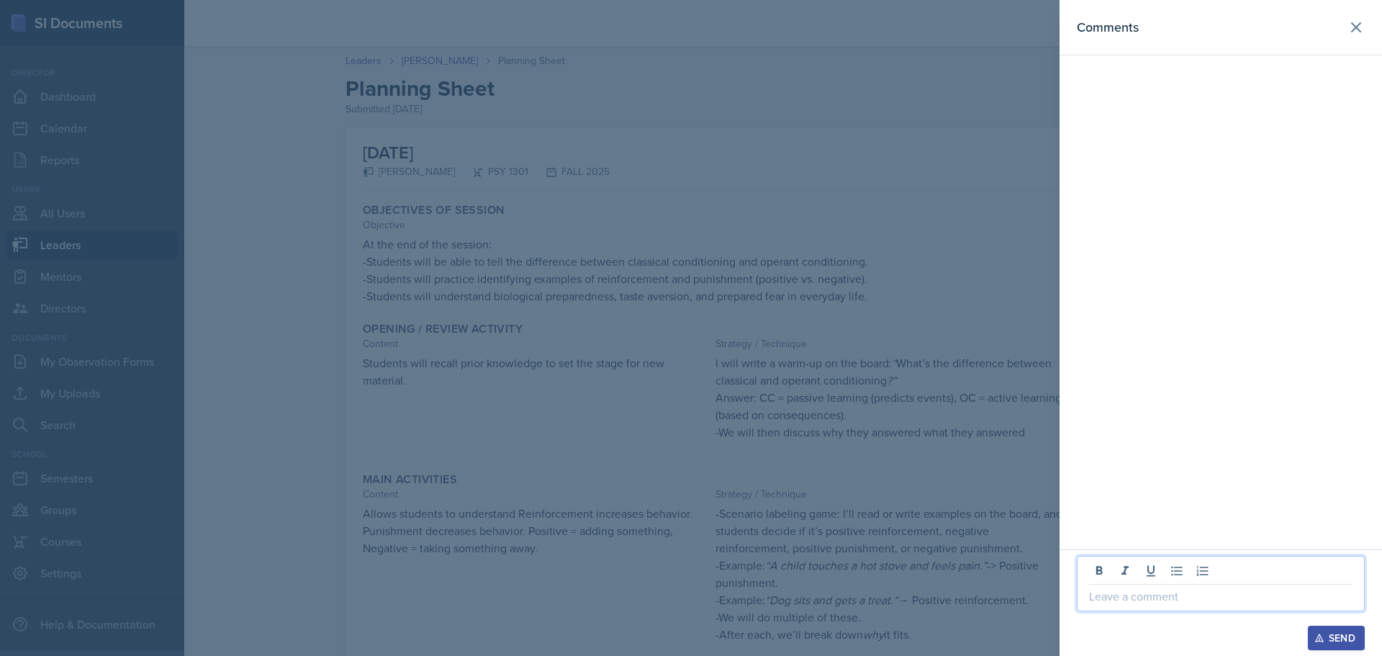
click at [1200, 592] on p at bounding box center [1220, 595] width 263 height 17
click at [1334, 641] on div "Send" at bounding box center [1336, 638] width 38 height 12
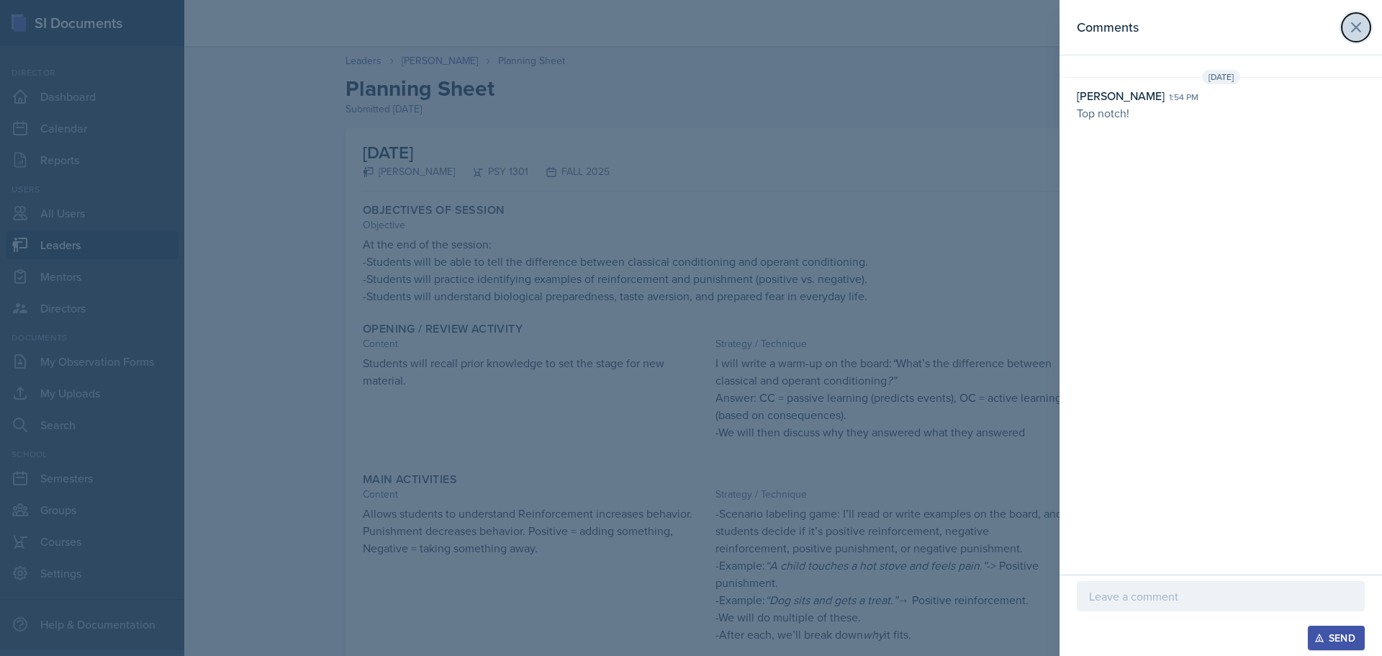
click at [1356, 26] on icon at bounding box center [1355, 27] width 17 height 17
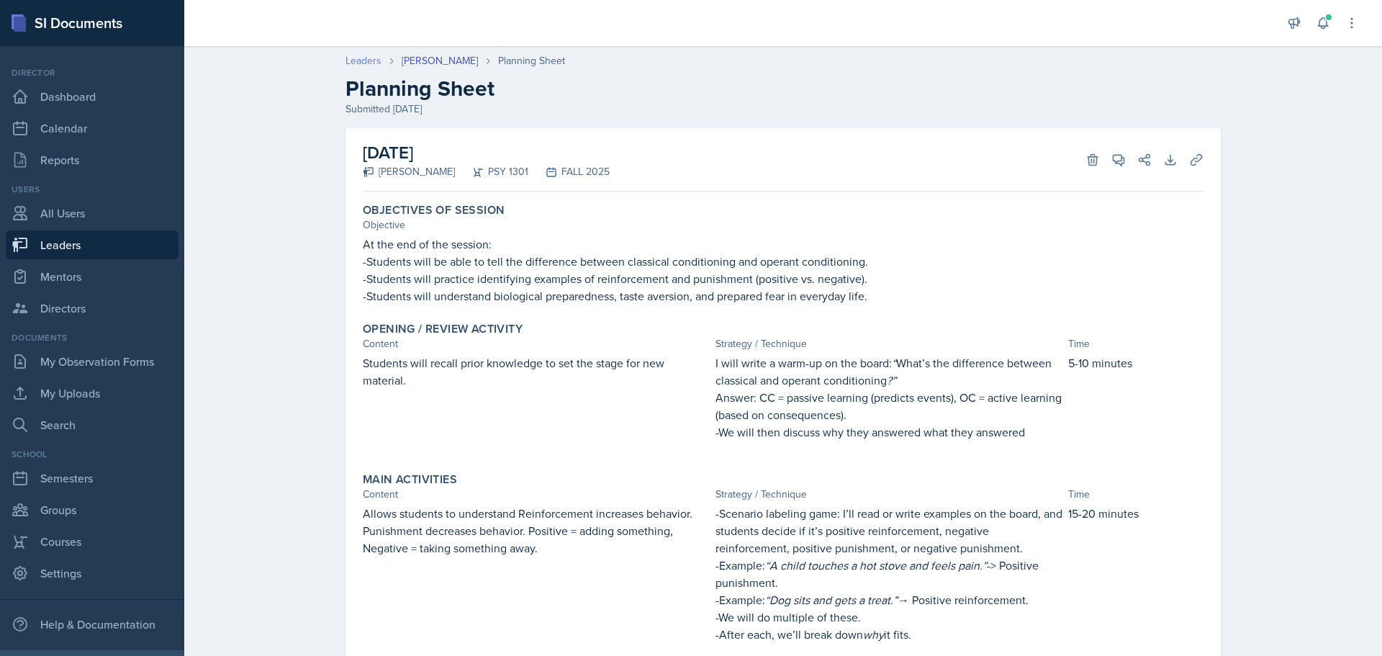
click at [353, 60] on link "Leaders" at bounding box center [363, 60] width 36 height 15
select select "0924c876-6fa7-4296-b593-7db6428ef465"
